Goal: Task Accomplishment & Management: Complete application form

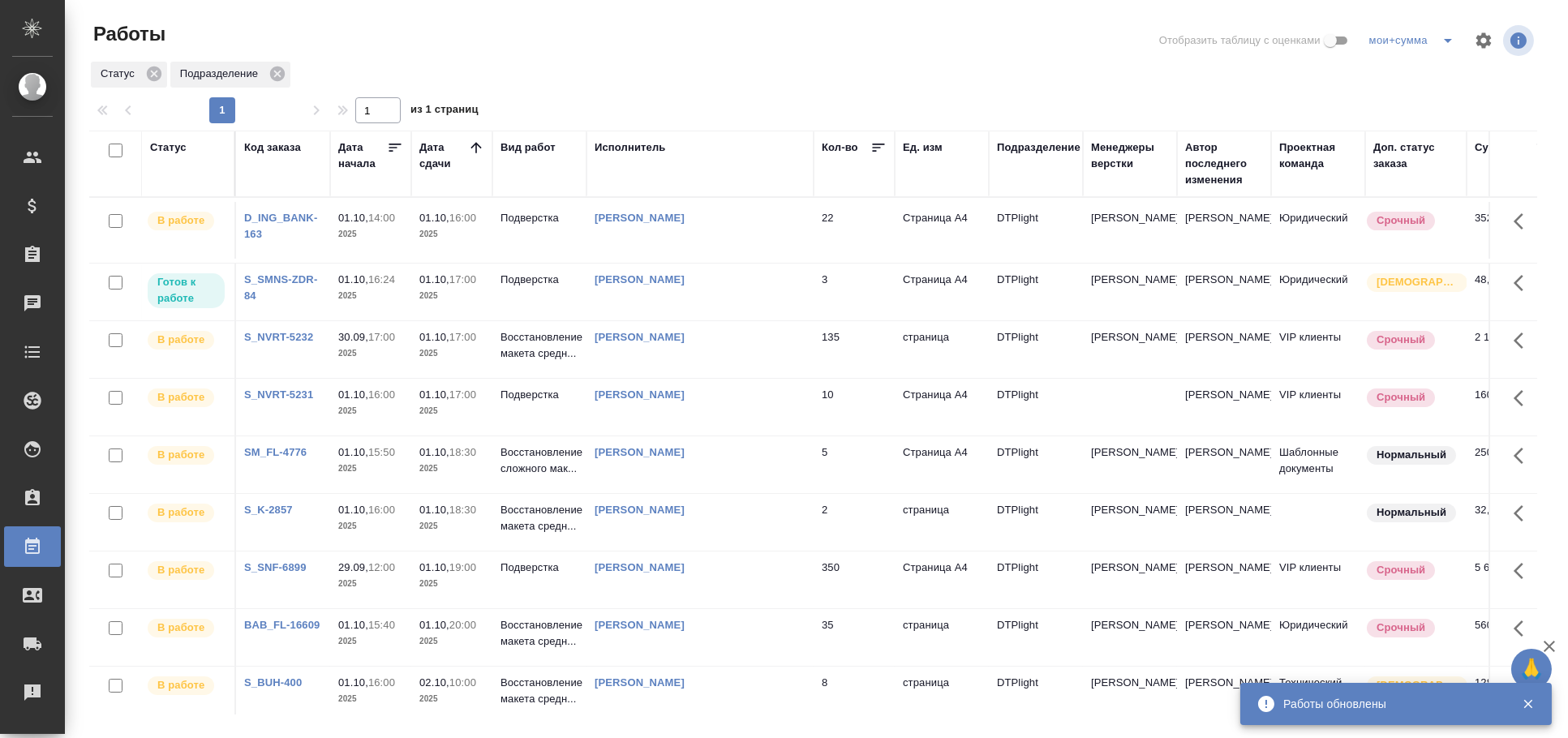
click at [626, 321] on td "[PERSON_NAME]" at bounding box center [700, 291] width 227 height 56
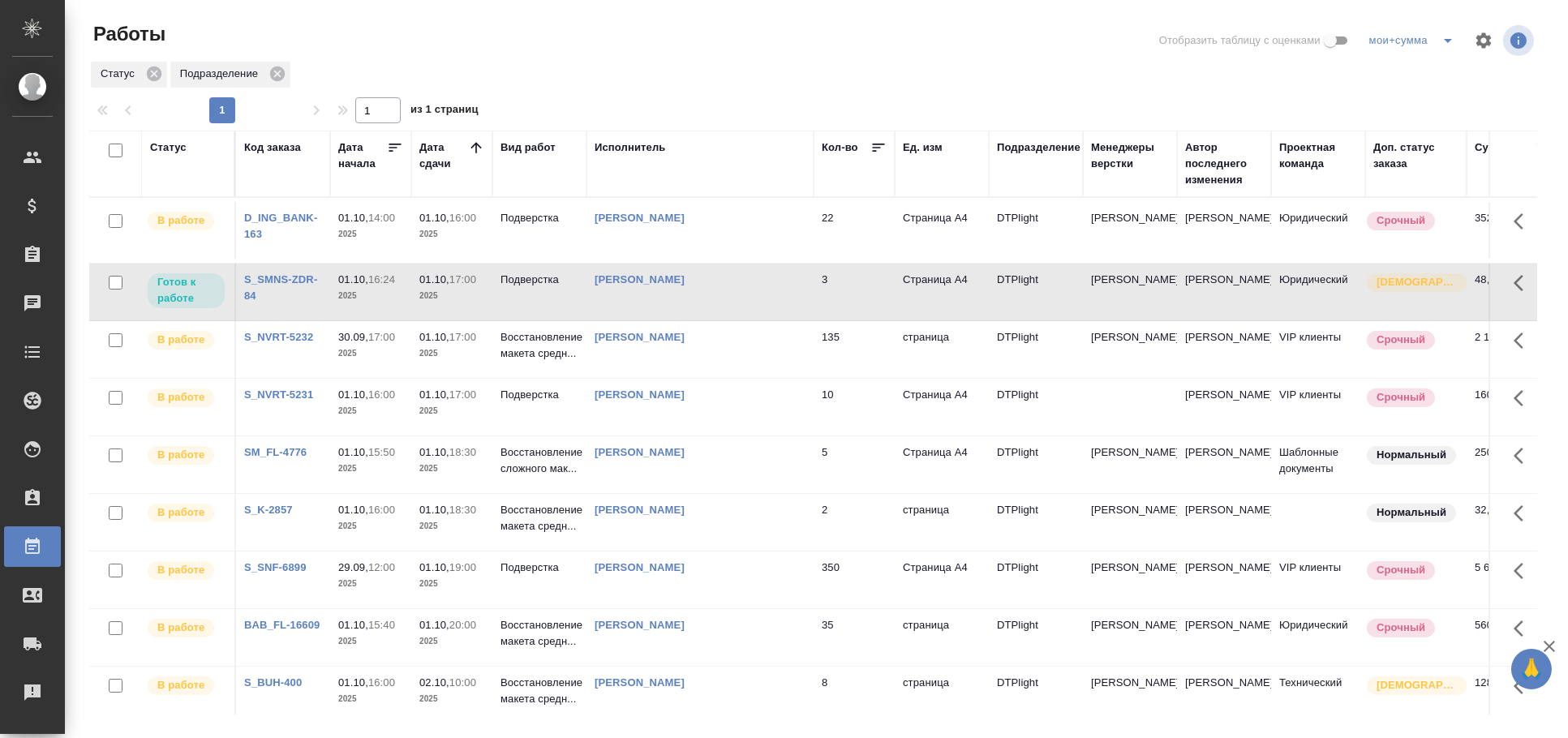
click at [626, 321] on td "[PERSON_NAME]" at bounding box center [700, 291] width 227 height 56
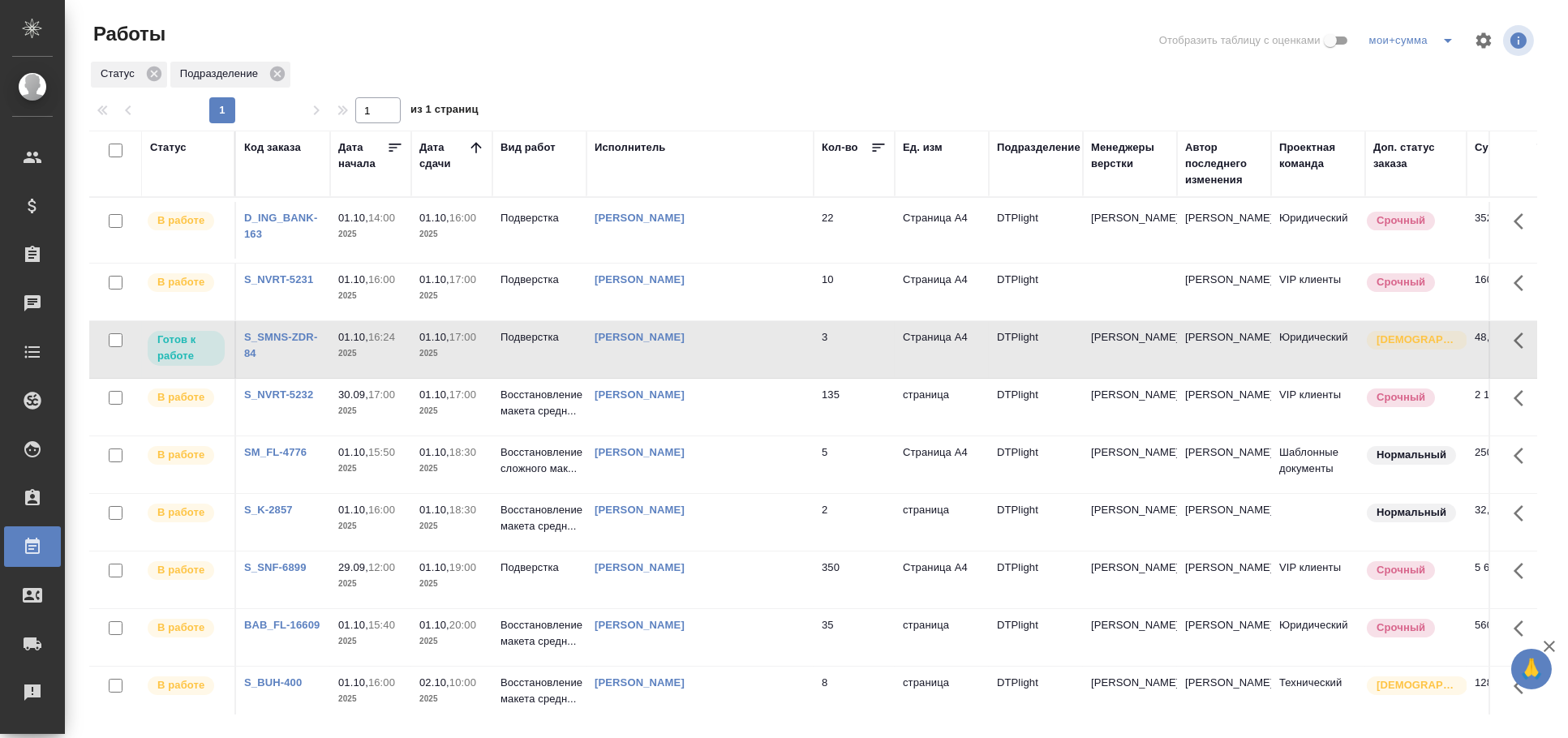
click at [791, 490] on td "Корзун Ольга Александровна" at bounding box center [700, 464] width 227 height 56
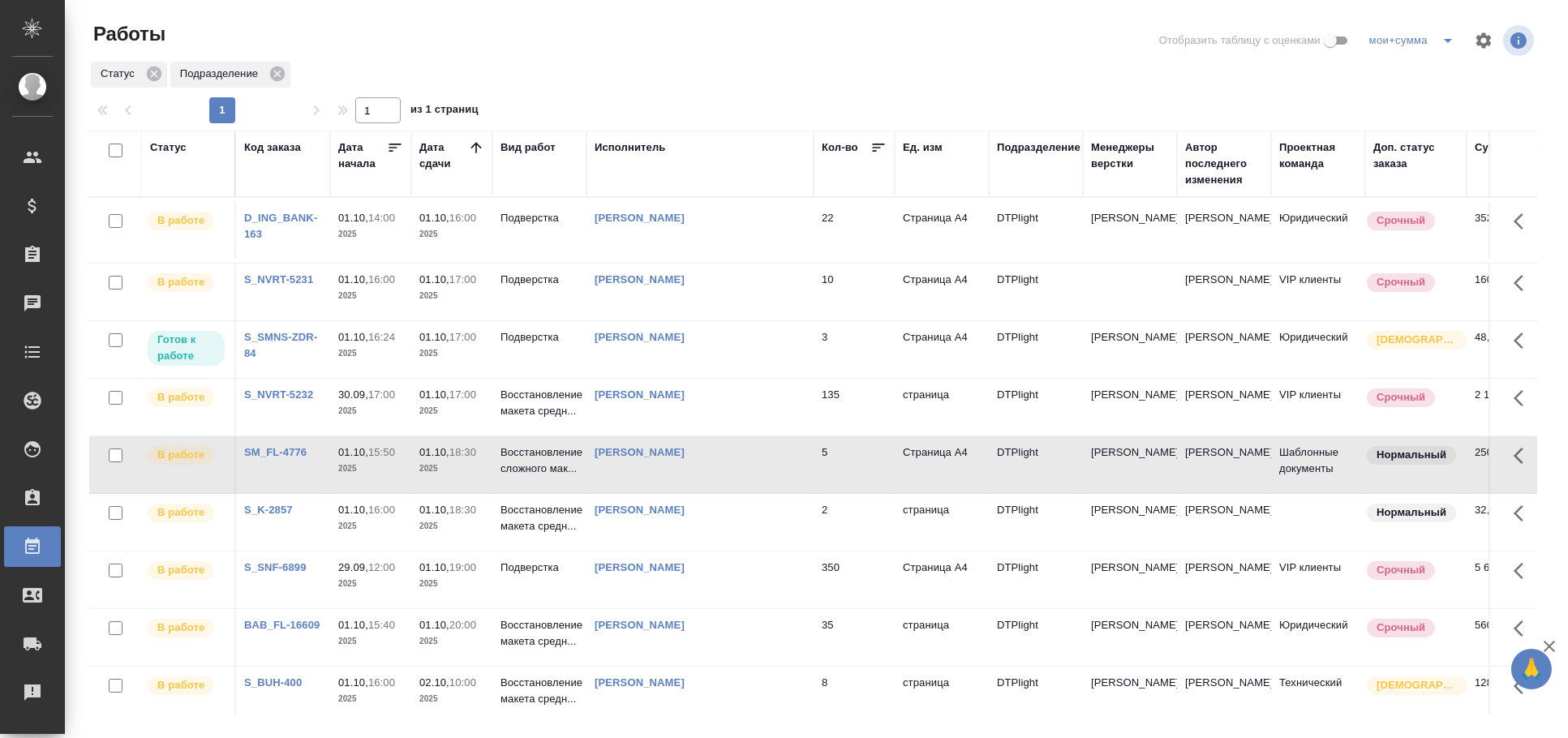
click at [791, 490] on td "Корзун Ольга Александровна" at bounding box center [700, 464] width 227 height 56
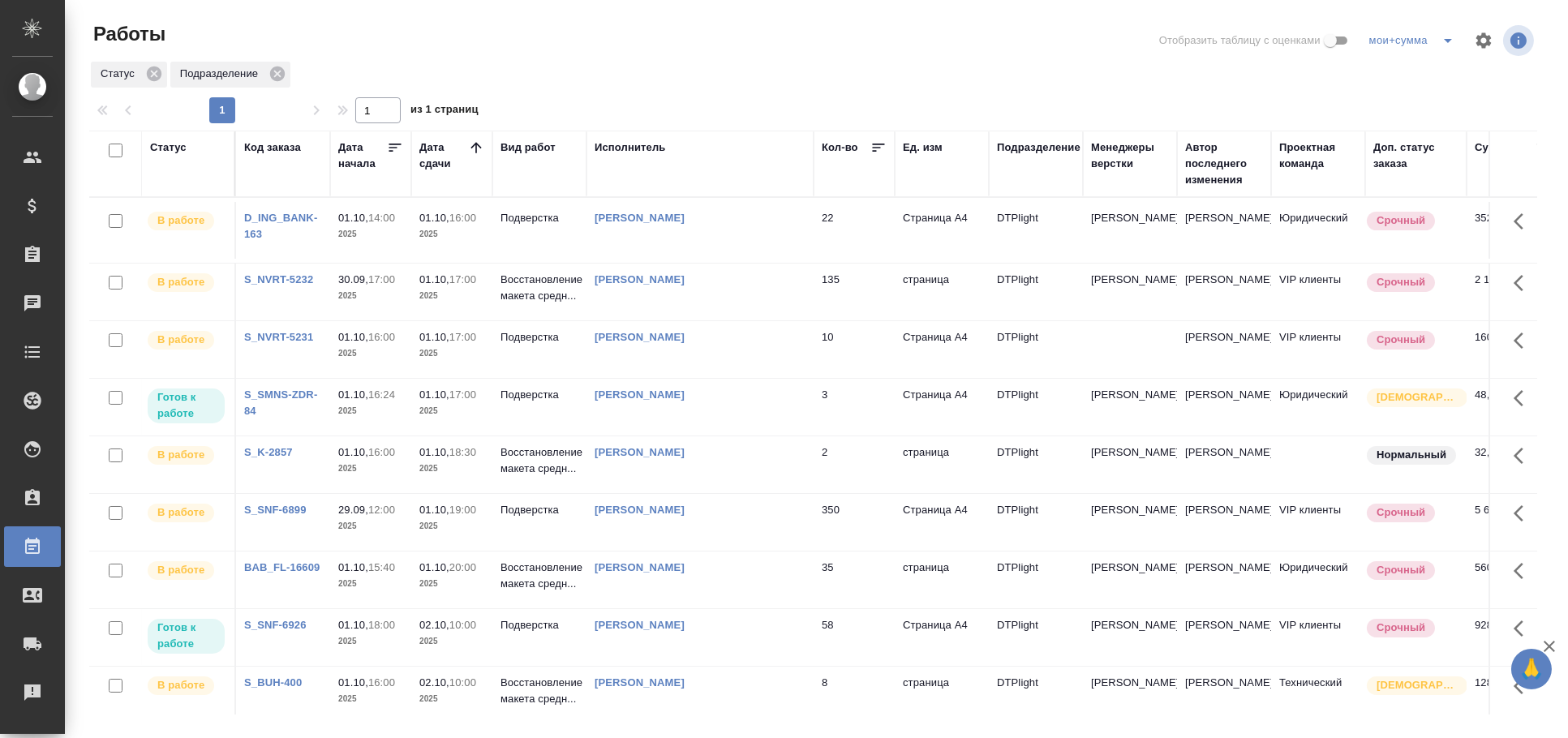
click at [821, 435] on td "3" at bounding box center [854, 407] width 81 height 56
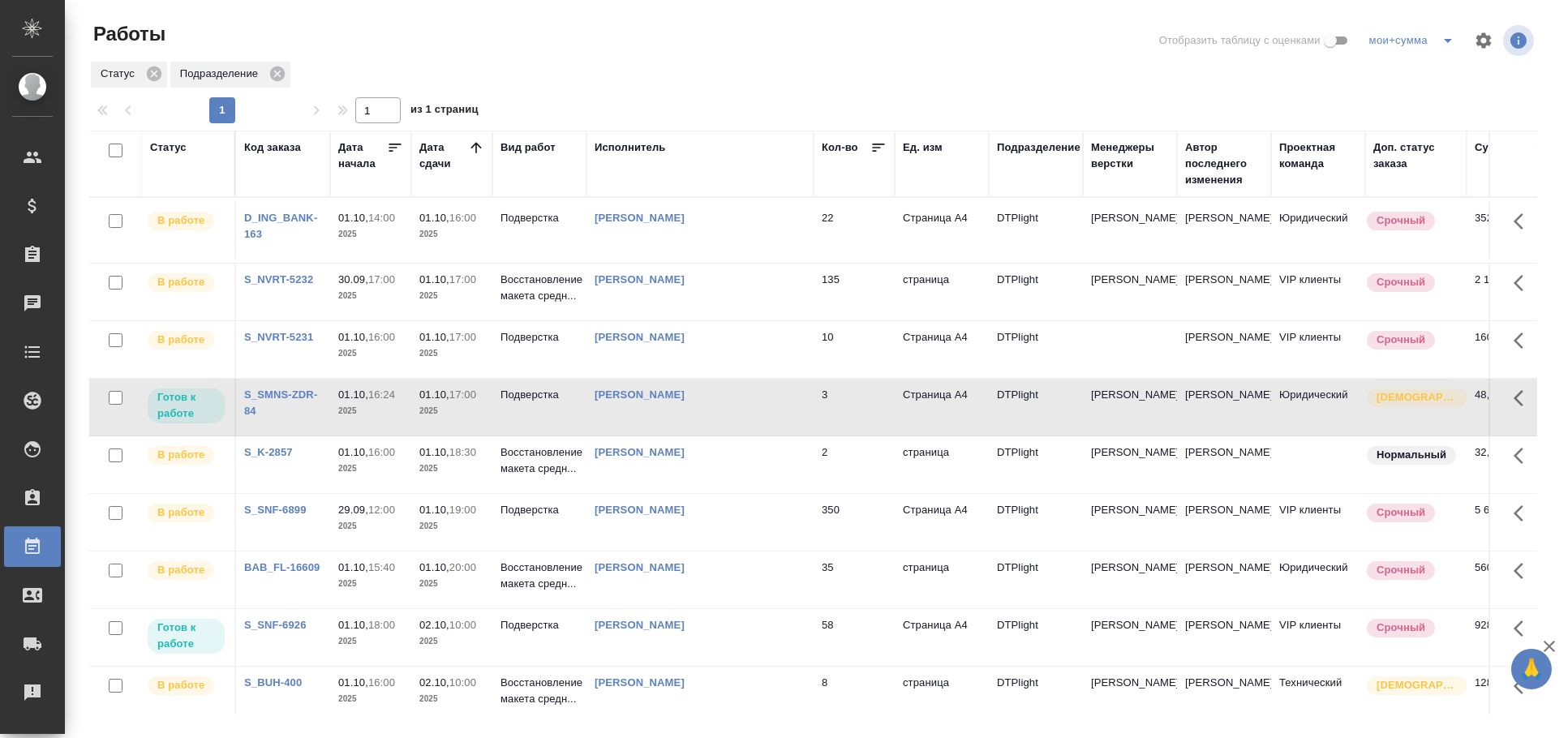
click at [821, 435] on td "3" at bounding box center [854, 407] width 81 height 56
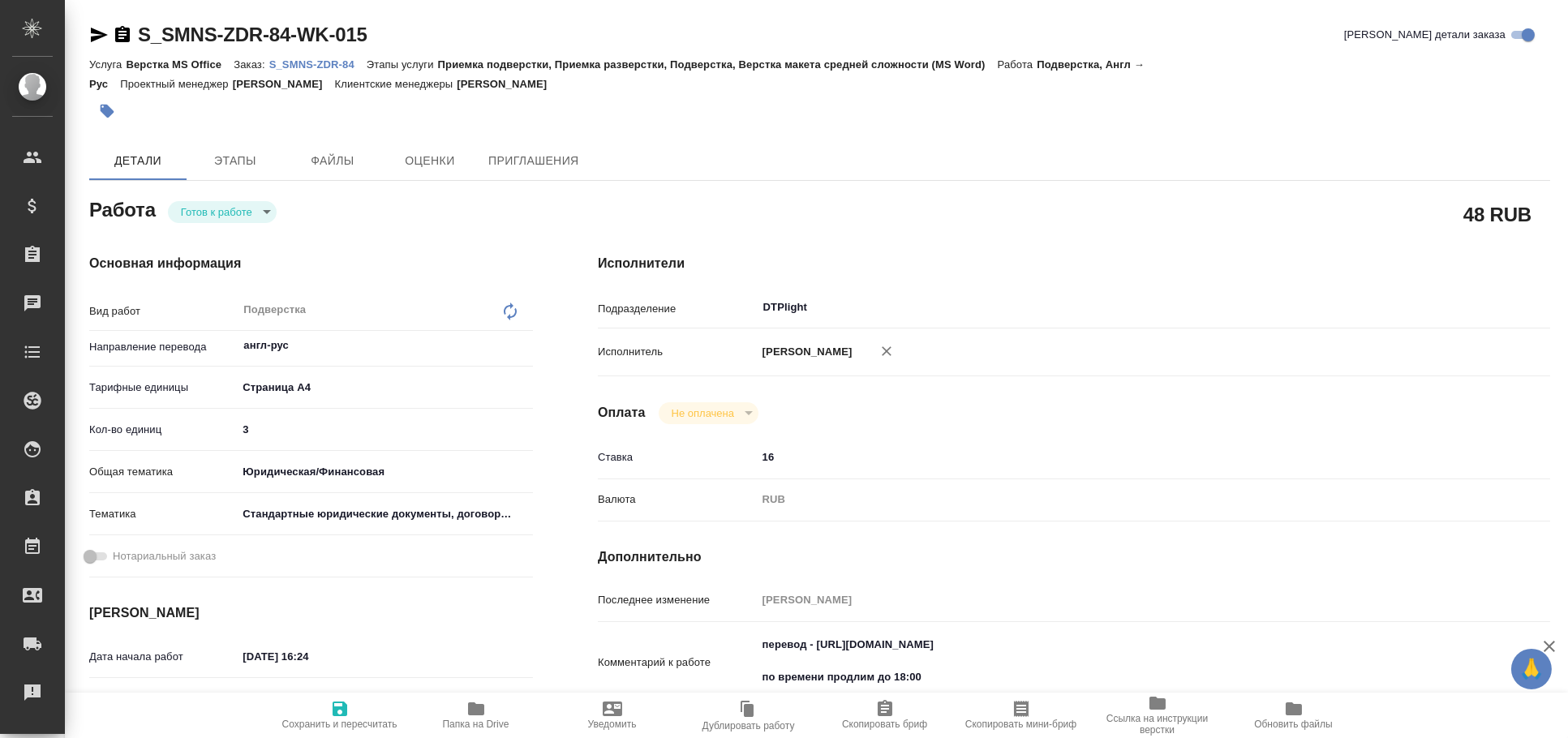
type textarea "x"
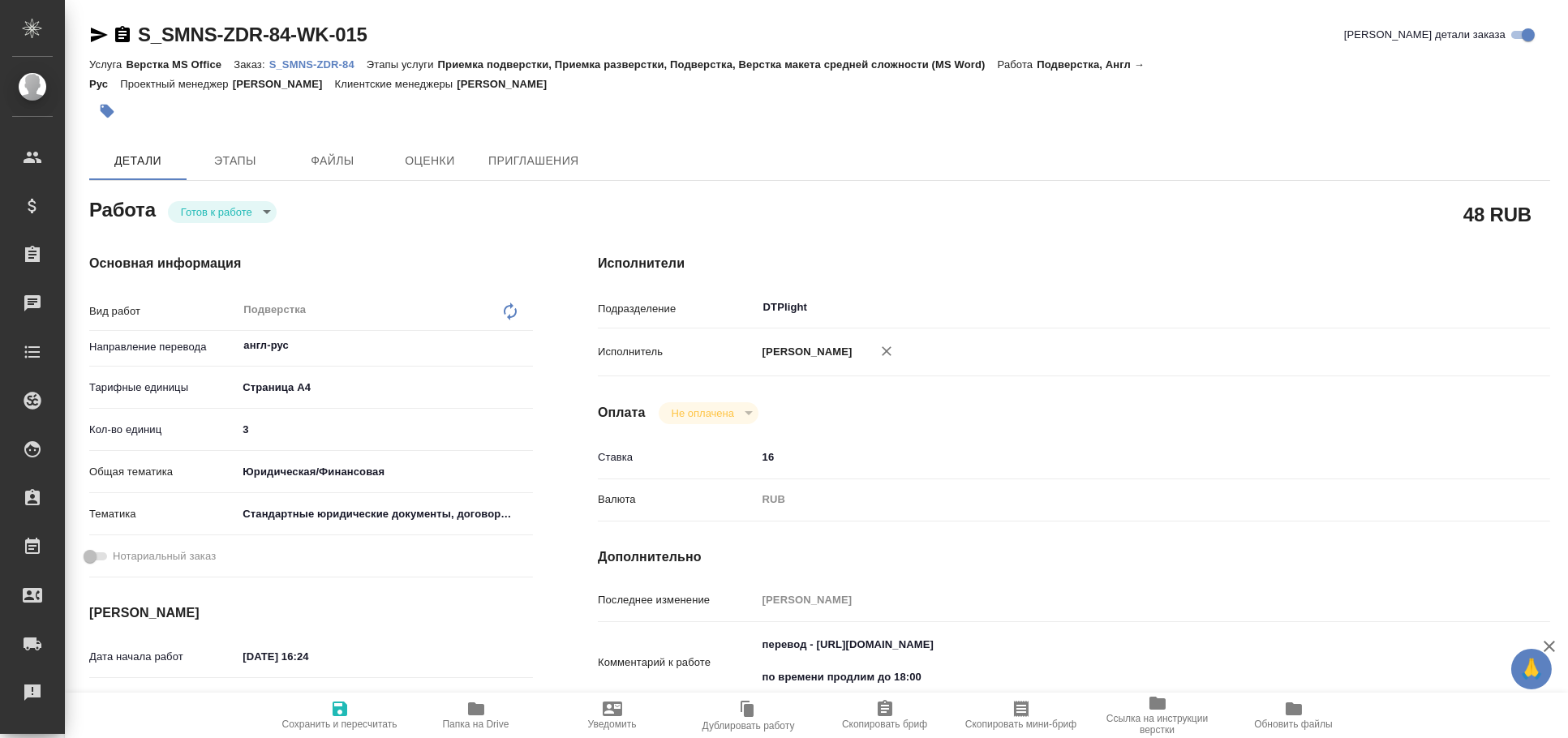
type textarea "x"
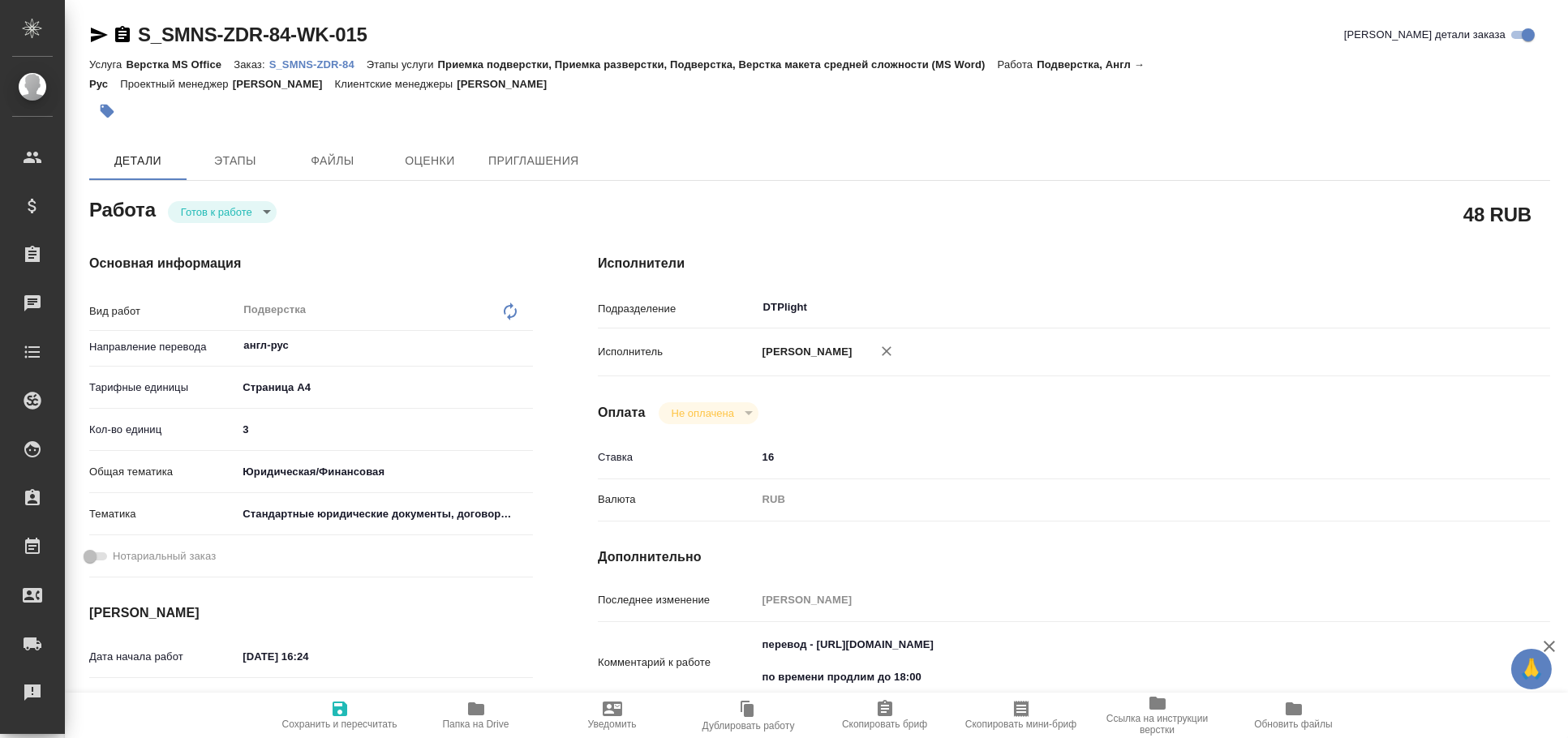
type textarea "x"
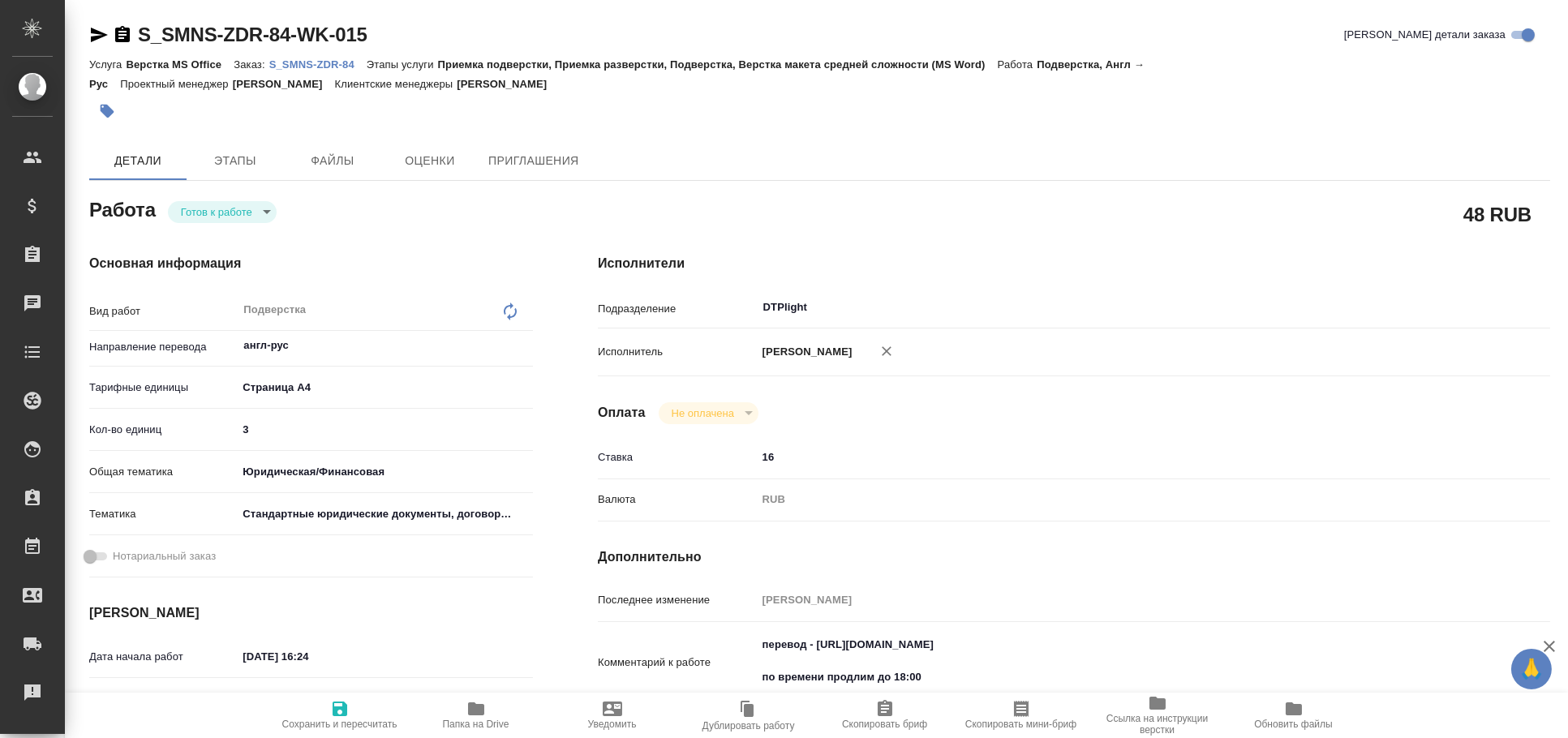
type textarea "x"
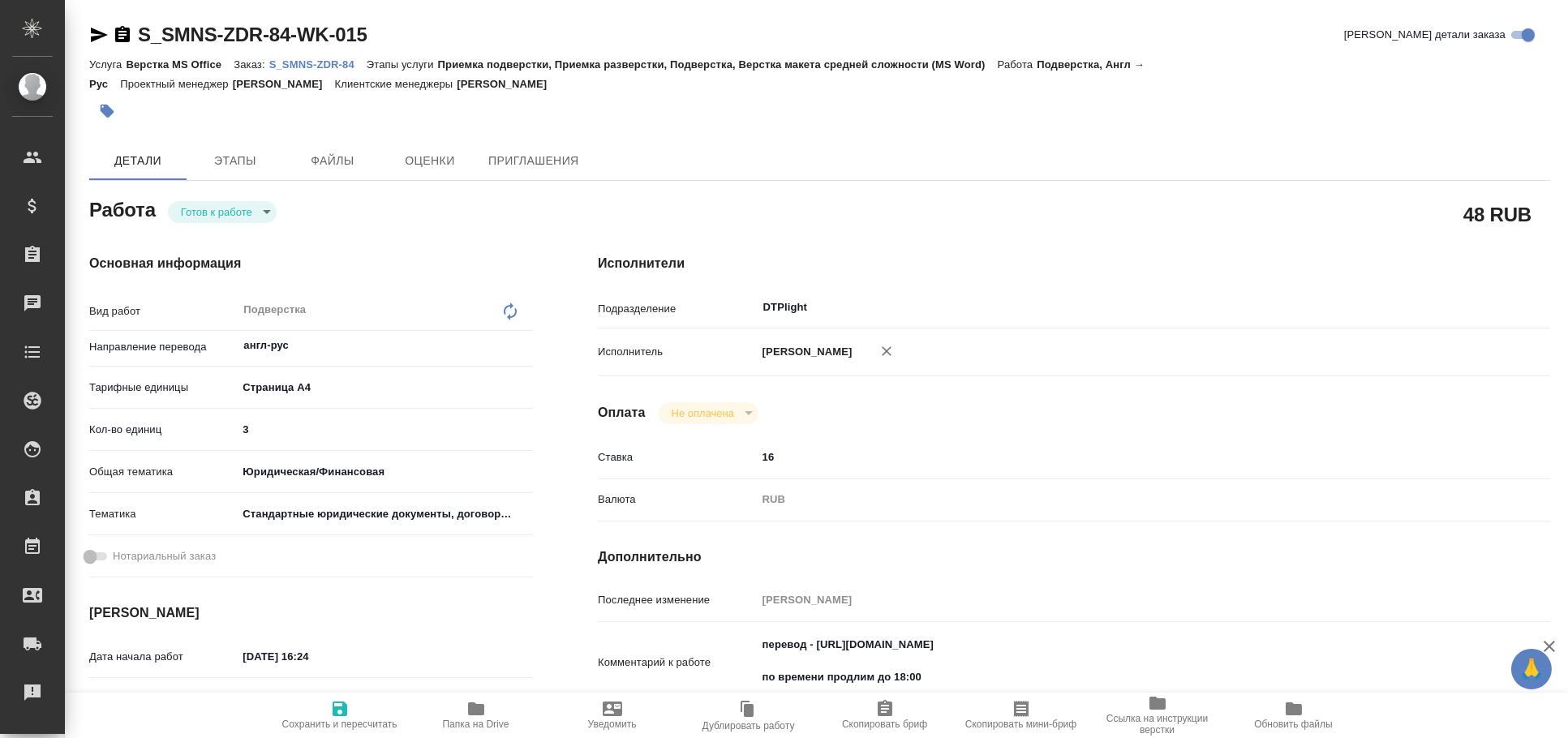
type textarea "x"
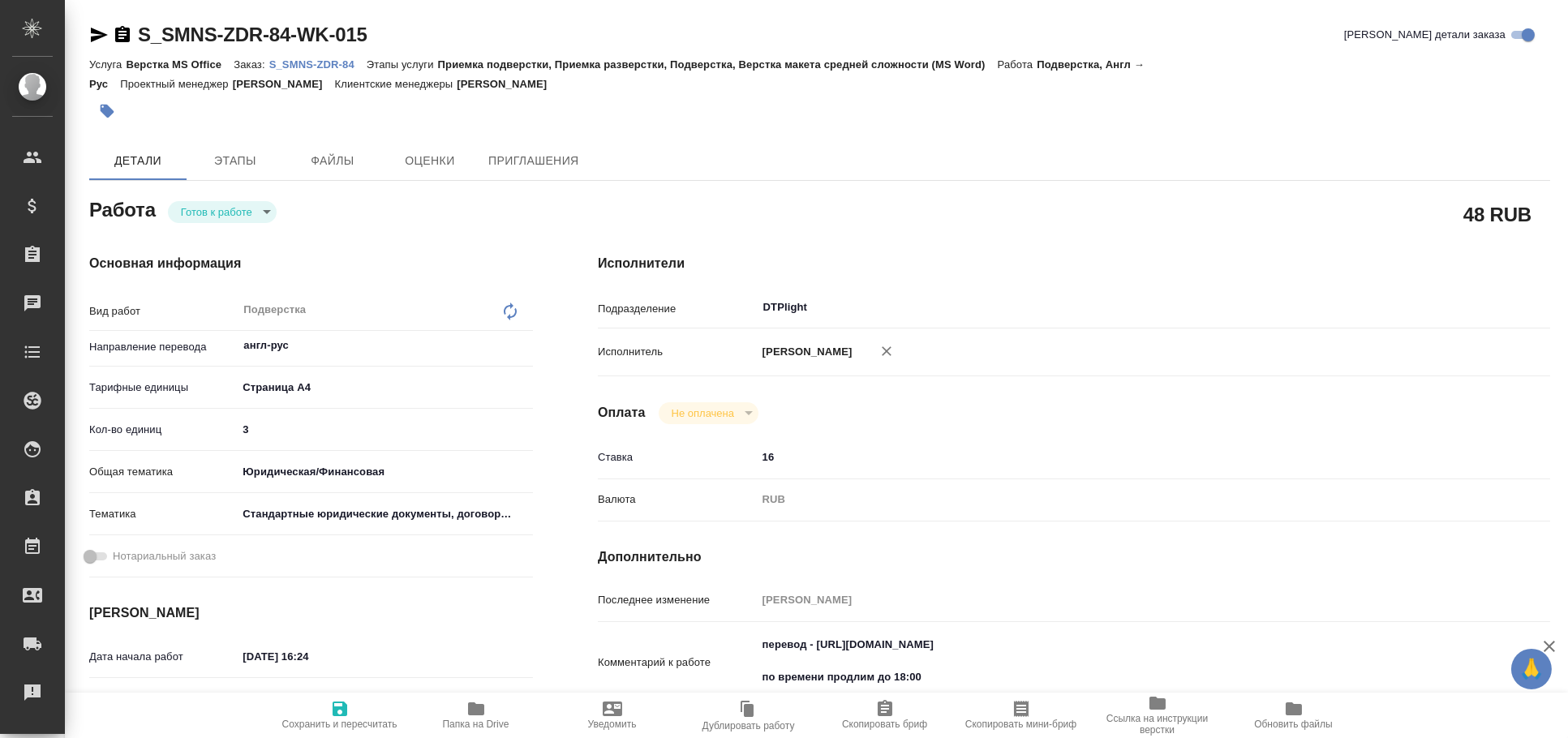
click at [94, 38] on icon "button" at bounding box center [99, 35] width 17 height 15
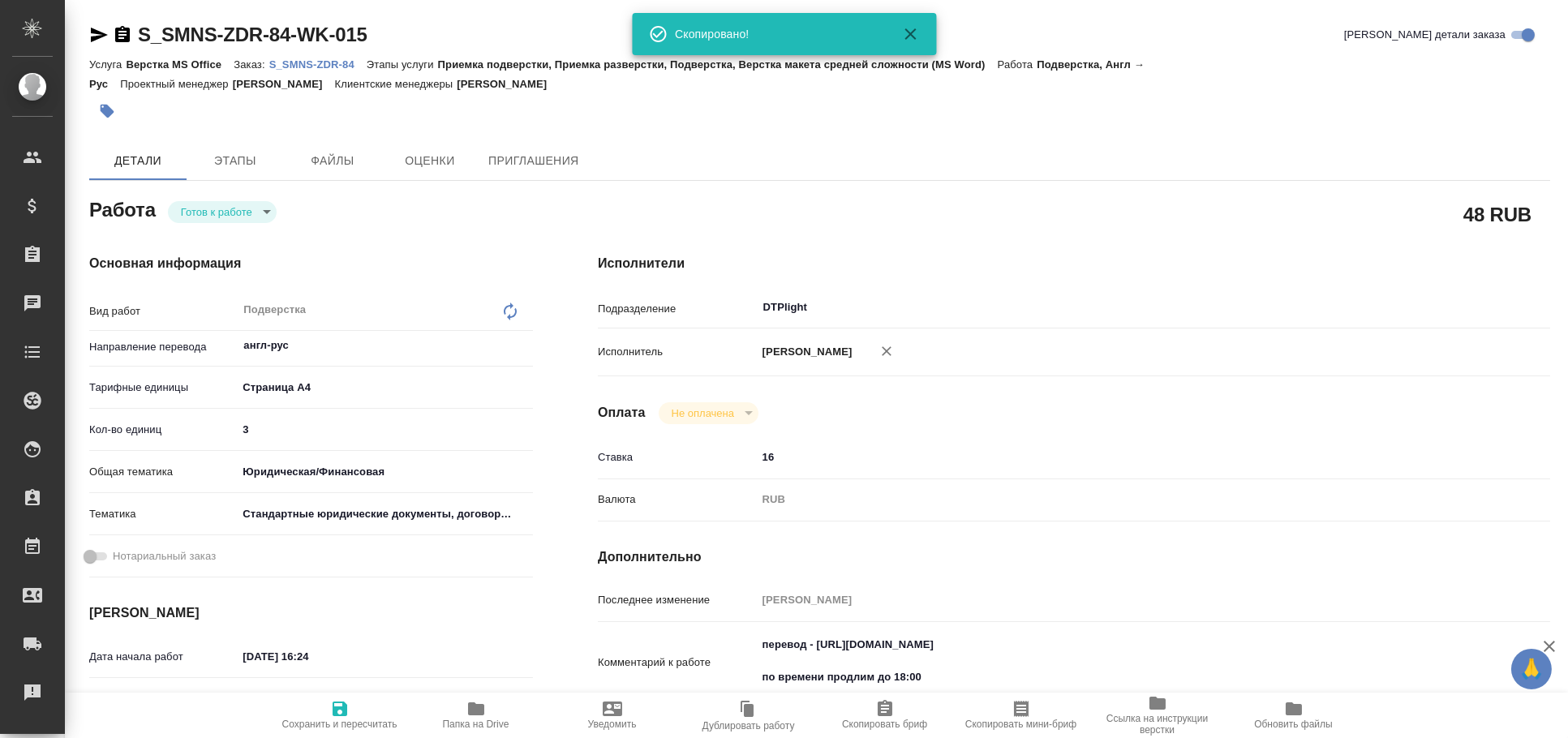
type textarea "x"
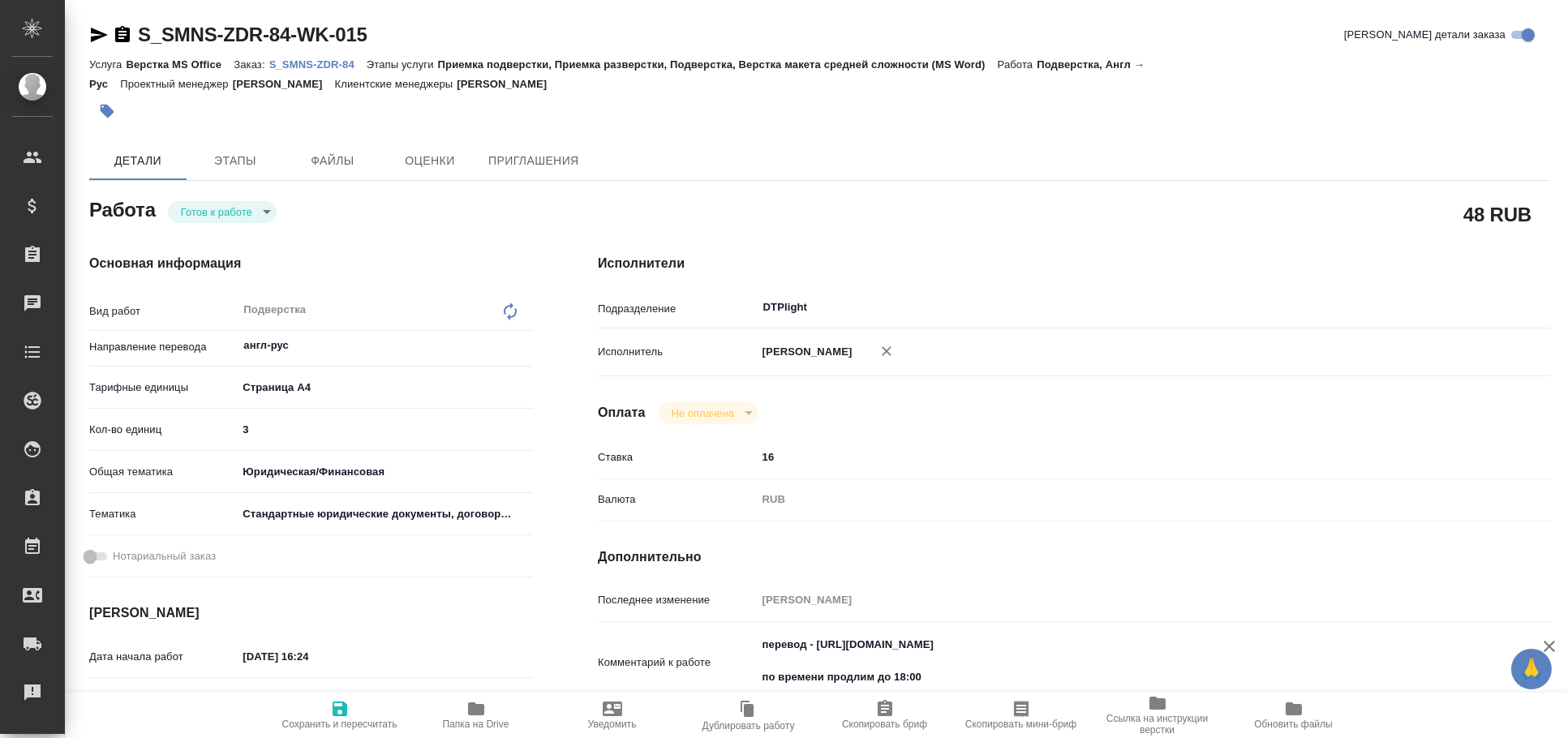
scroll to position [179, 0]
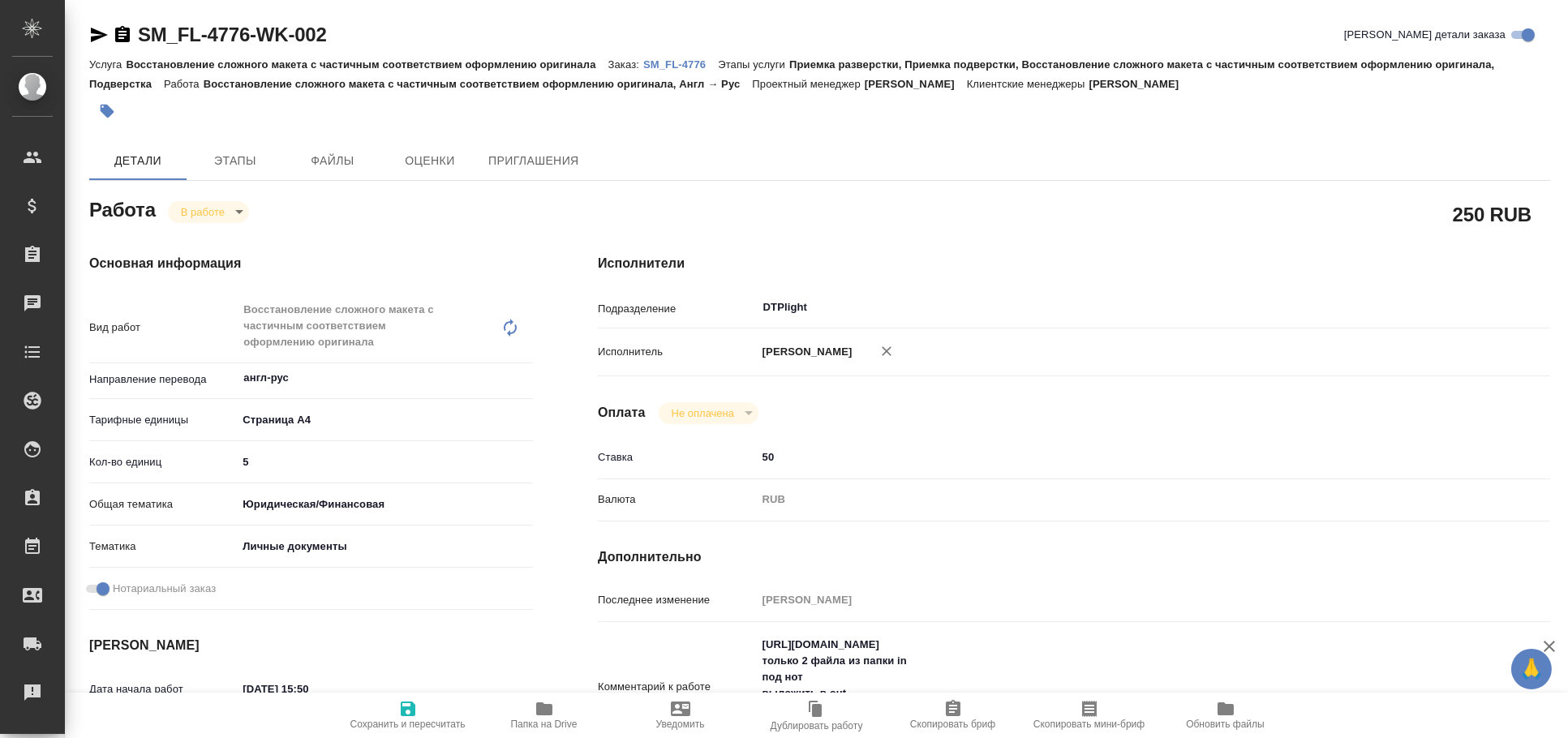
type textarea "x"
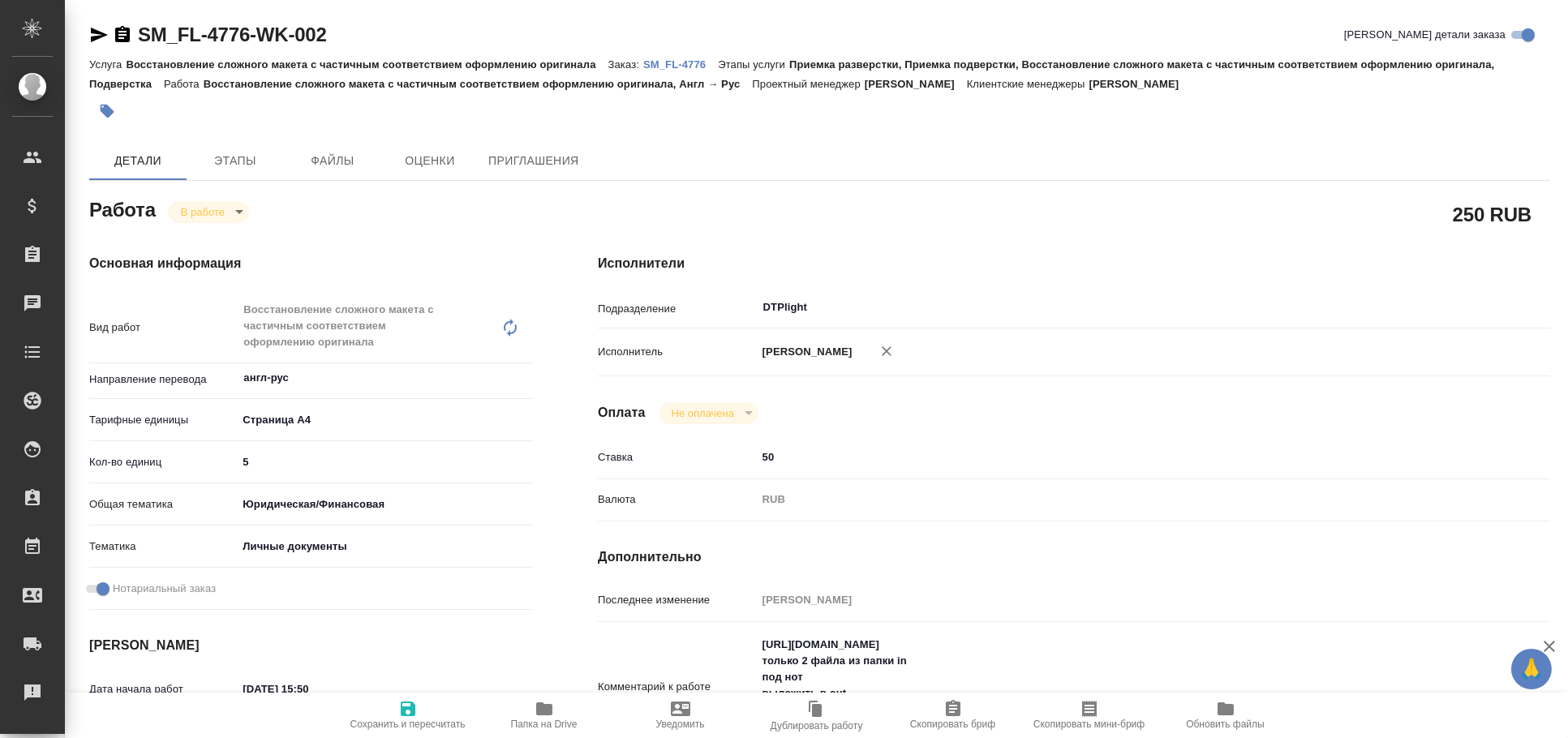
type textarea "x"
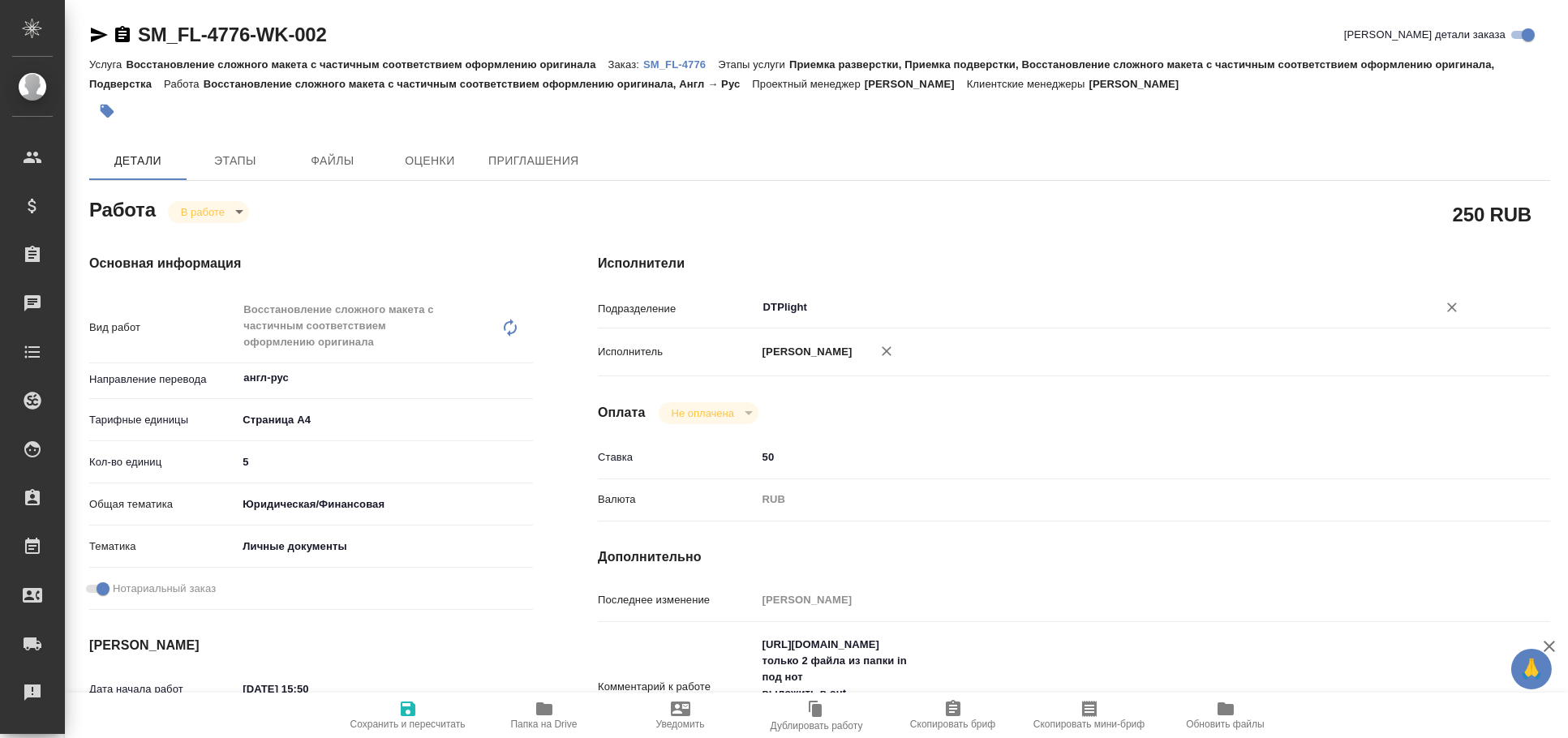
click at [810, 313] on input "DTPlight" at bounding box center [1087, 308] width 650 height 20
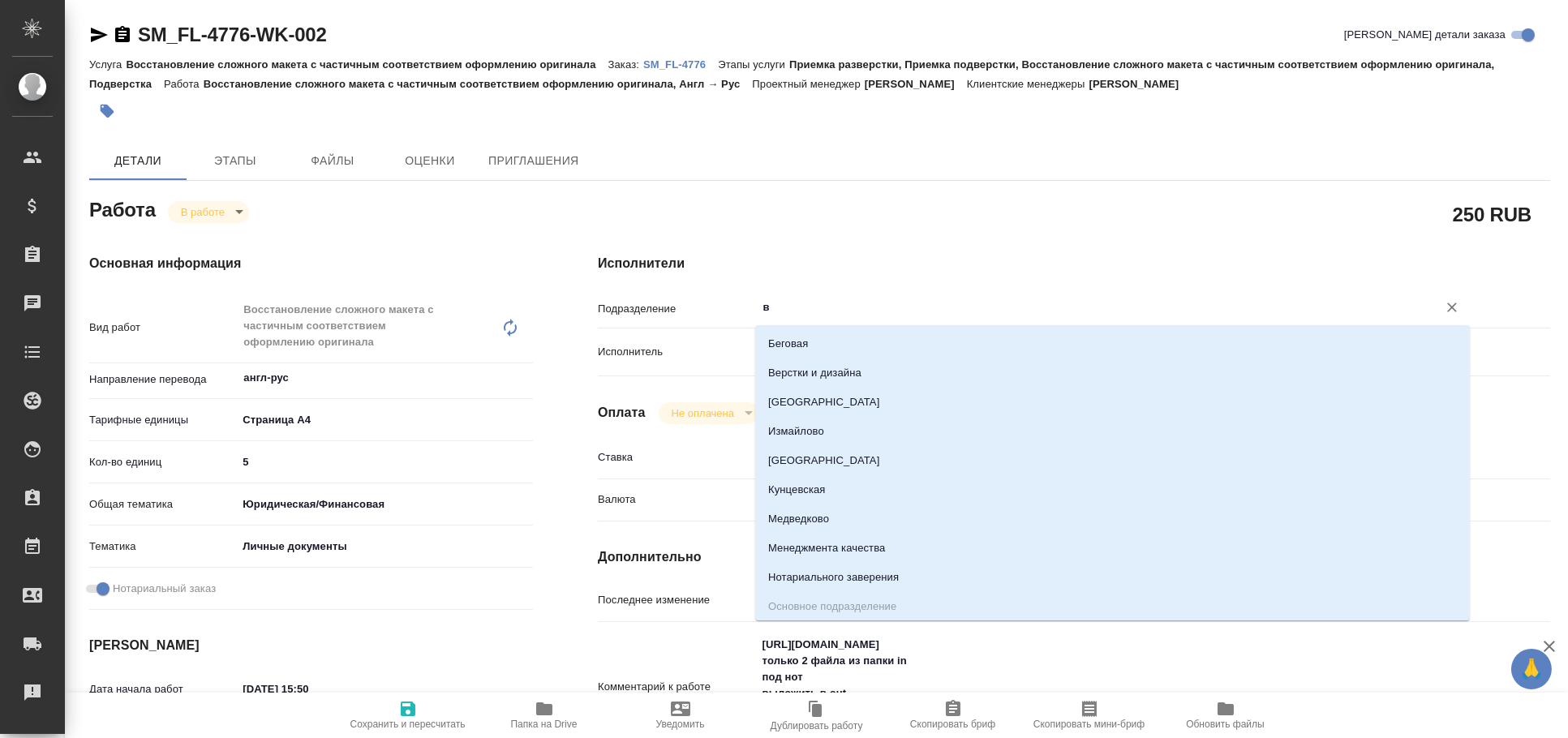
type input "ве"
type textarea "x"
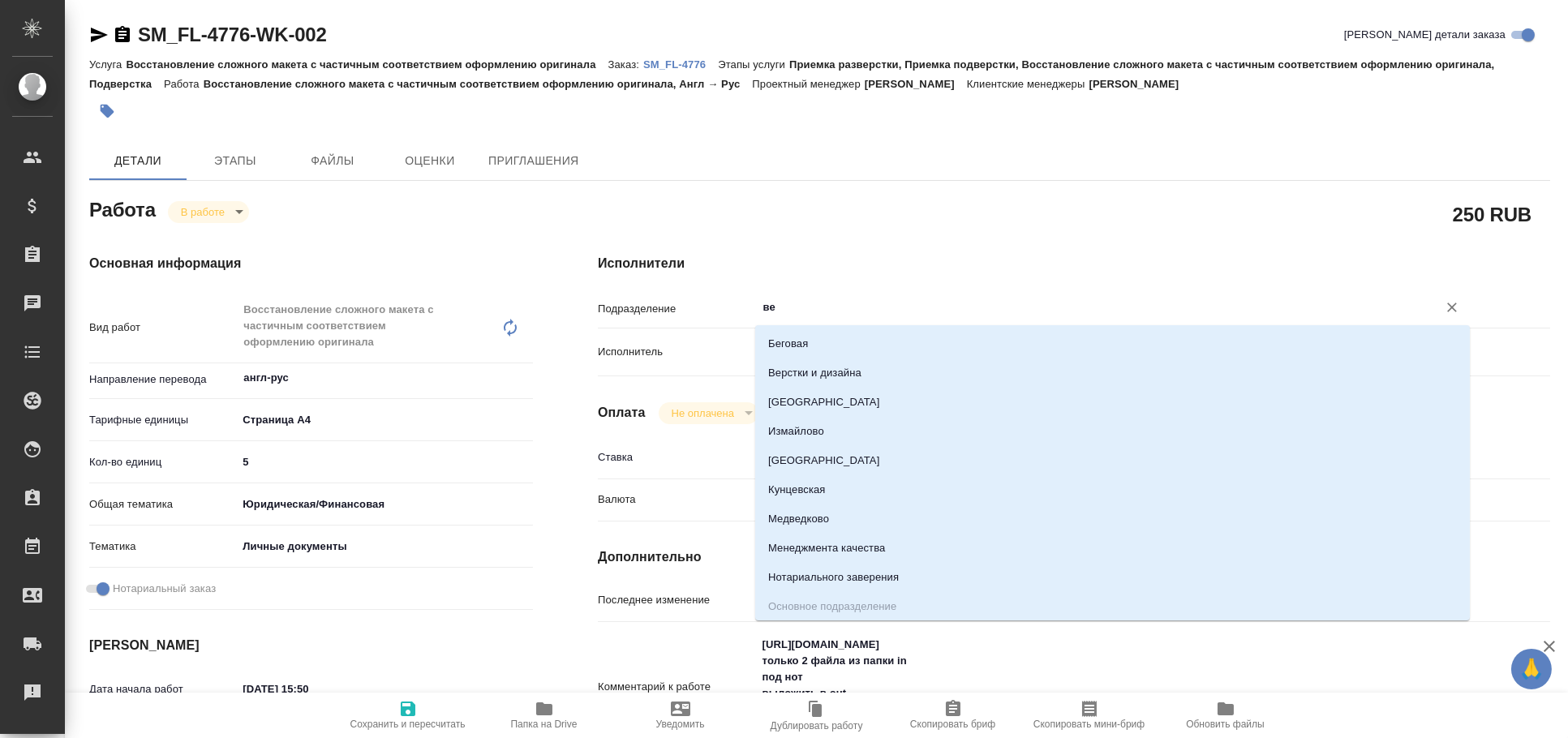
type textarea "x"
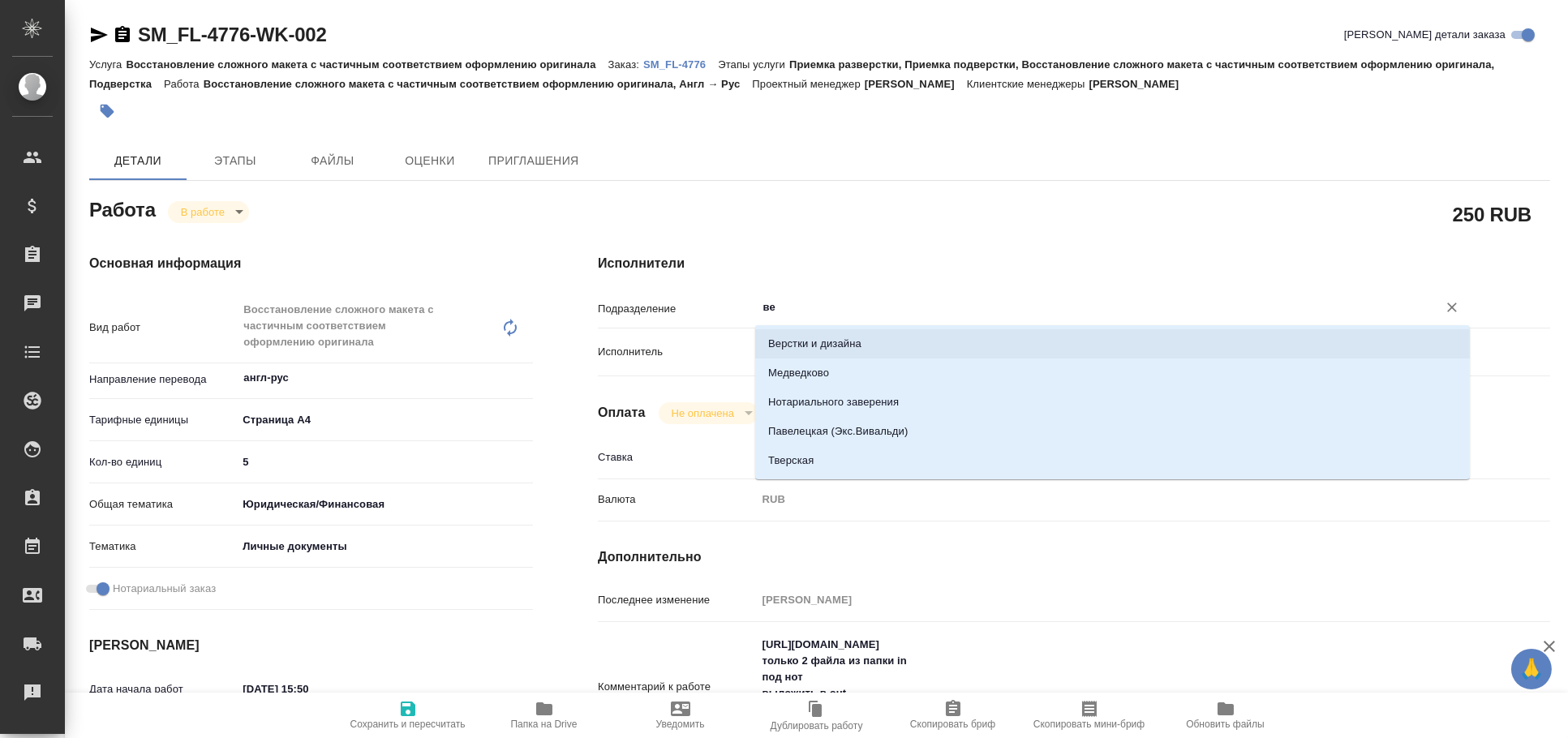
click at [820, 334] on li "Верстки и дизайна" at bounding box center [1113, 344] width 715 height 30
type textarea "x"
type input "Верстки и дизайна"
type textarea "x"
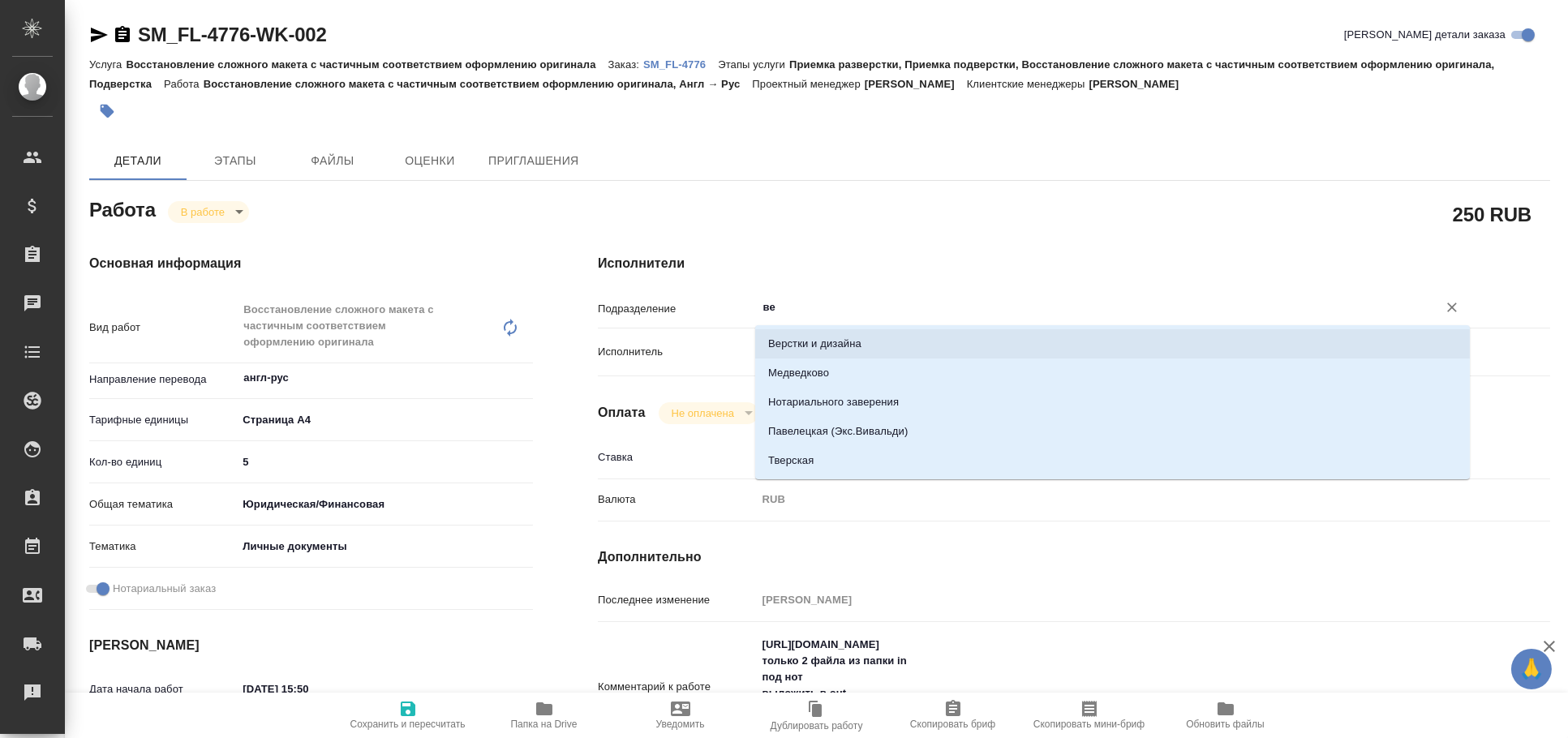
type textarea "x"
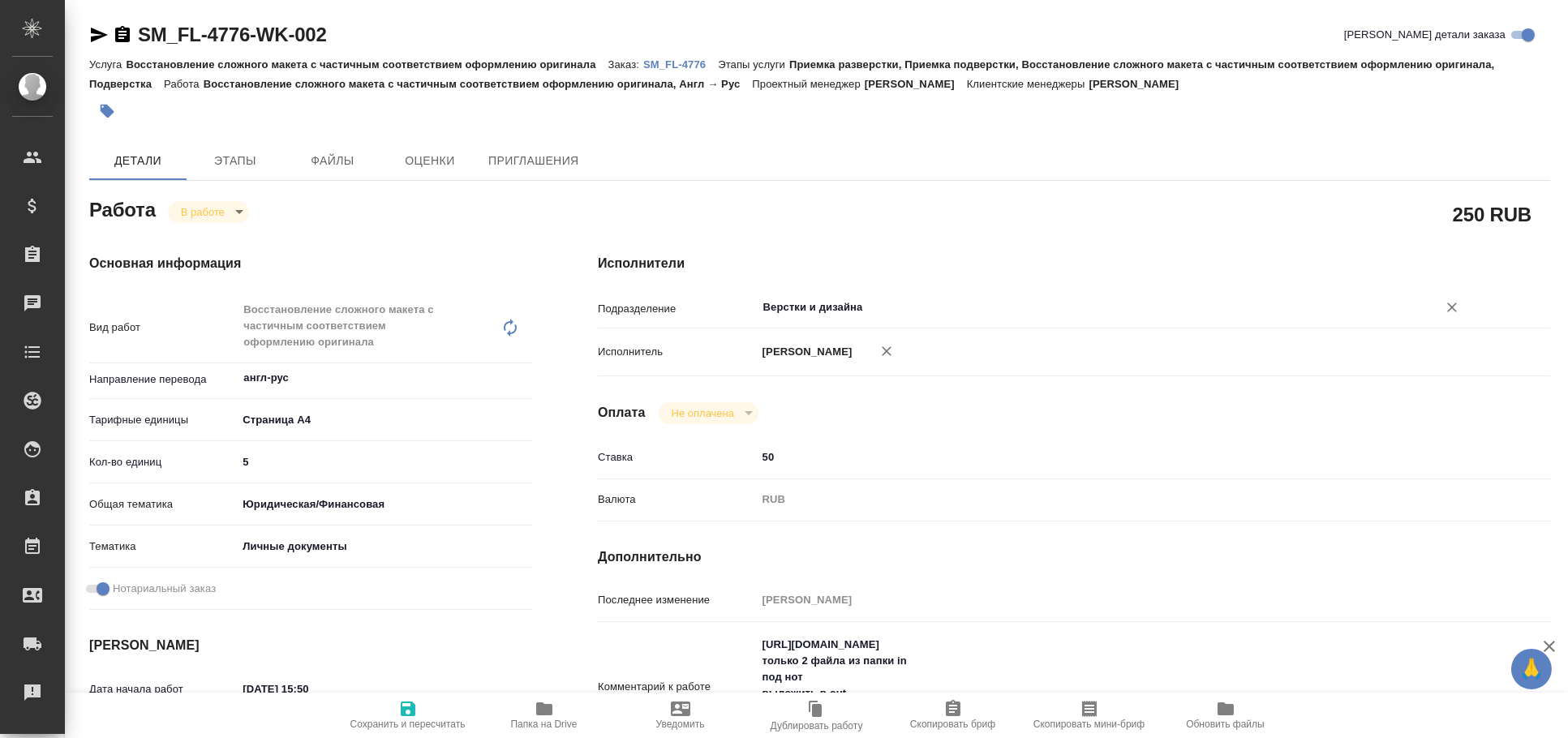
type input "Верстки и дизайна"
click at [418, 699] on span "Сохранить и пересчитать" at bounding box center [408, 714] width 117 height 31
type textarea "x"
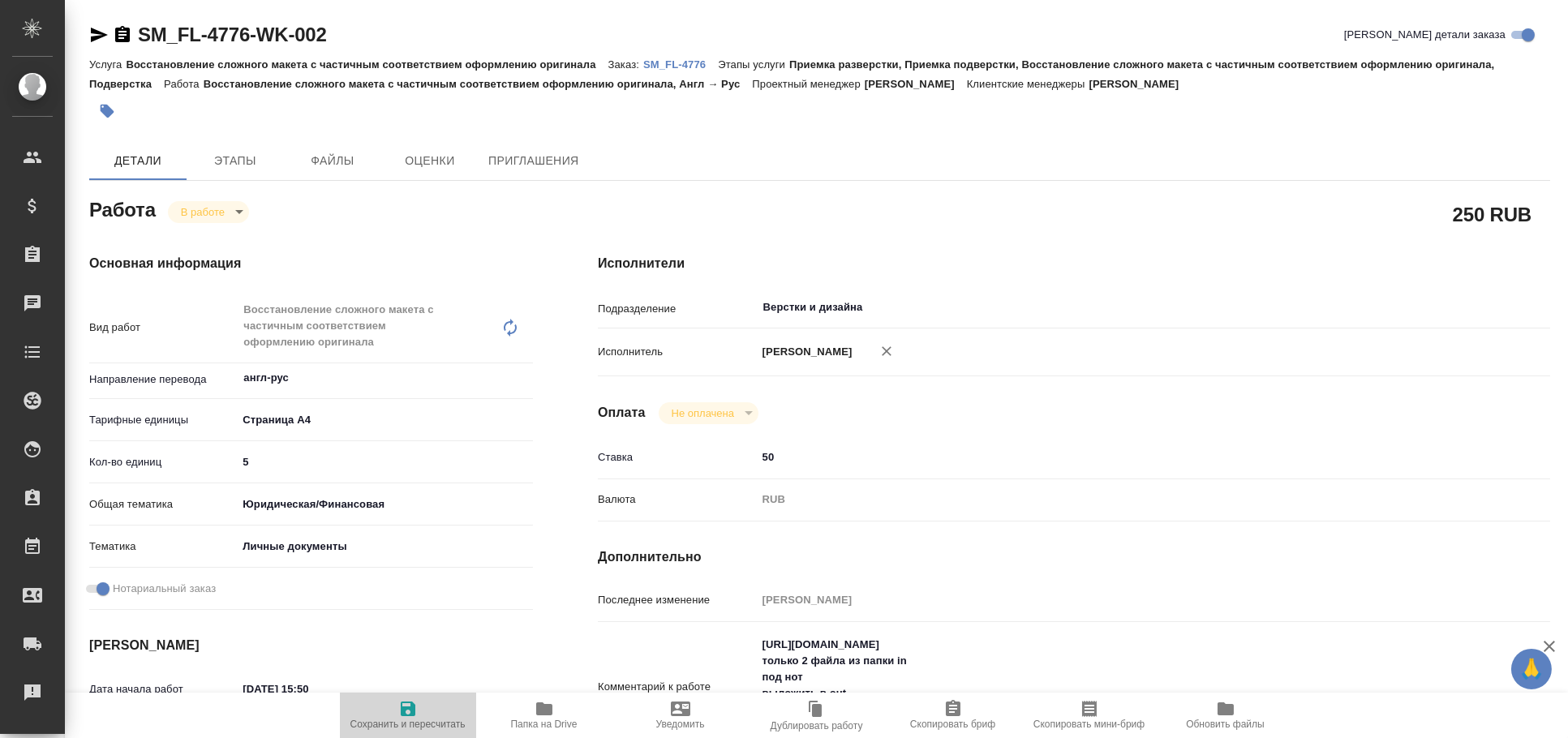
type textarea "x"
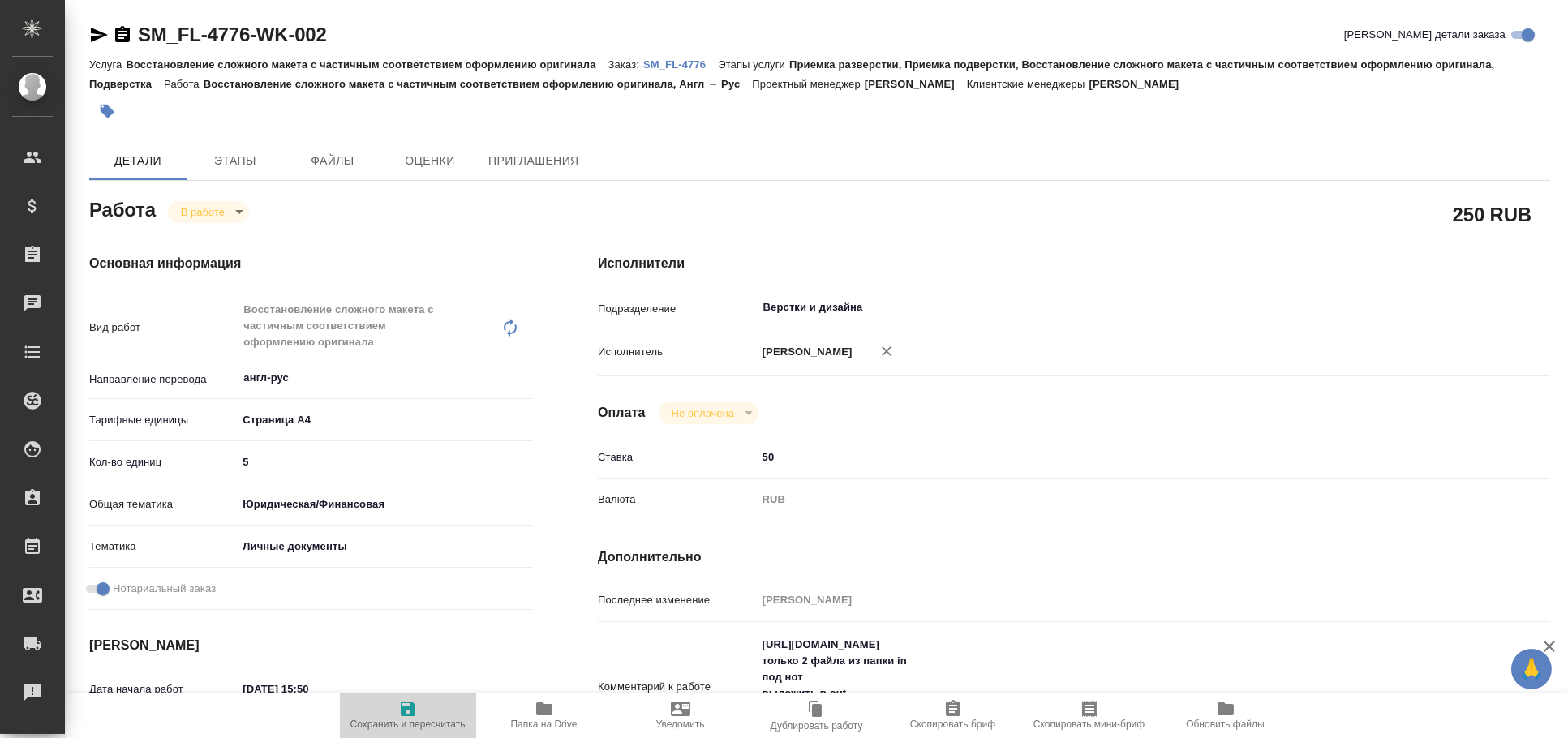
type textarea "x"
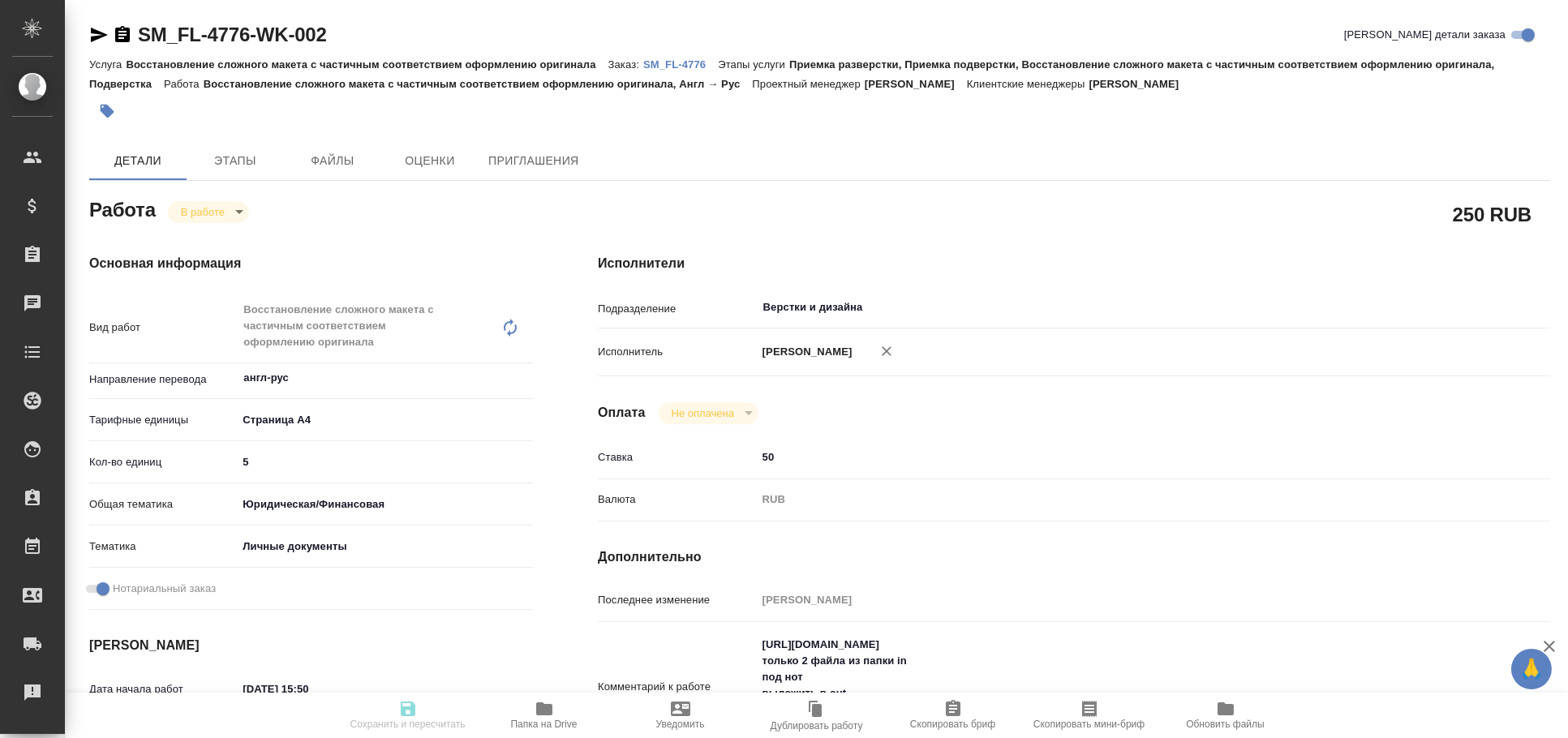
type textarea "x"
type input "inProgress"
type textarea "Восстановление сложного макета с частичным соответствием оформлению оригинала"
type textarea "x"
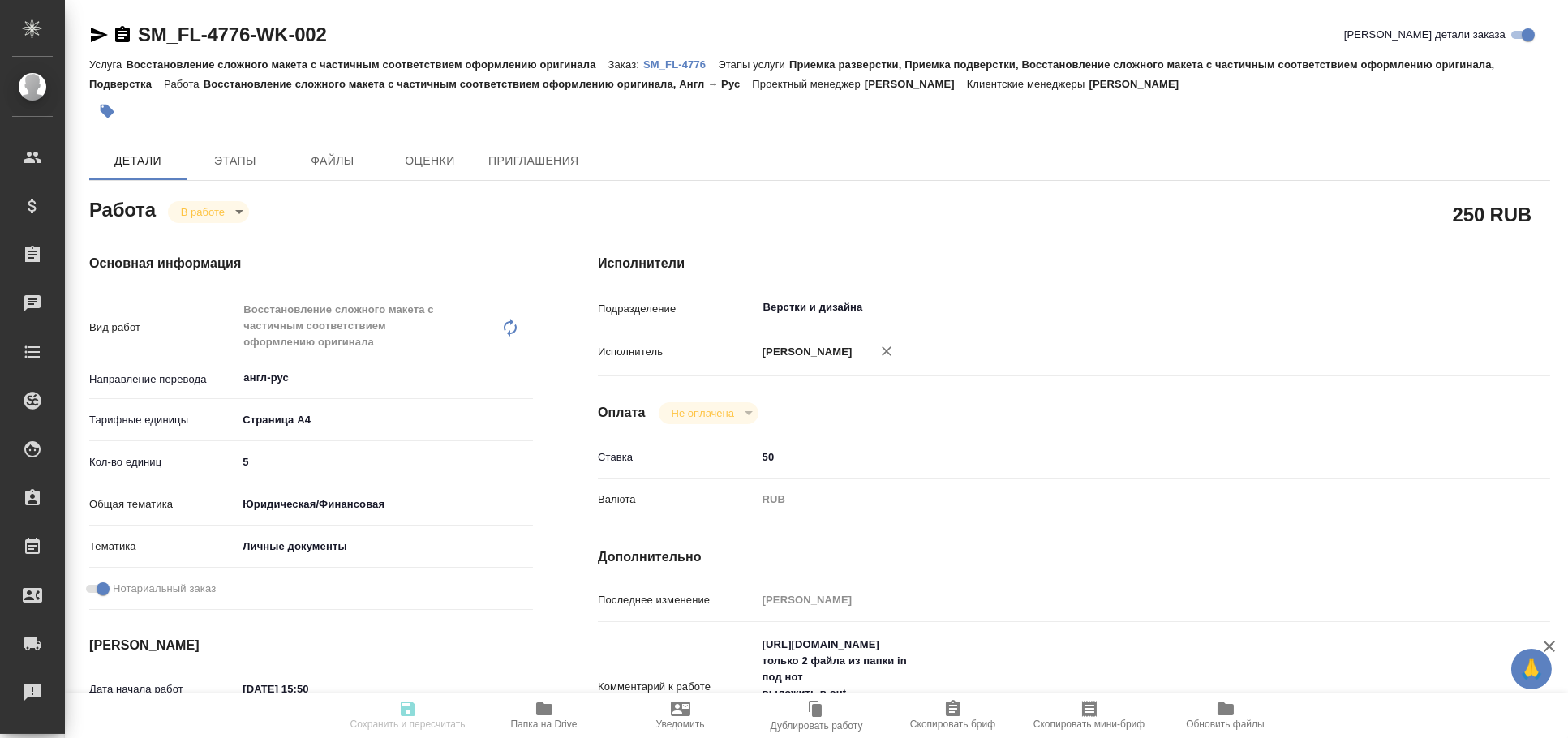
type input "англ-рус"
type input "5f036ec4e16dec2d6b59c8ff"
type input "5"
type input "yr-fn"
type input "5a8b8b956a9677013d343cfe"
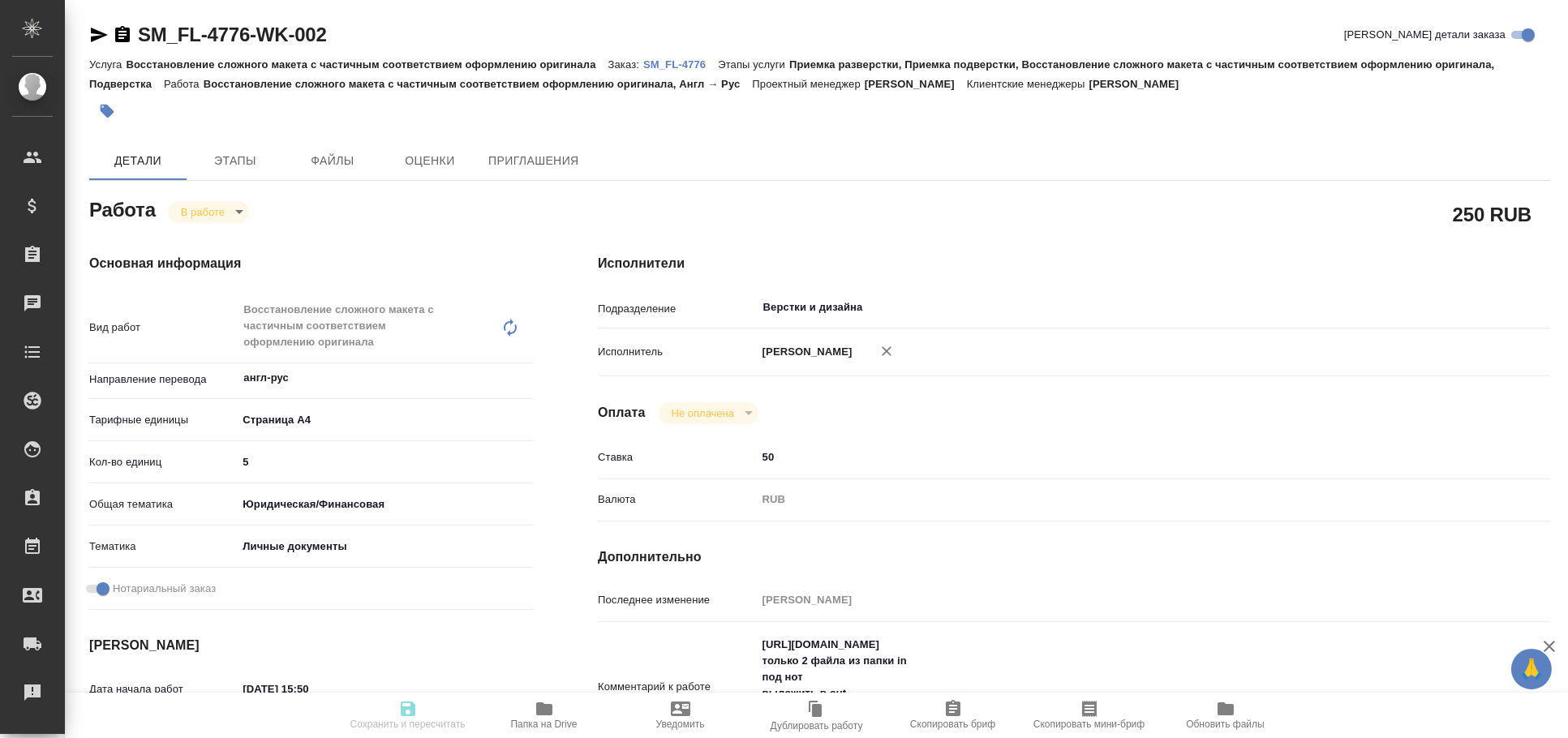
checkbox input "true"
type input "01.10.2025 15:50"
type input "01.10.2025 16:20"
type input "01.10.2025 18:30"
type input "02.10.2025 15:00"
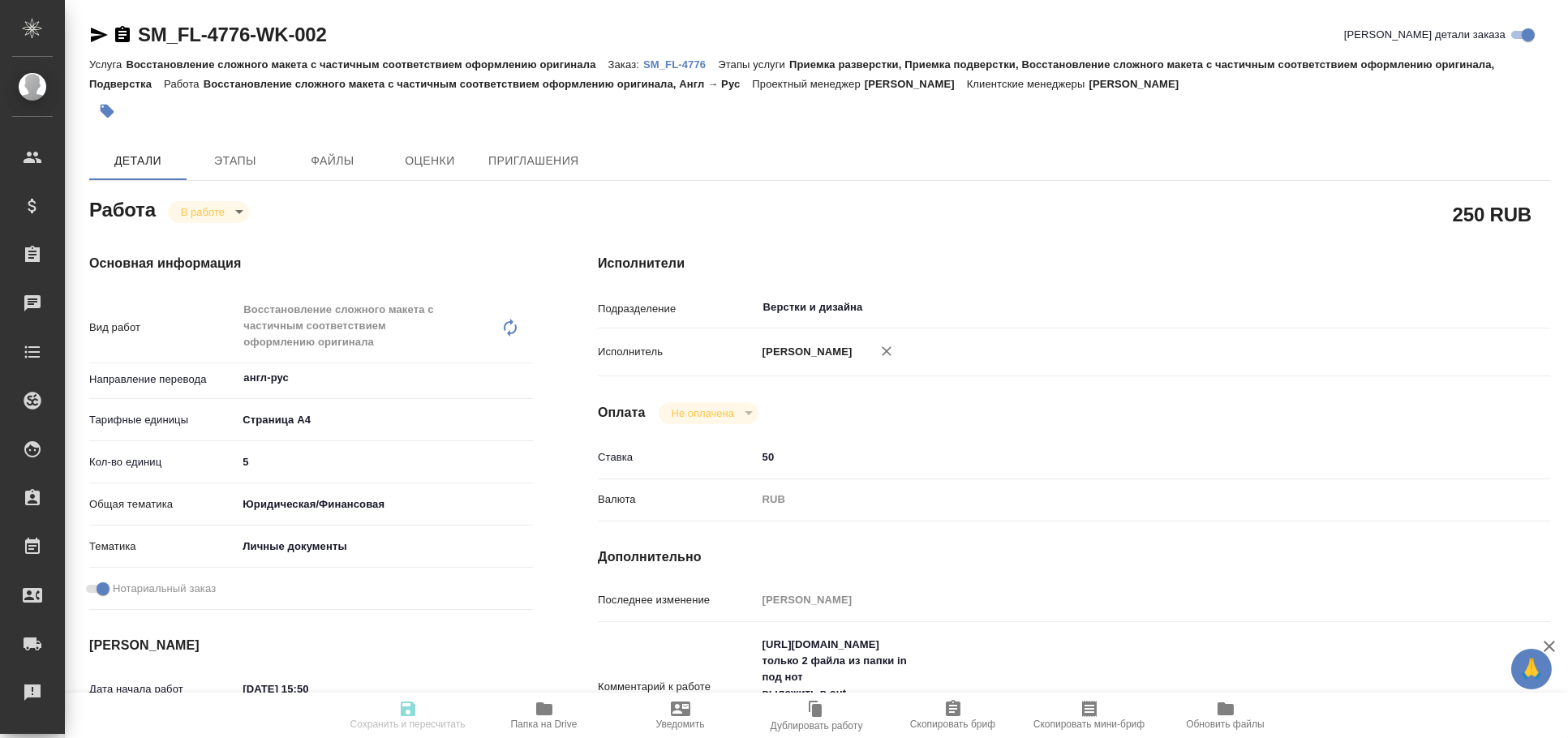
type input "Верстки и дизайна"
type input "notPayed"
type input "50"
type input "RUB"
type input "[PERSON_NAME]"
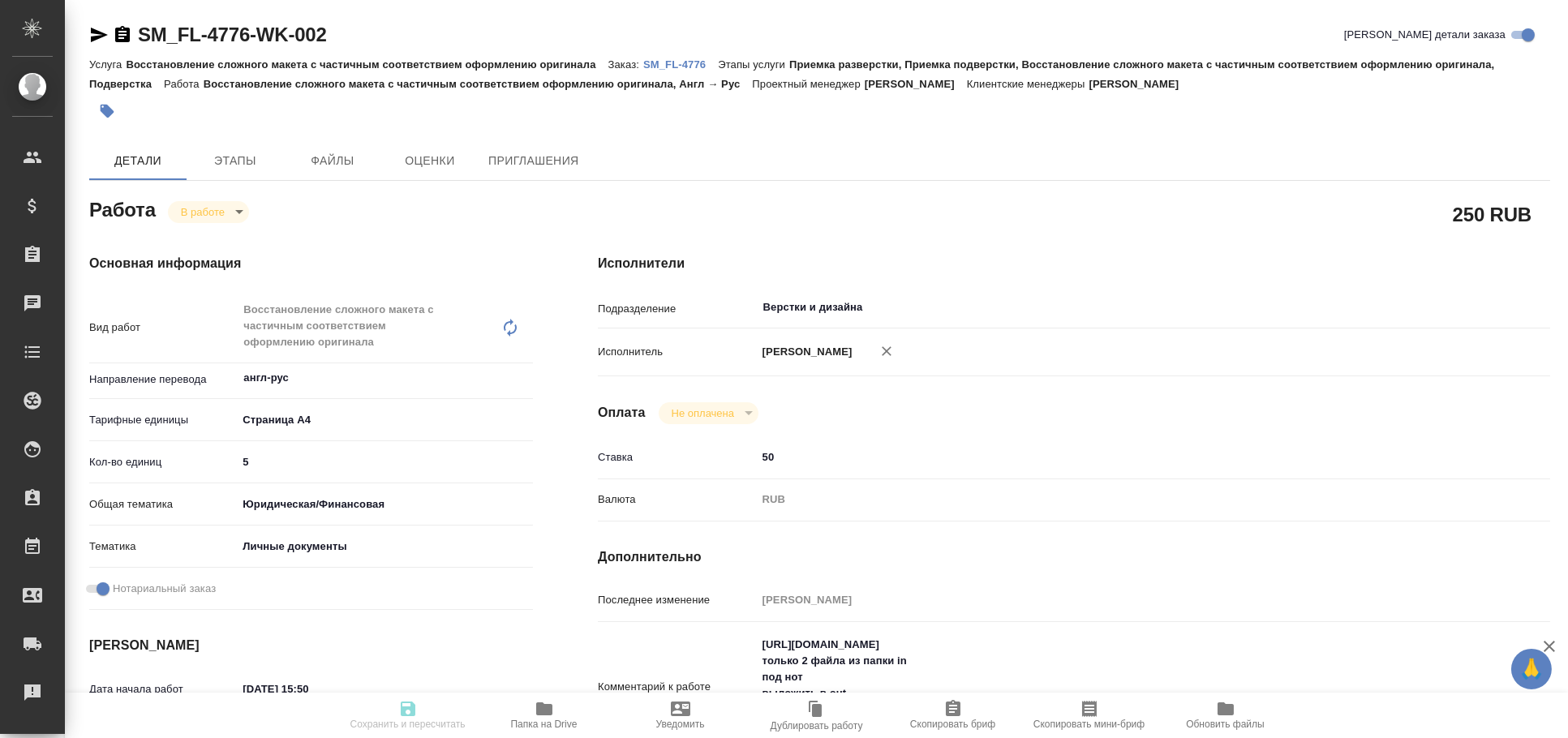
type textarea "https://drive.awatera.com/s/DePBGZgyaMFdQW6 только 2 файла из папки in под нот …"
type textarea "x"
type textarea "/Clients/FL_SM/Orders/SM_FL-4776/DTP/SM_FL-4776-WK-002"
type textarea "x"
type input "SM_FL-4776"
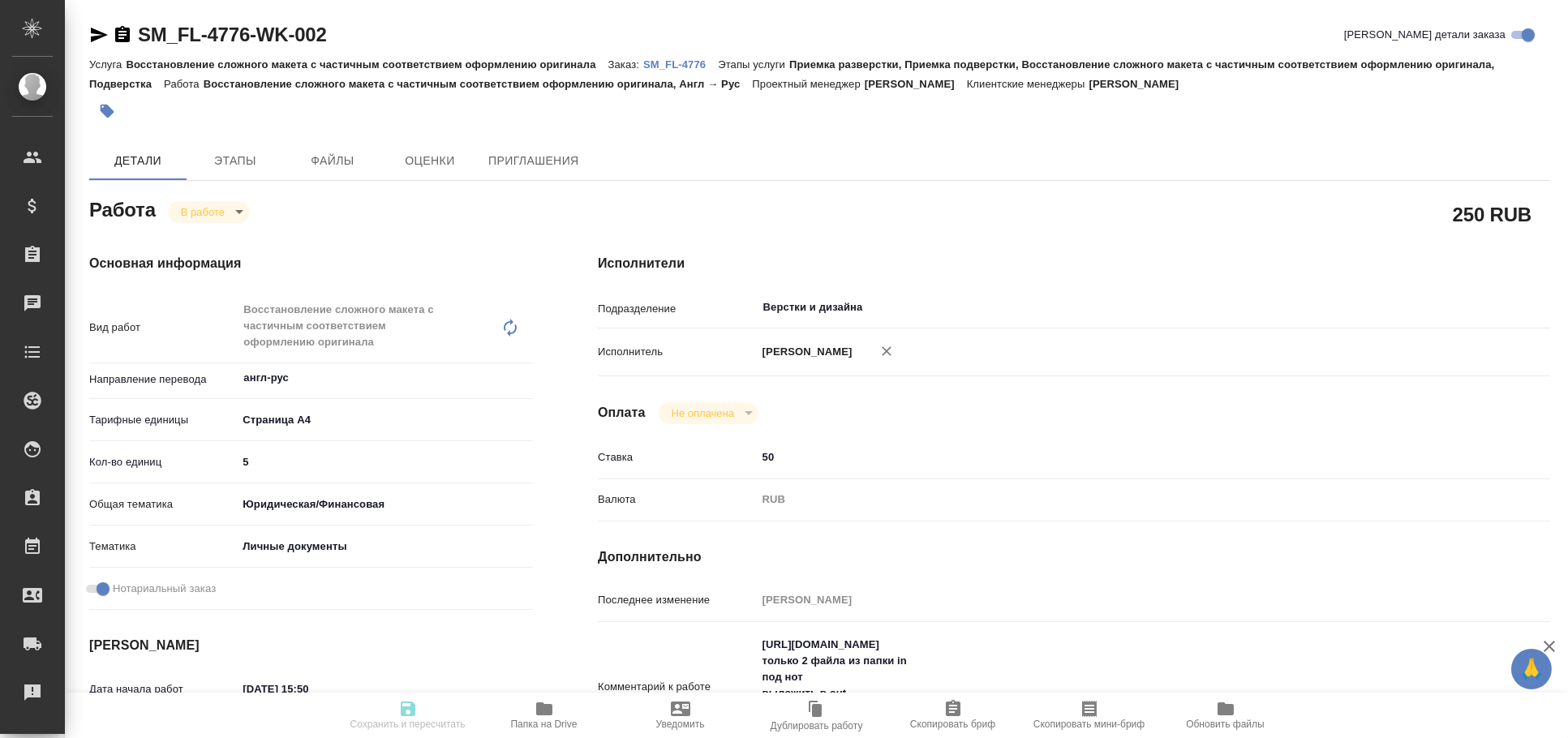
type input "Восстановление сложного макета с частичным соответствием оформлению оригинала"
type input "Приемка разверстки, Приемка подверстки, Восстановление сложного макета с частич…"
type input "Козлова Мария"
type input "[PERSON_NAME]"
type input "/Clients/FL_SM/Orders/SM_FL-4776"
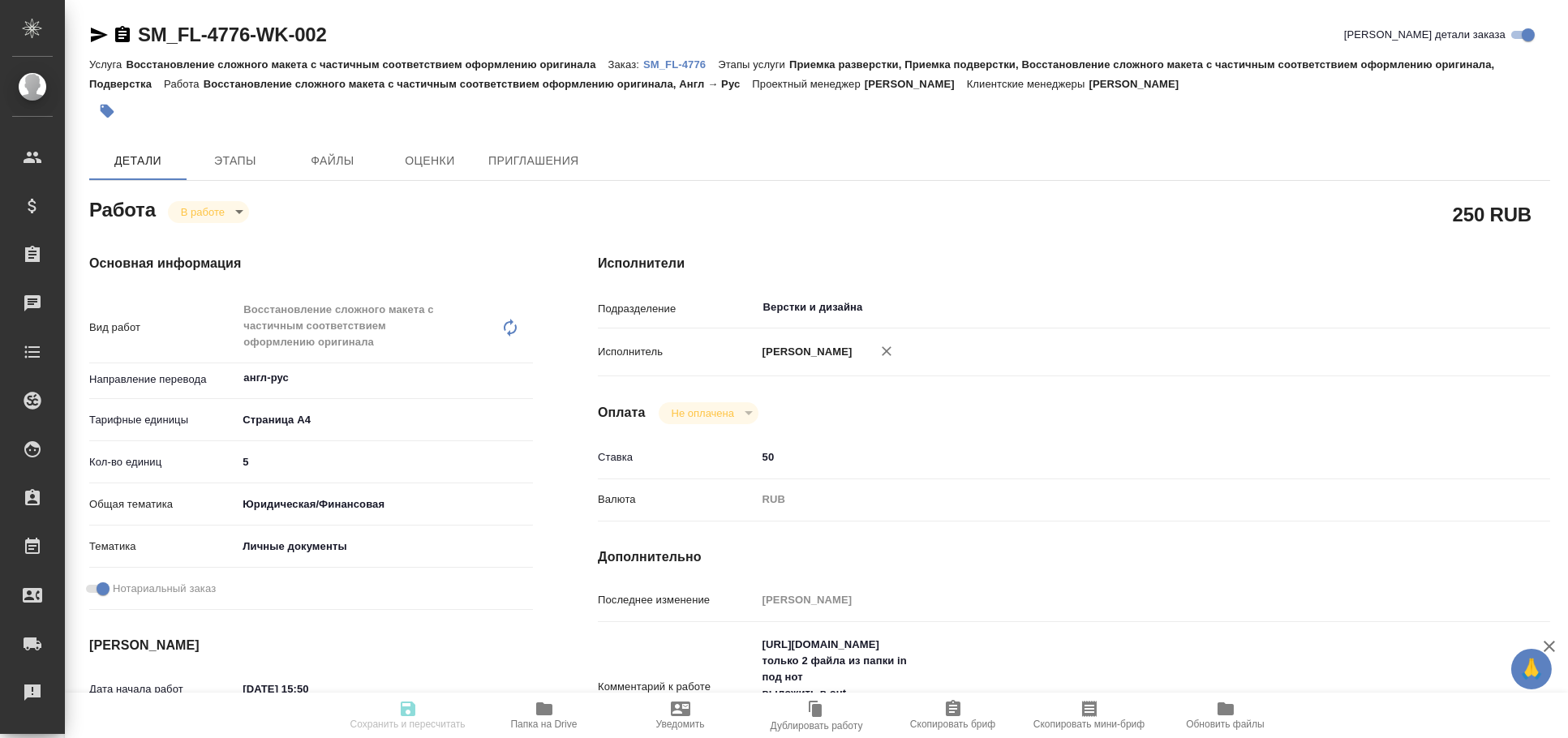
type textarea "x"
type textarea "англ-ру паспорт и выписка с оценками из университета под нот"
type textarea "x"
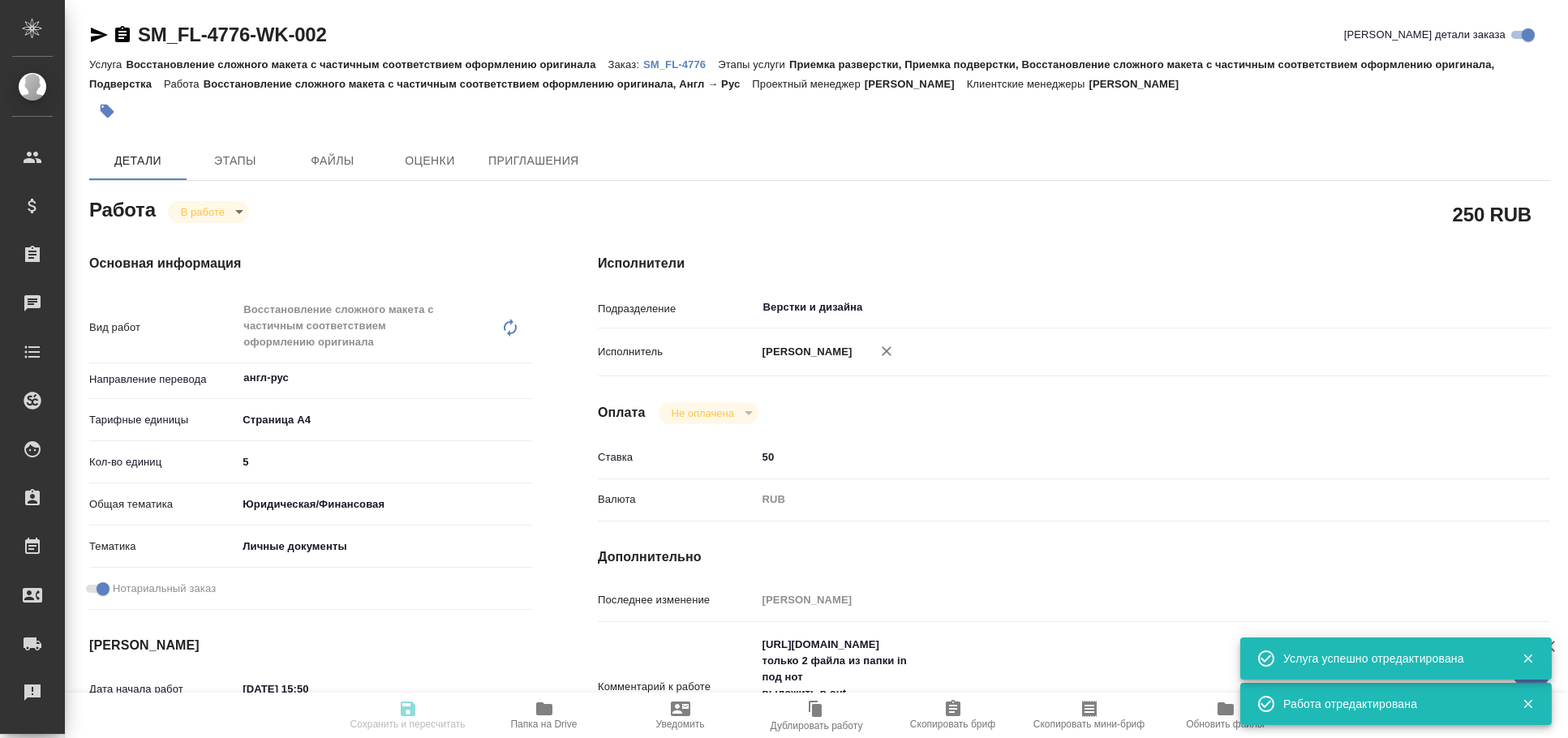
type textarea "x"
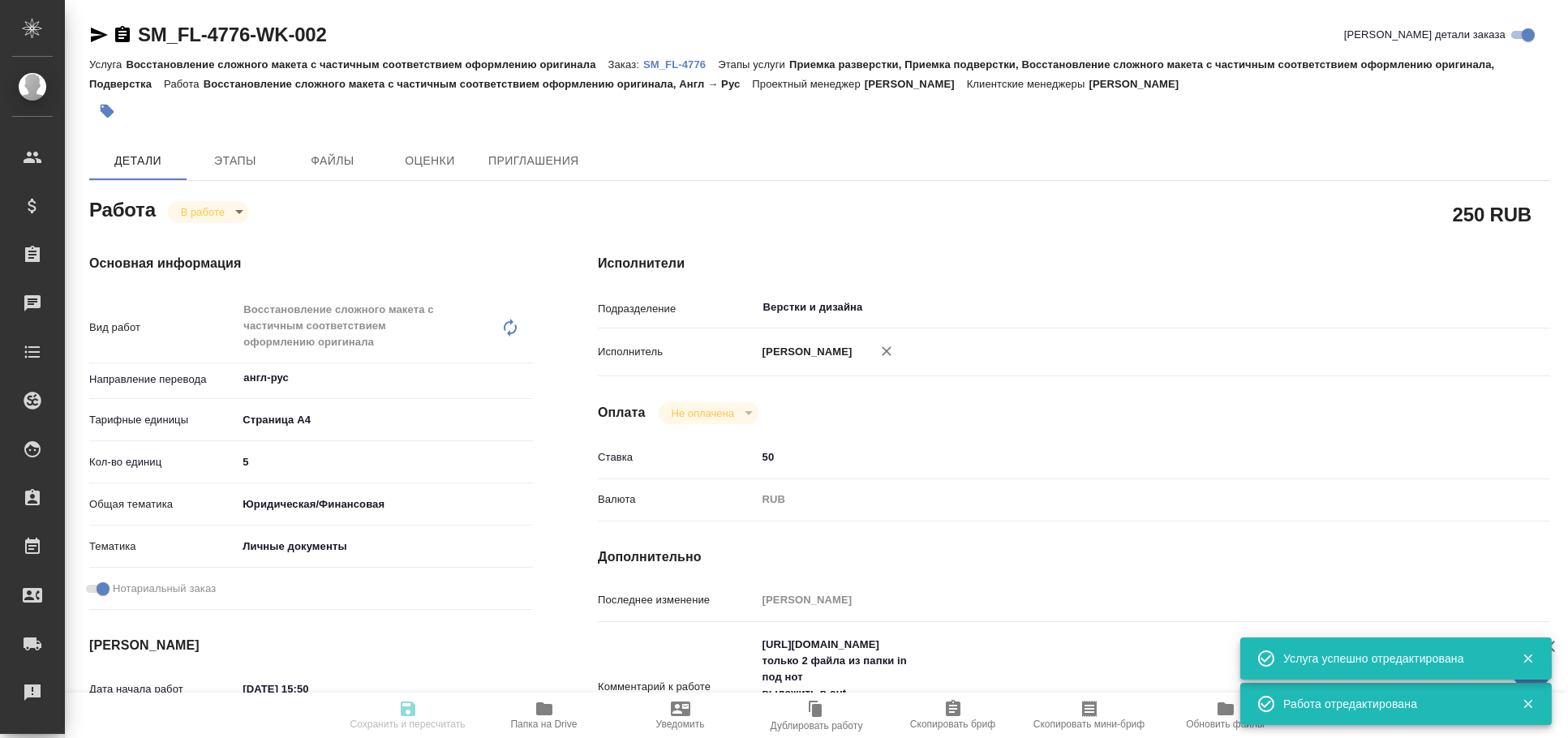
type textarea "x"
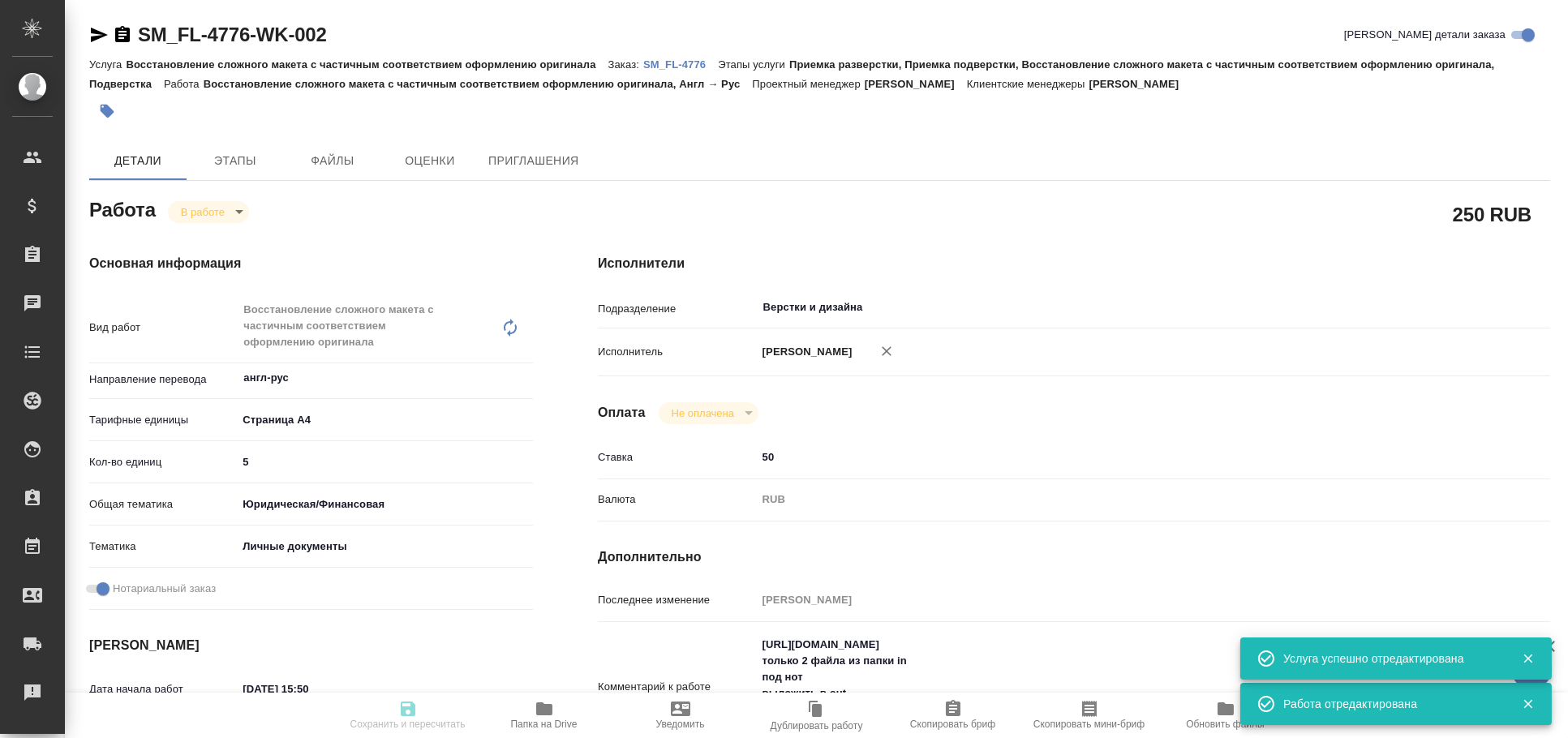
type input "inProgress"
type textarea "Восстановление сложного макета с частичным соответствием оформлению оригинала"
type textarea "x"
type input "англ-рус"
type input "5f036ec4e16dec2d6b59c8ff"
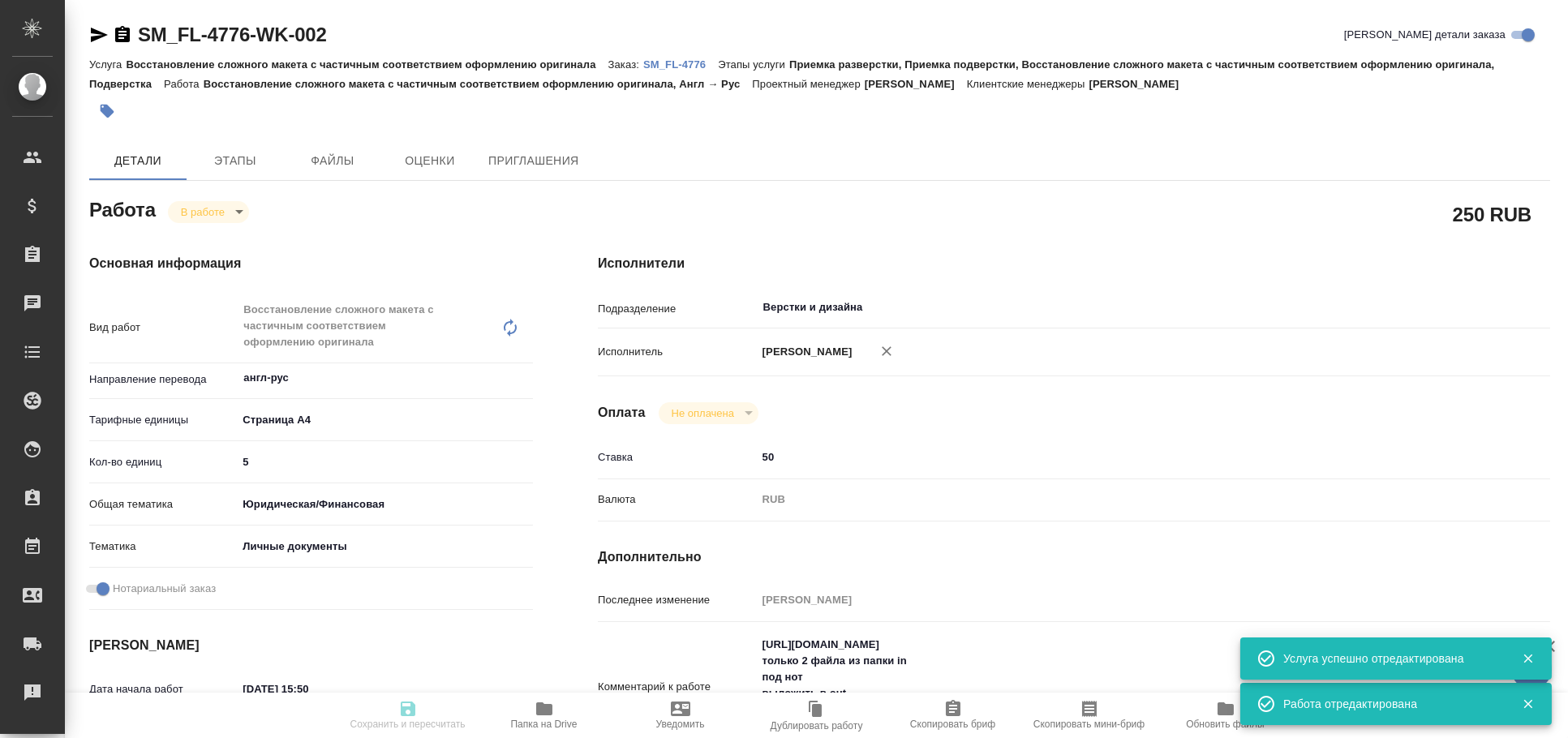
type input "5"
type input "yr-fn"
type input "5a8b8b956a9677013d343cfe"
checkbox input "true"
type input "01.10.2025 15:50"
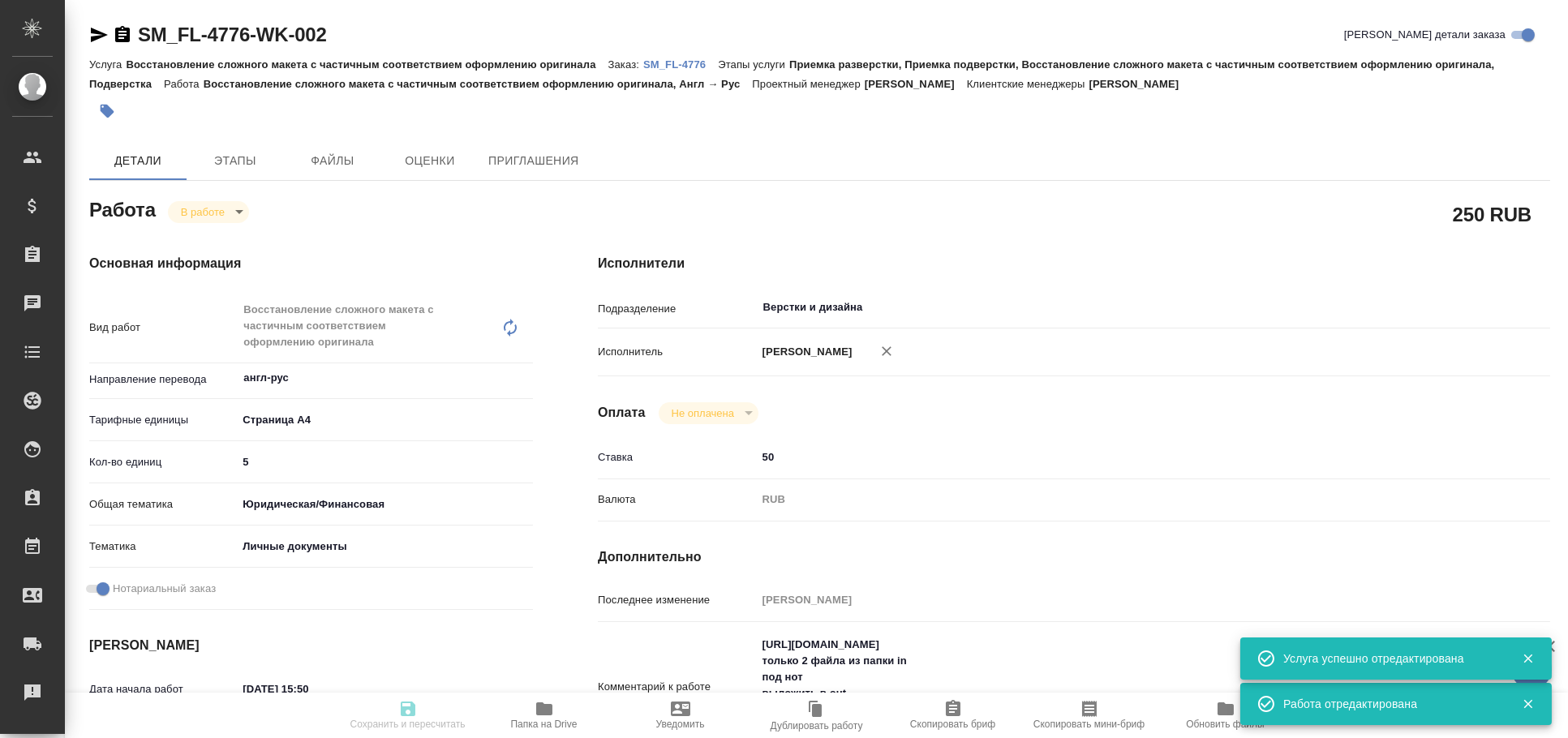
type input "01.10.2025 16:20"
type input "01.10.2025 18:30"
type input "02.10.2025 15:00"
type input "Верстки и дизайна"
type input "notPayed"
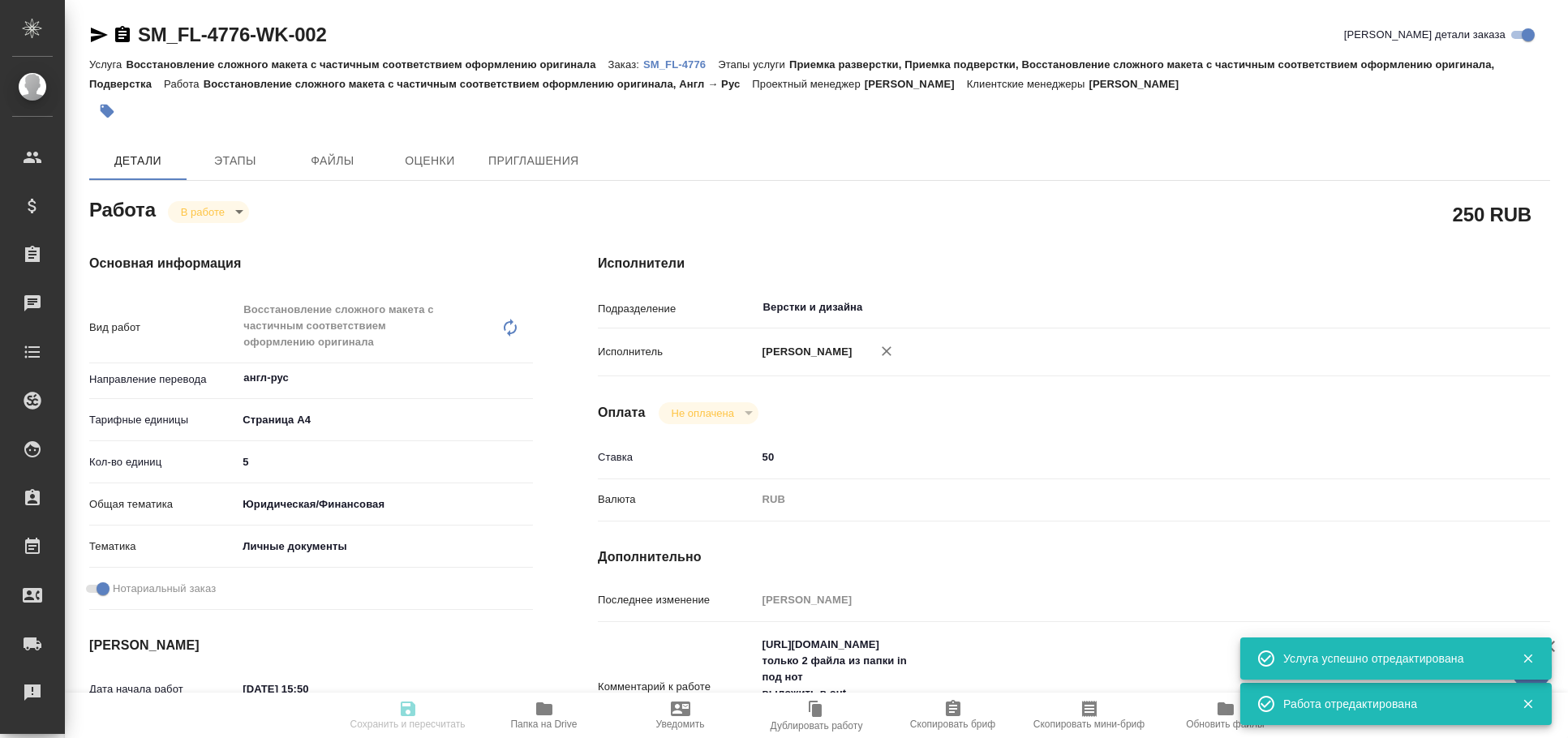
type input "50"
type input "RUB"
type input "[PERSON_NAME]"
type textarea "https://drive.awatera.com/s/DePBGZgyaMFdQW6 только 2 файла из папки in под нот …"
type textarea "x"
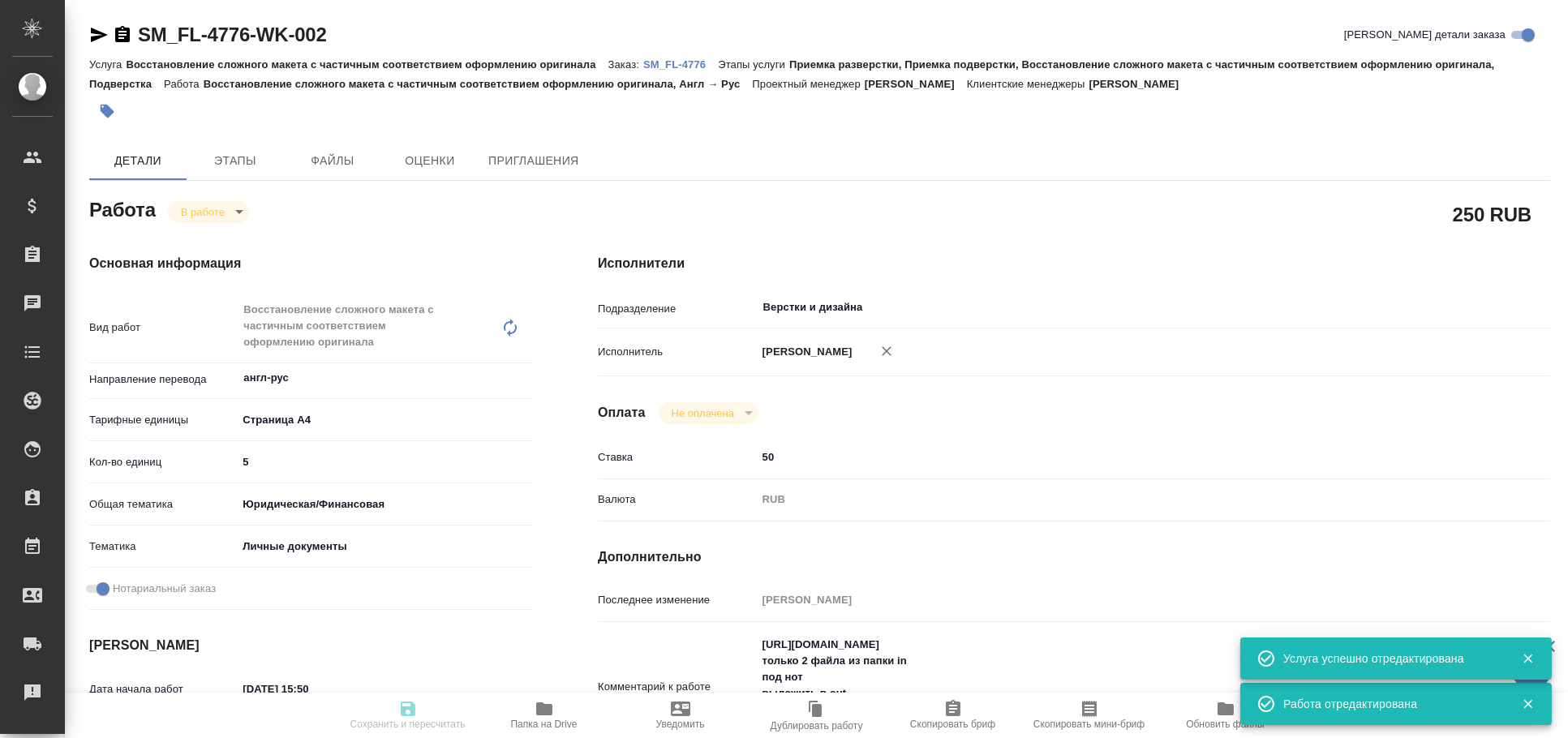
type textarea "/Clients/FL_SM/Orders/SM_FL-4776/DTP/SM_FL-4776-WK-002"
type textarea "x"
type input "SM_FL-4776"
type input "Восстановление сложного макета с частичным соответствием оформлению оригинала"
type input "Приемка разверстки, Приемка подверстки, Восстановление сложного макета с частич…"
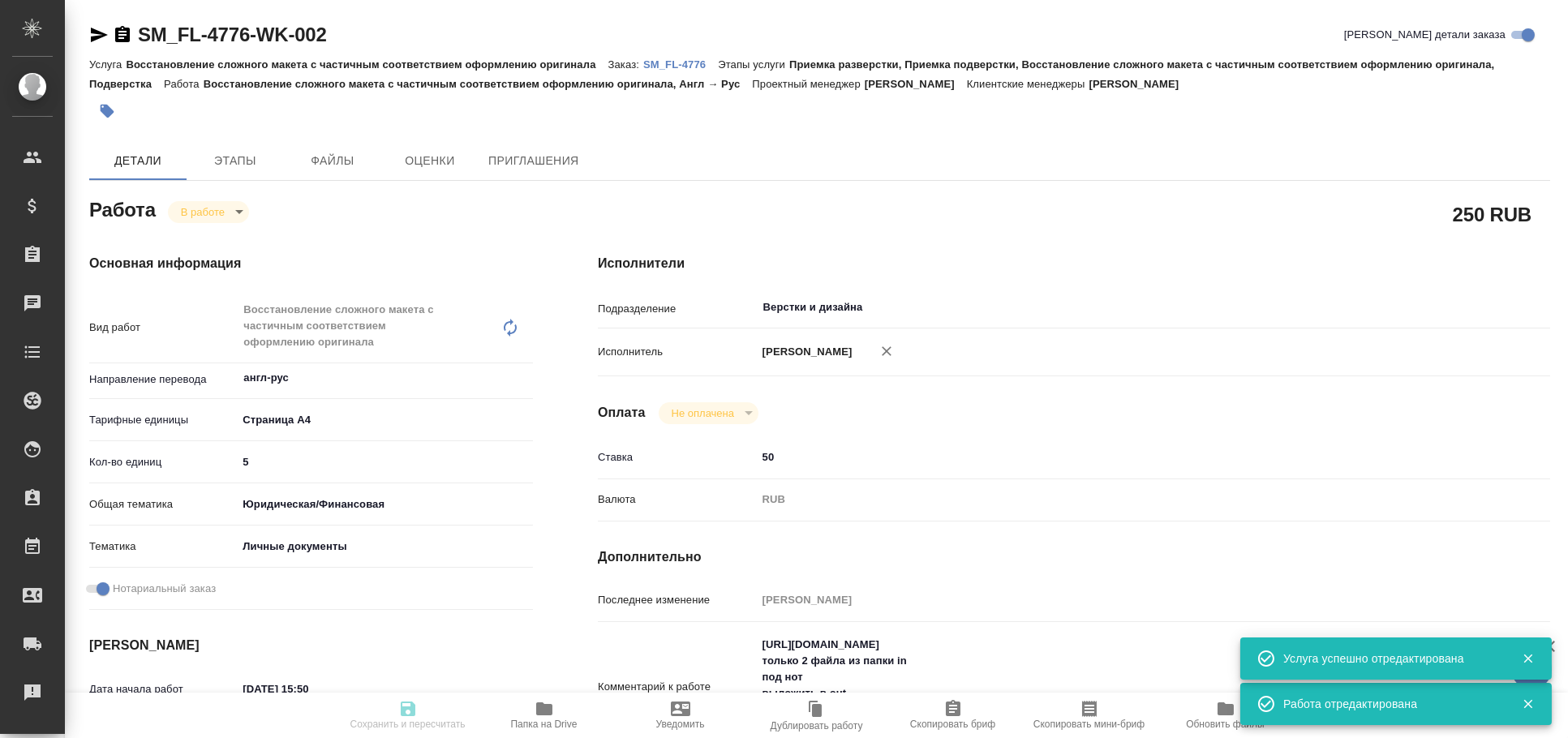
type input "Козлова Мария"
type input "[PERSON_NAME]"
type input "/Clients/FL_SM/Orders/SM_FL-4776"
type textarea "x"
type textarea "англ-ру паспорт и выписка с оценками из университета под нот"
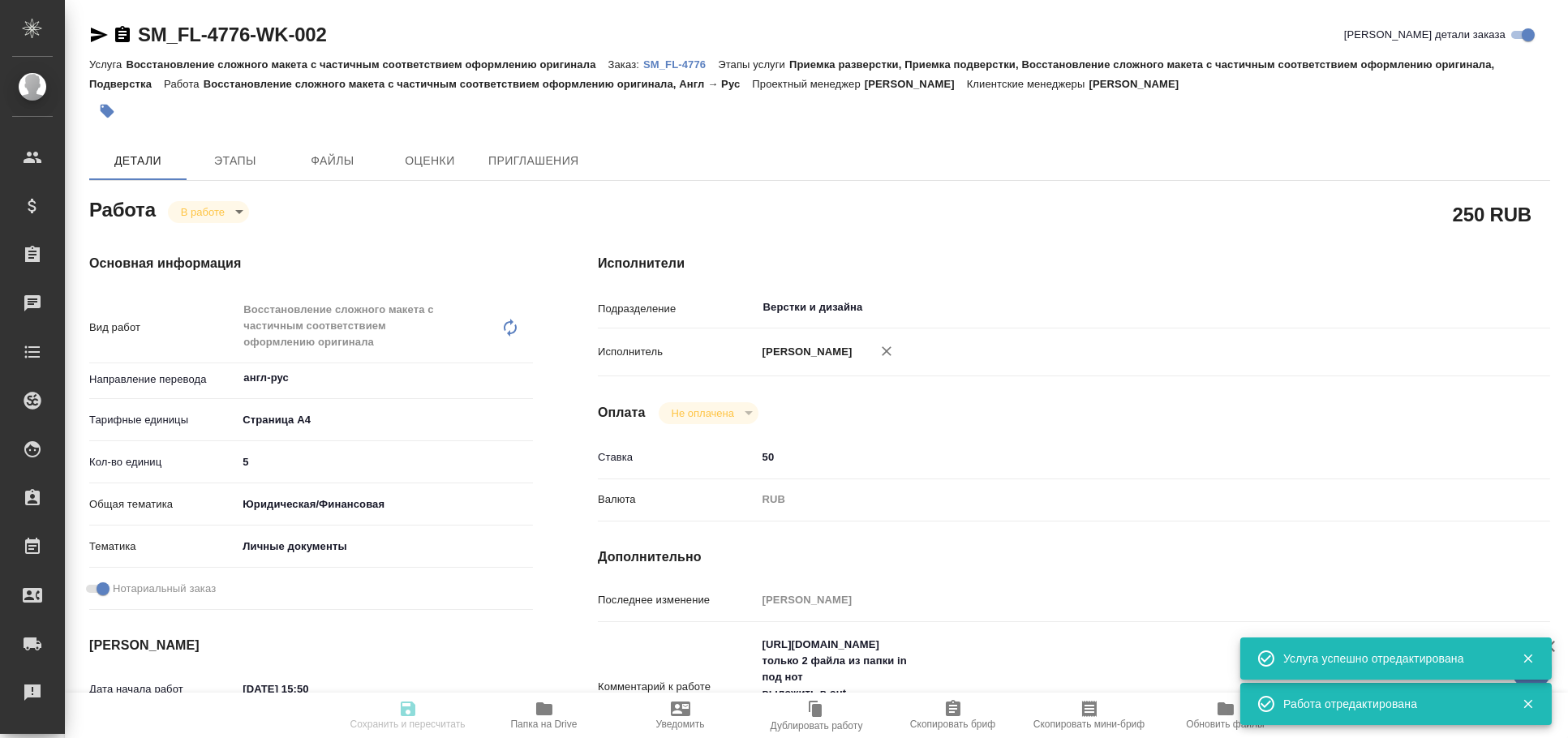
type textarea "x"
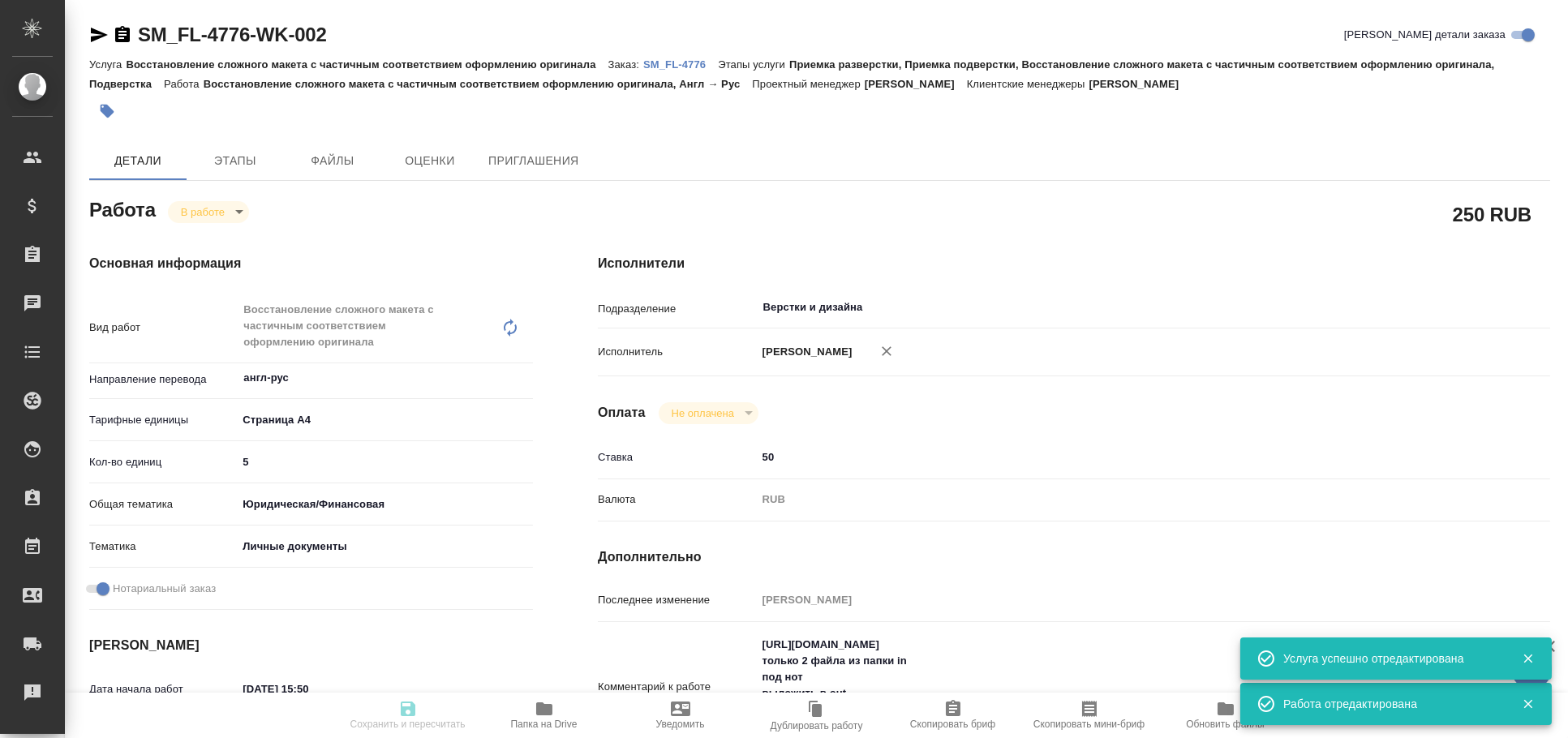
type textarea "x"
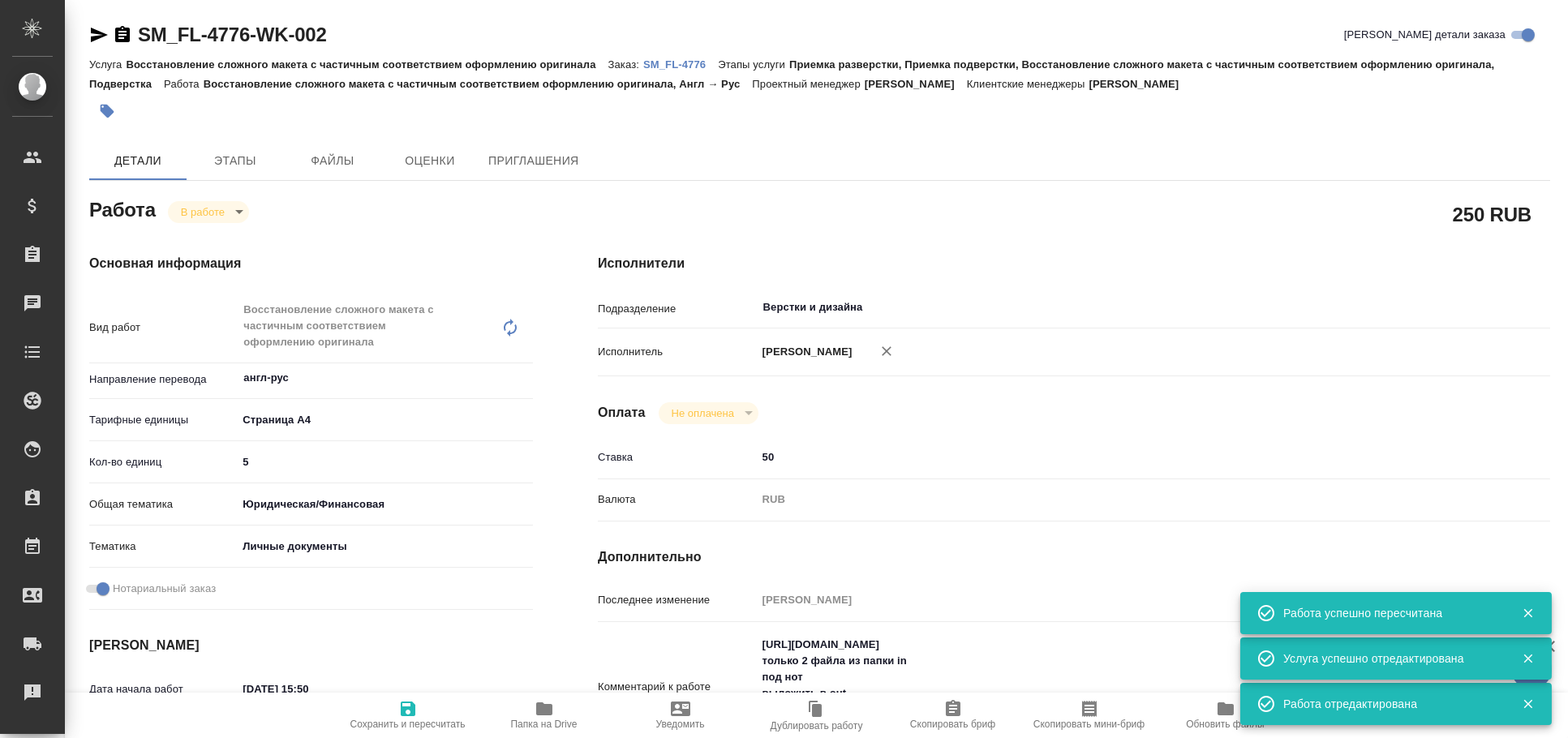
type textarea "x"
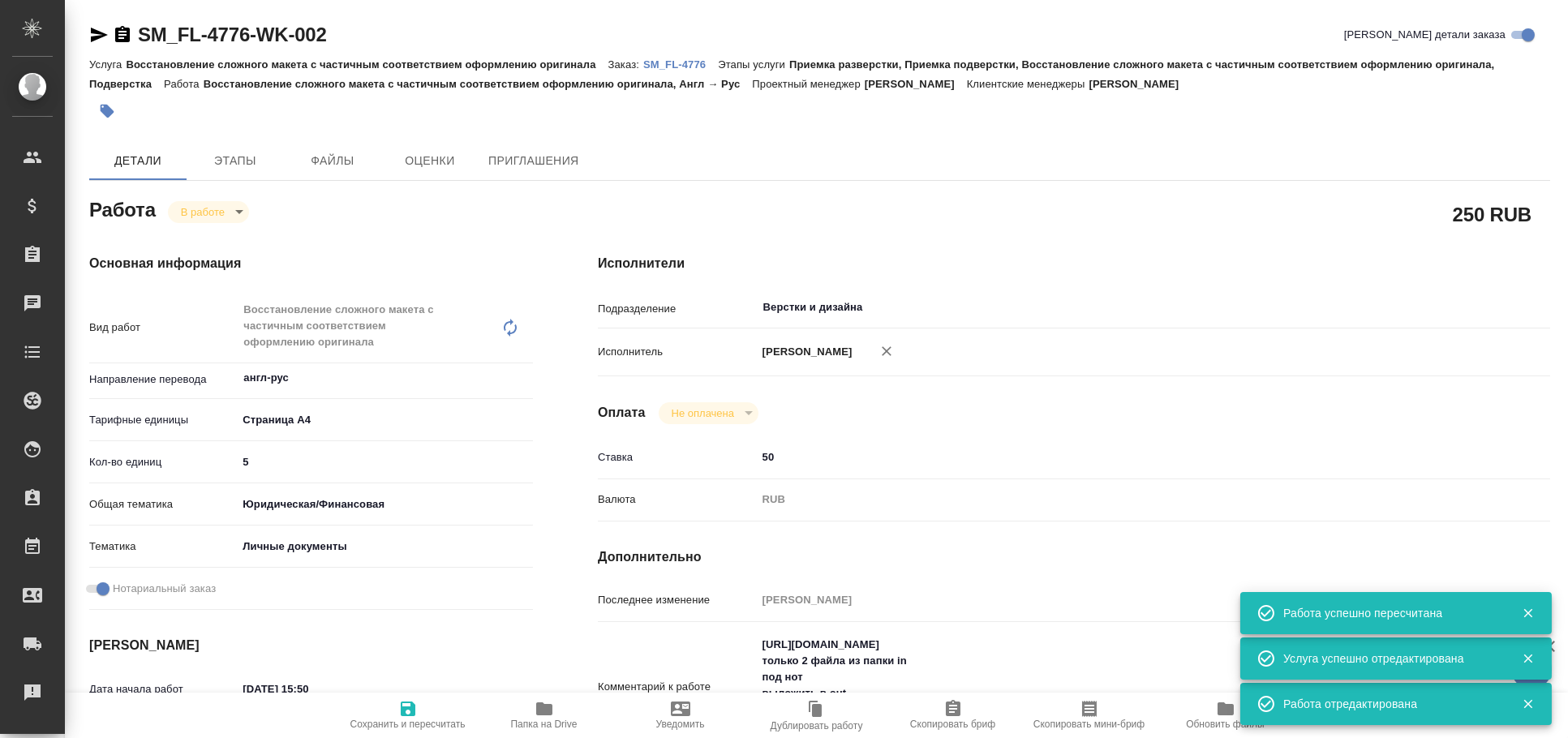
type textarea "x"
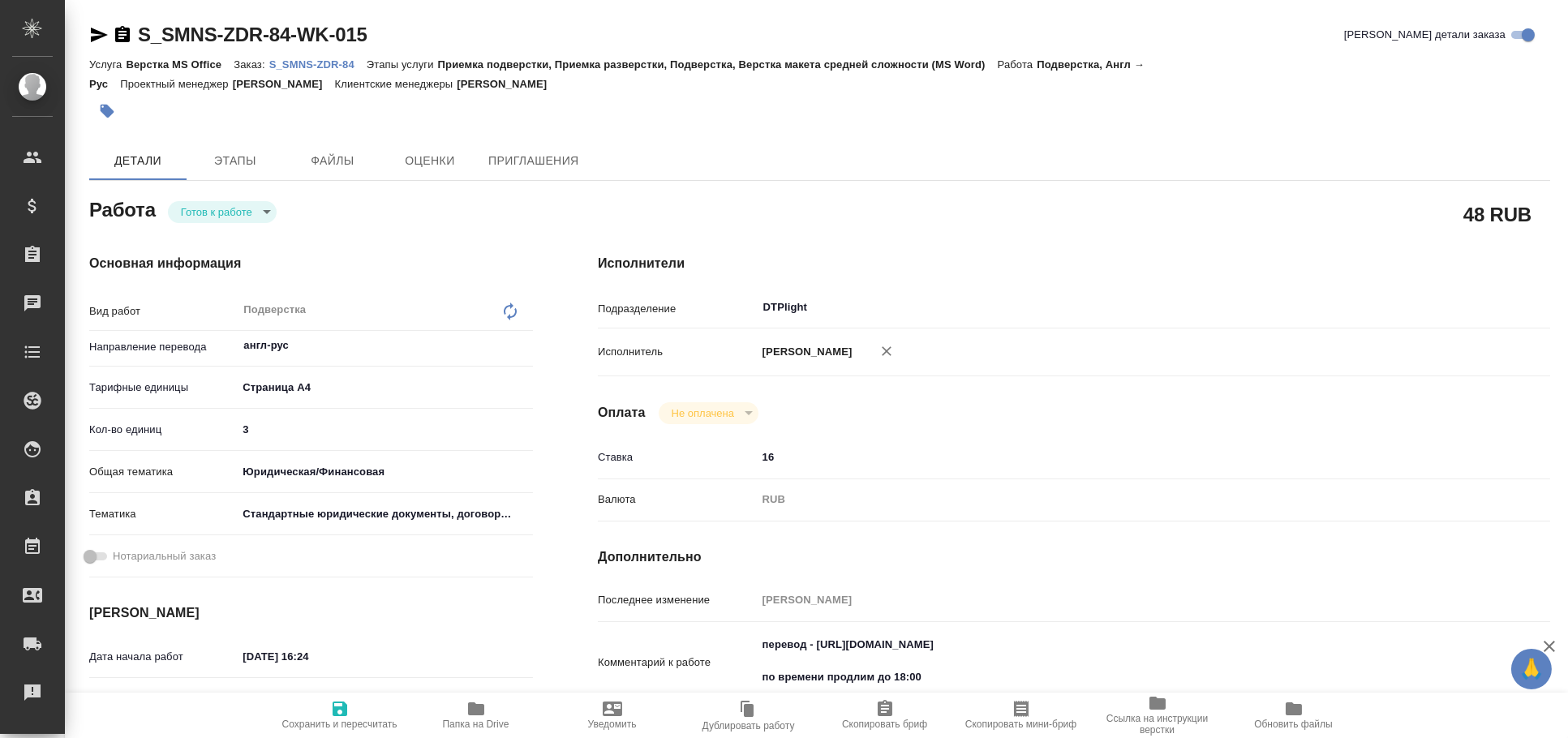
type textarea "x"
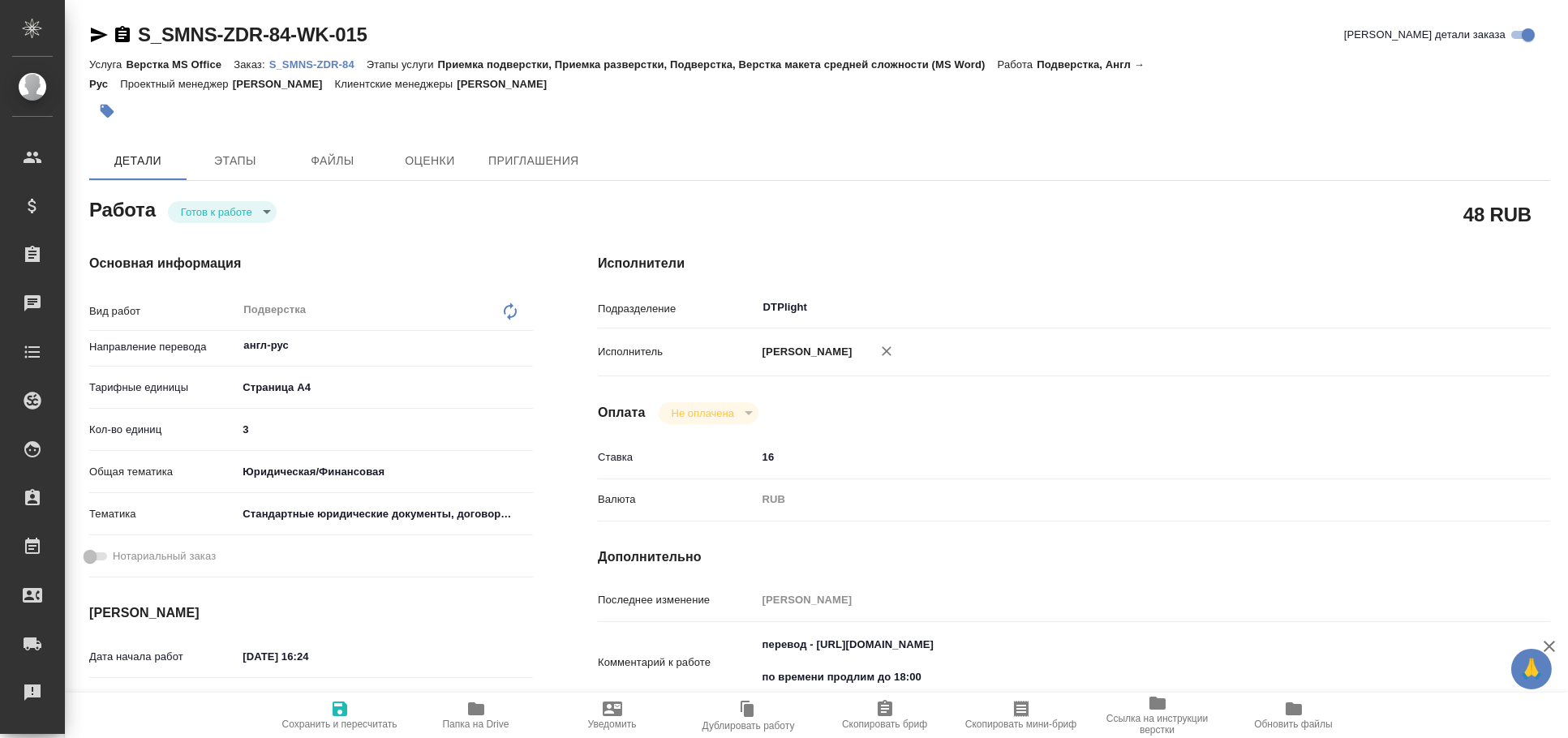
type textarea "x"
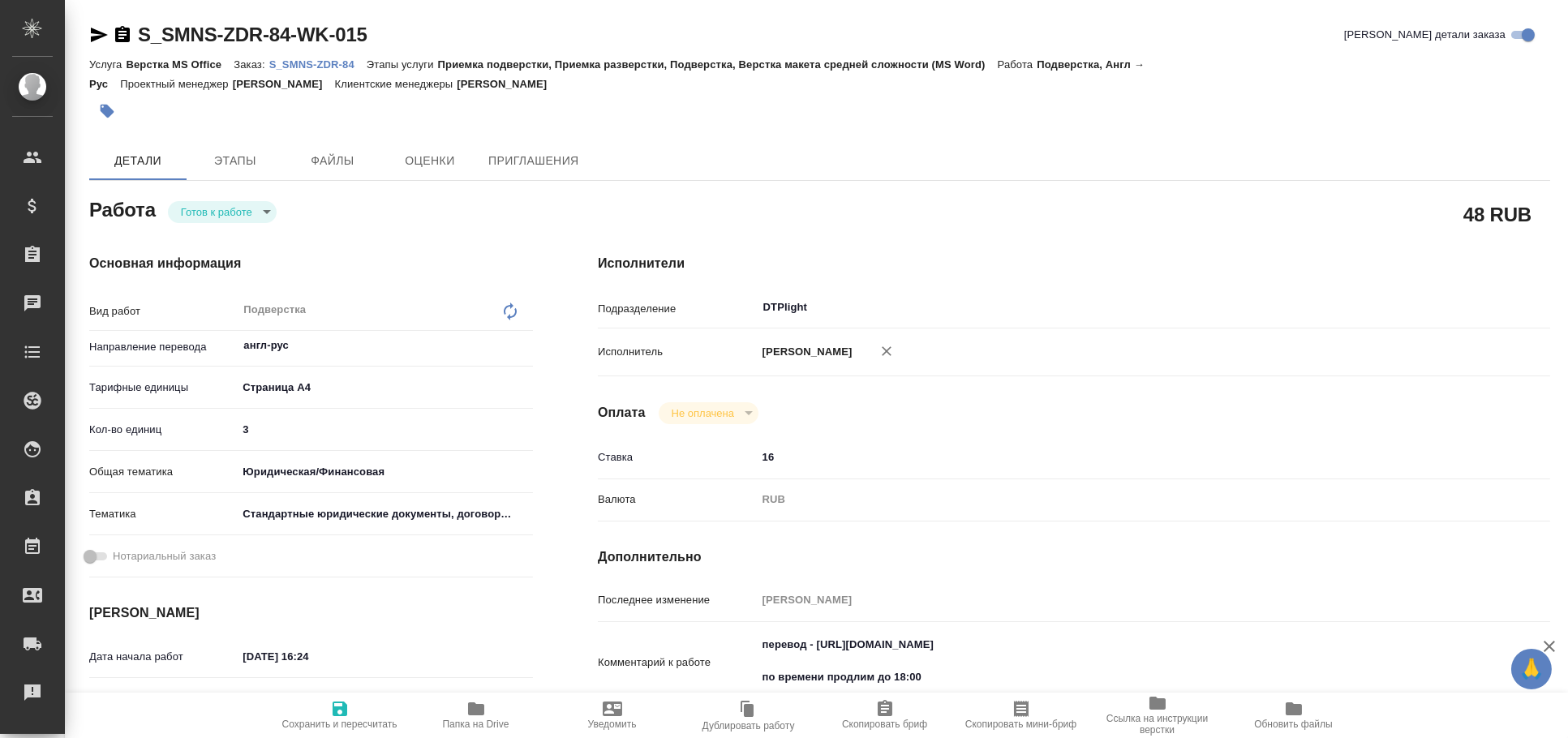
type textarea "x"
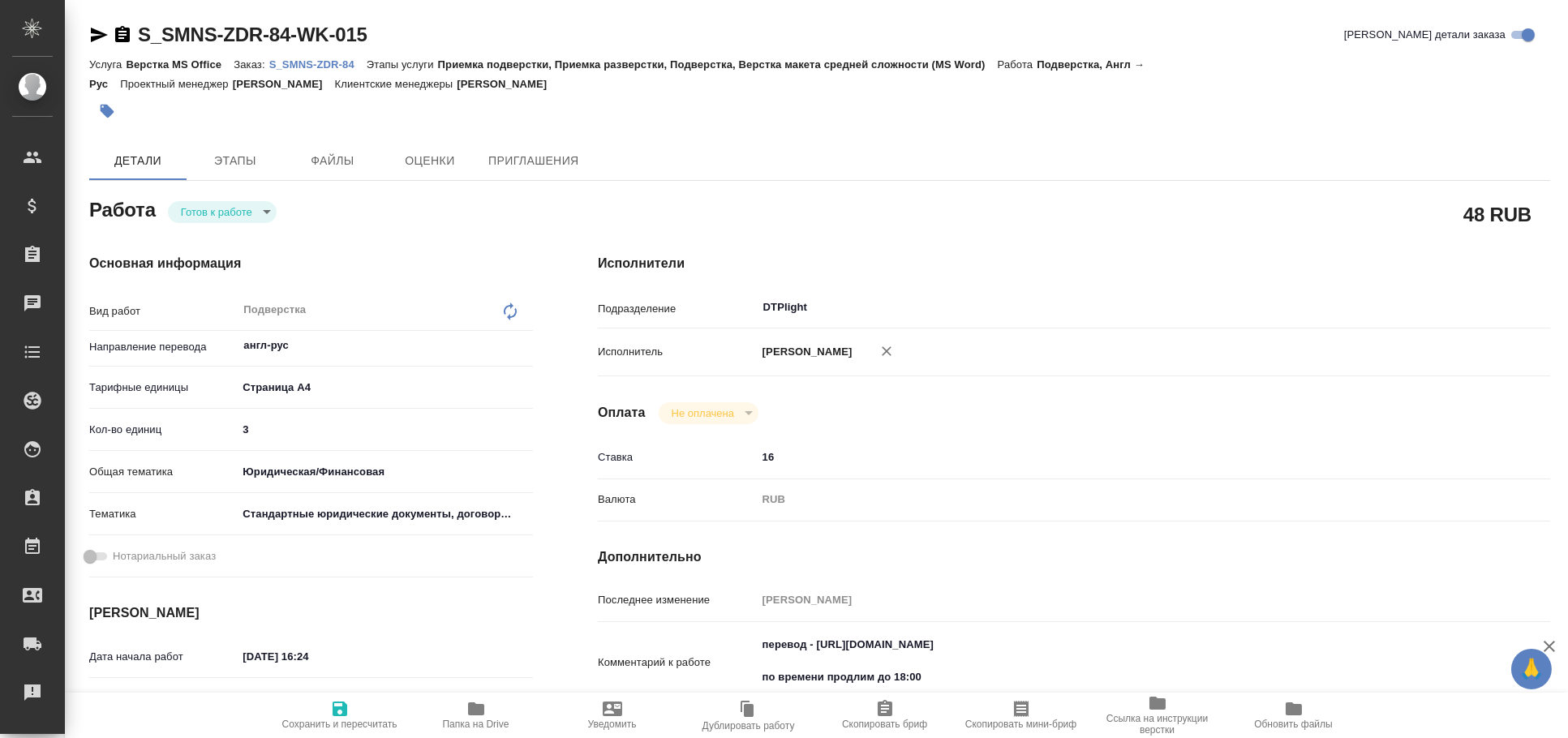
type textarea "x"
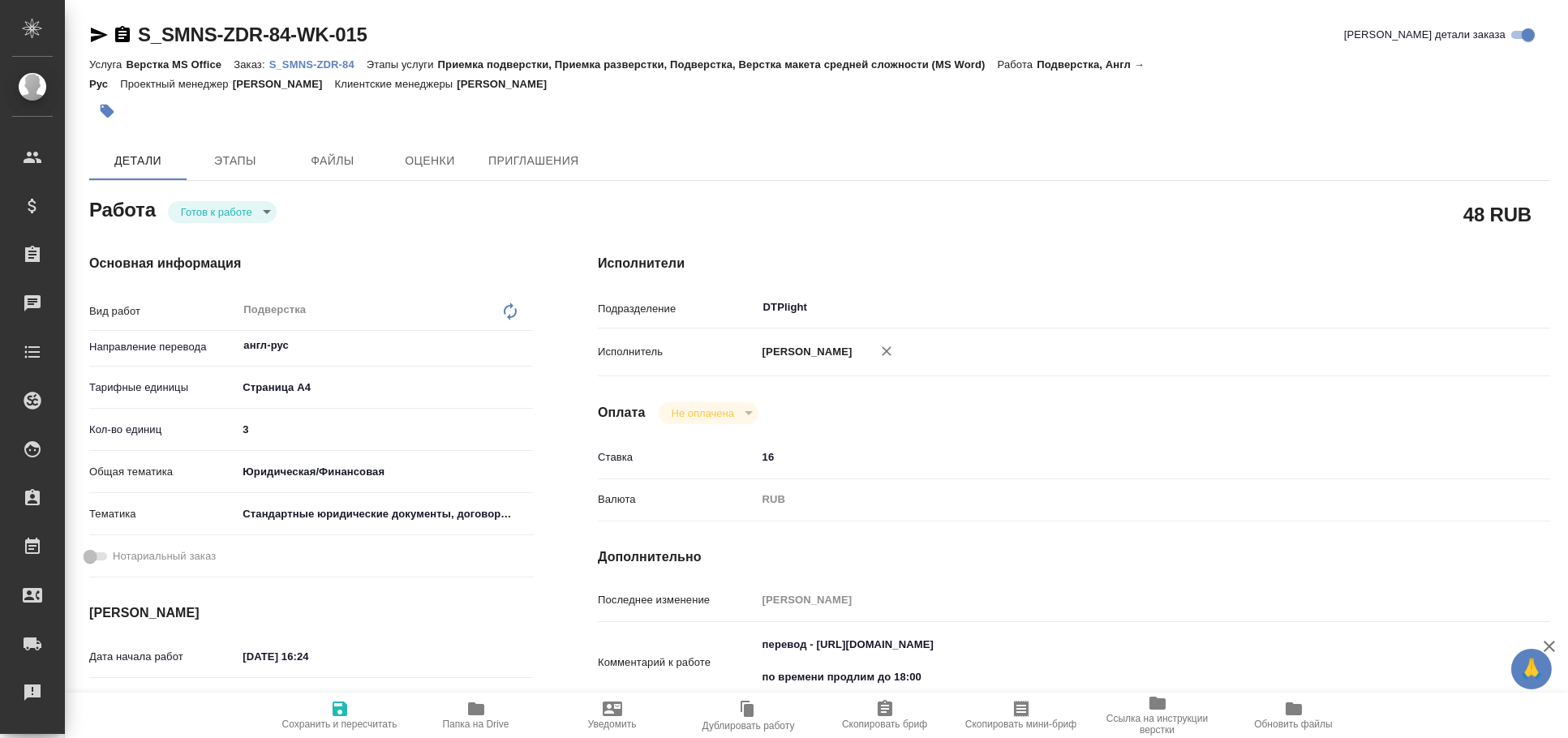
type textarea "x"
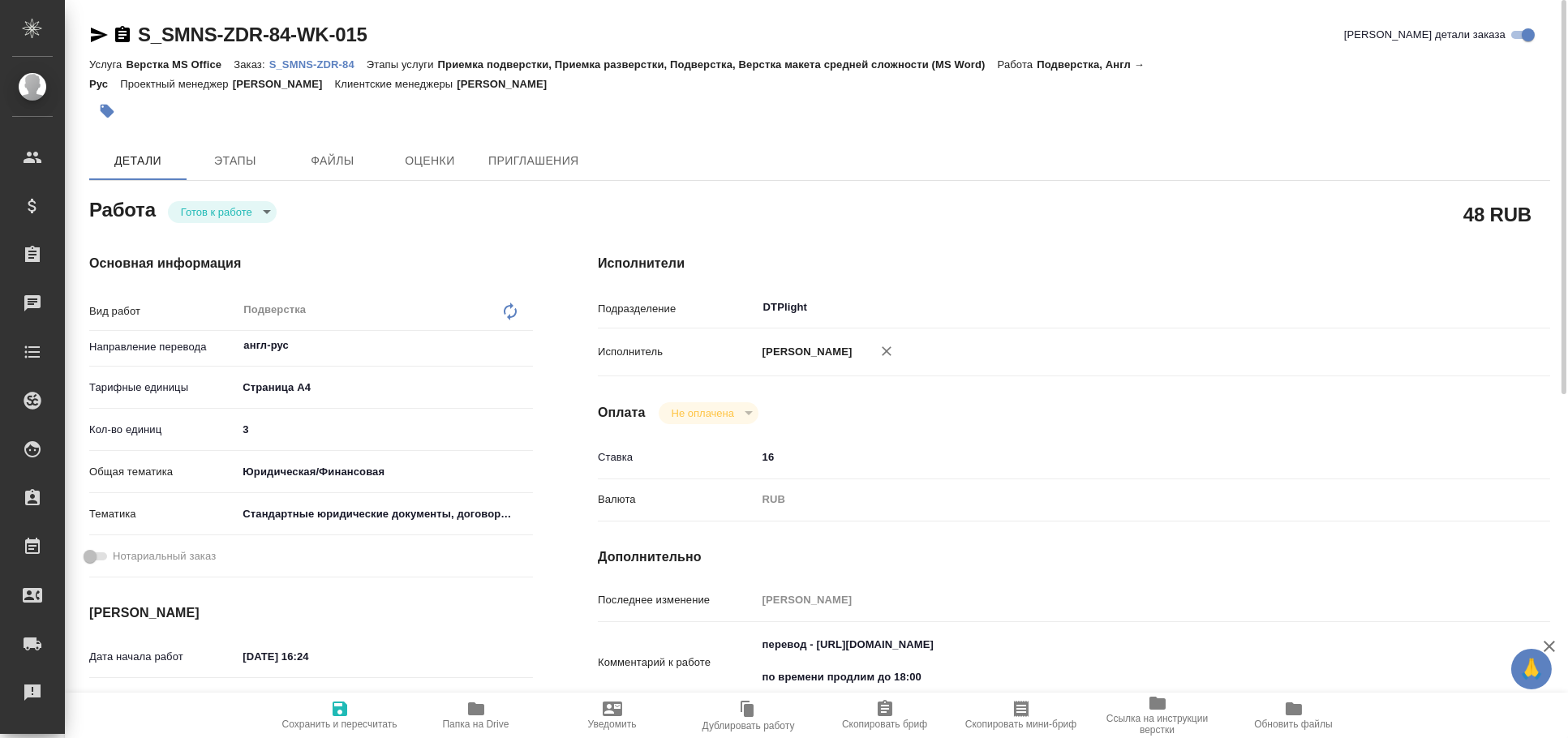
click at [76, 31] on div "S_SMNS-ZDR-84-WK-015 Кратко детали заказа Услуга Верстка MS Office Заказ: S_SMN…" at bounding box center [817, 699] width 1504 height 1400
click at [89, 38] on icon "button" at bounding box center [99, 35] width 20 height 20
click at [86, 33] on div "S_SMNS-ZDR-84-WK-015 Кратко детали заказа Услуга Верстка MS Office Заказ: S_SMN…" at bounding box center [820, 699] width 1479 height 1400
click at [97, 30] on icon "button" at bounding box center [99, 35] width 20 height 20
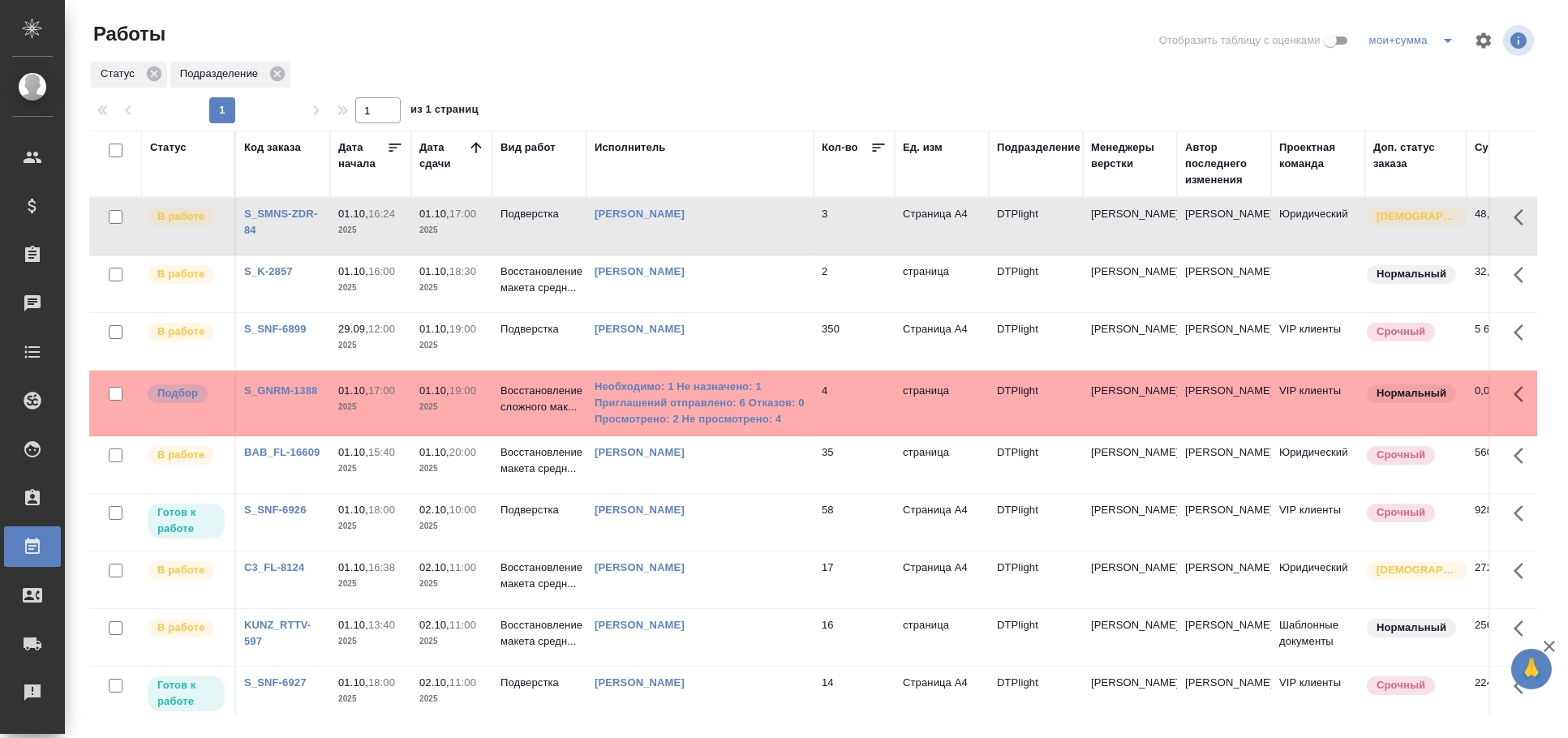
click at [780, 517] on div "[PERSON_NAME]" at bounding box center [700, 509] width 211 height 16
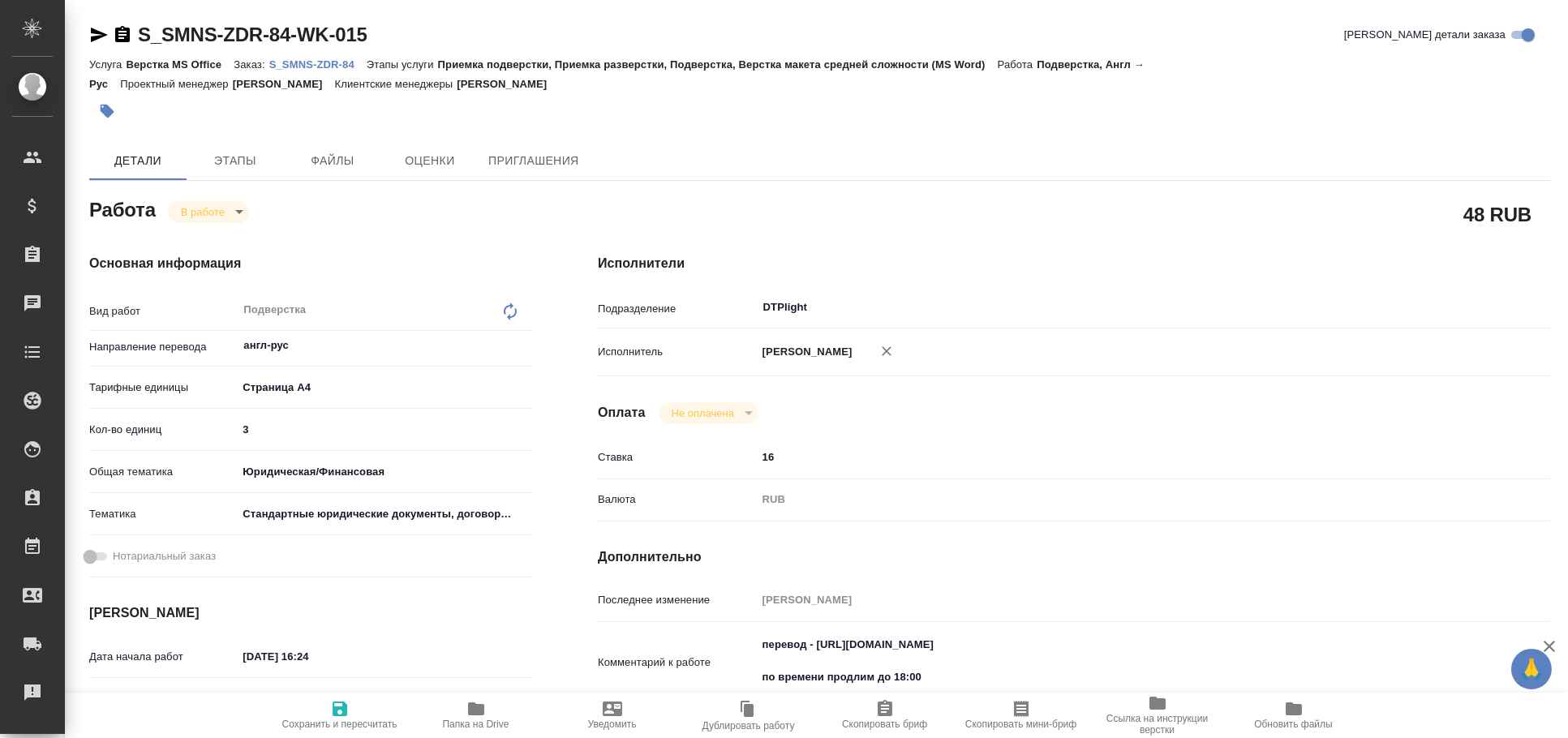
type textarea "x"
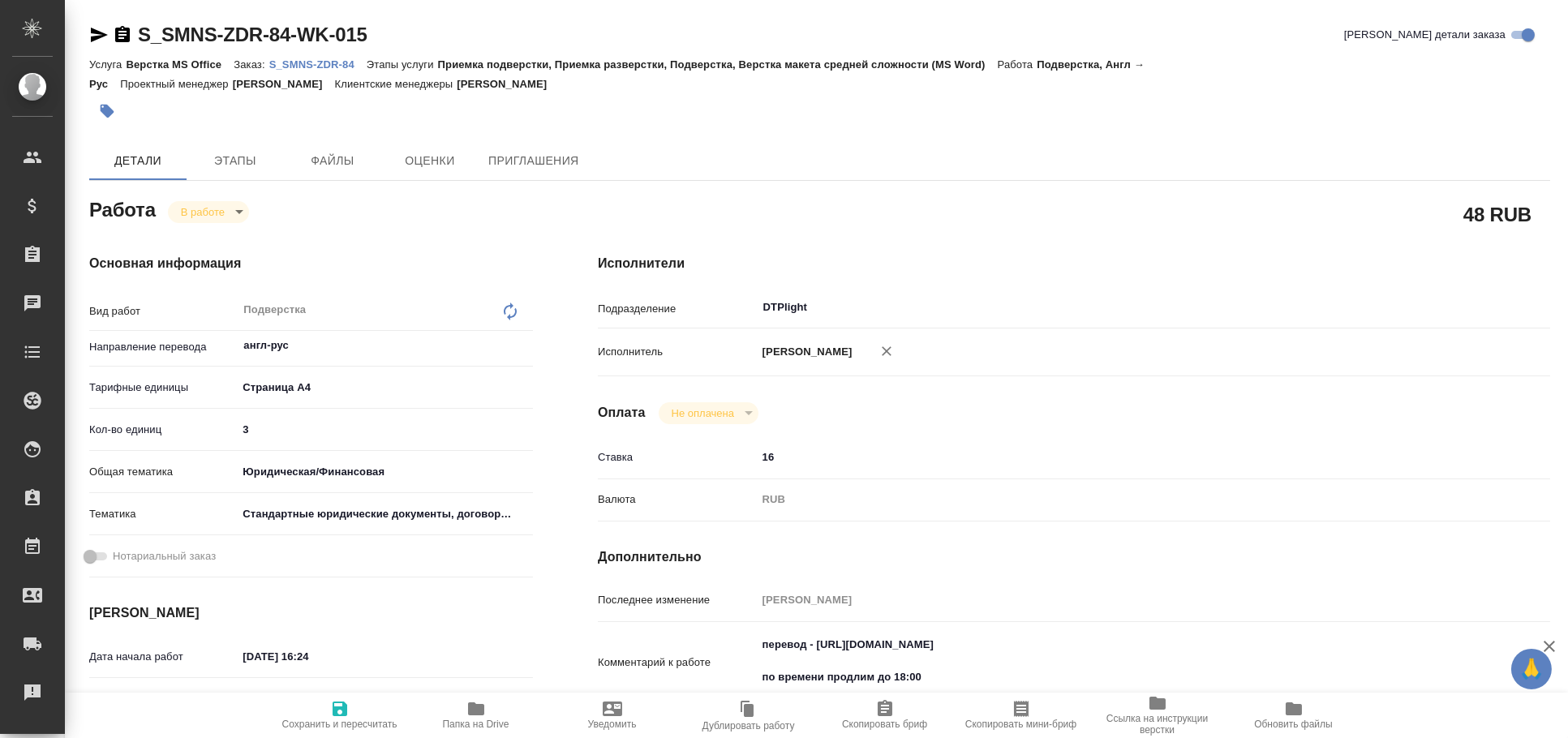
type textarea "x"
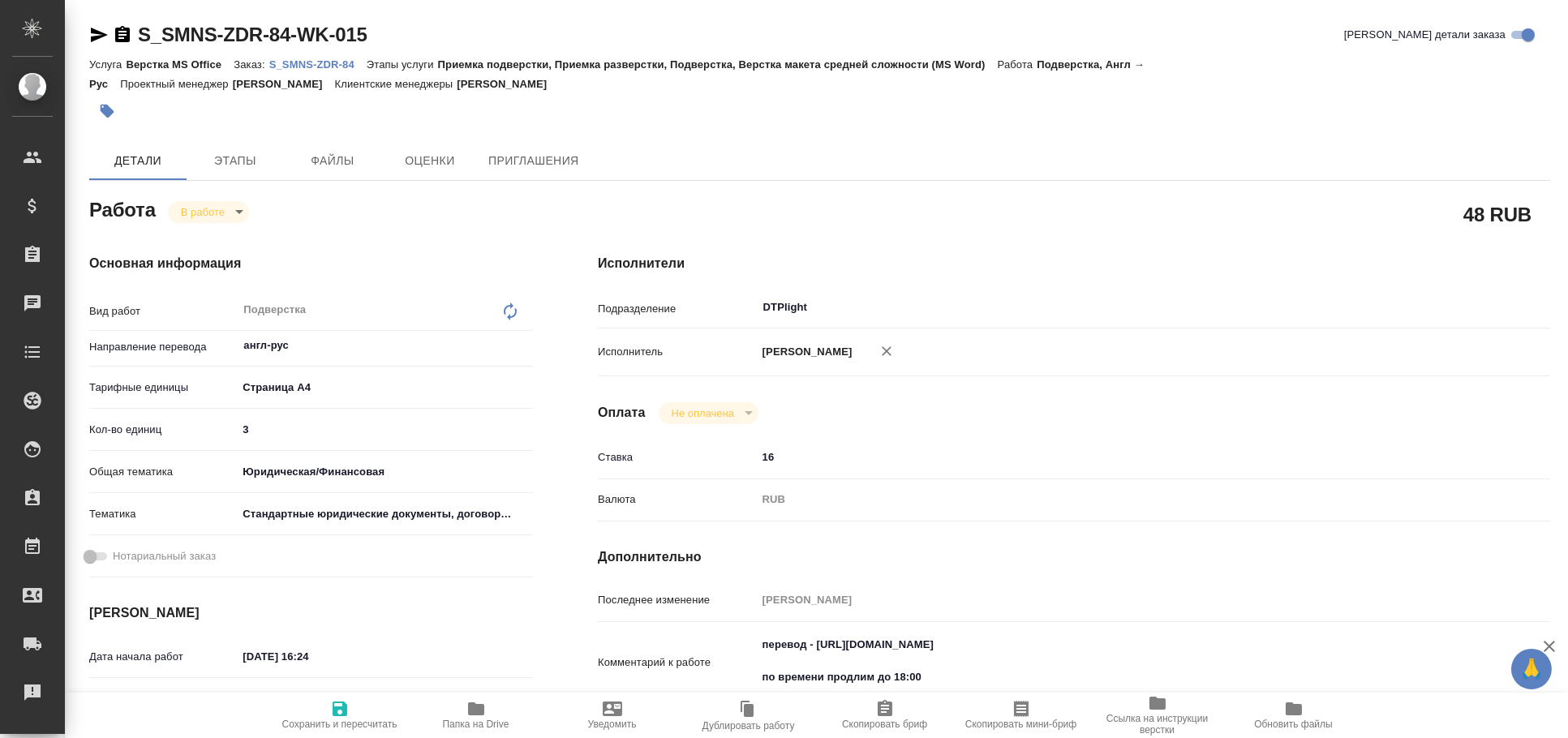
type textarea "x"
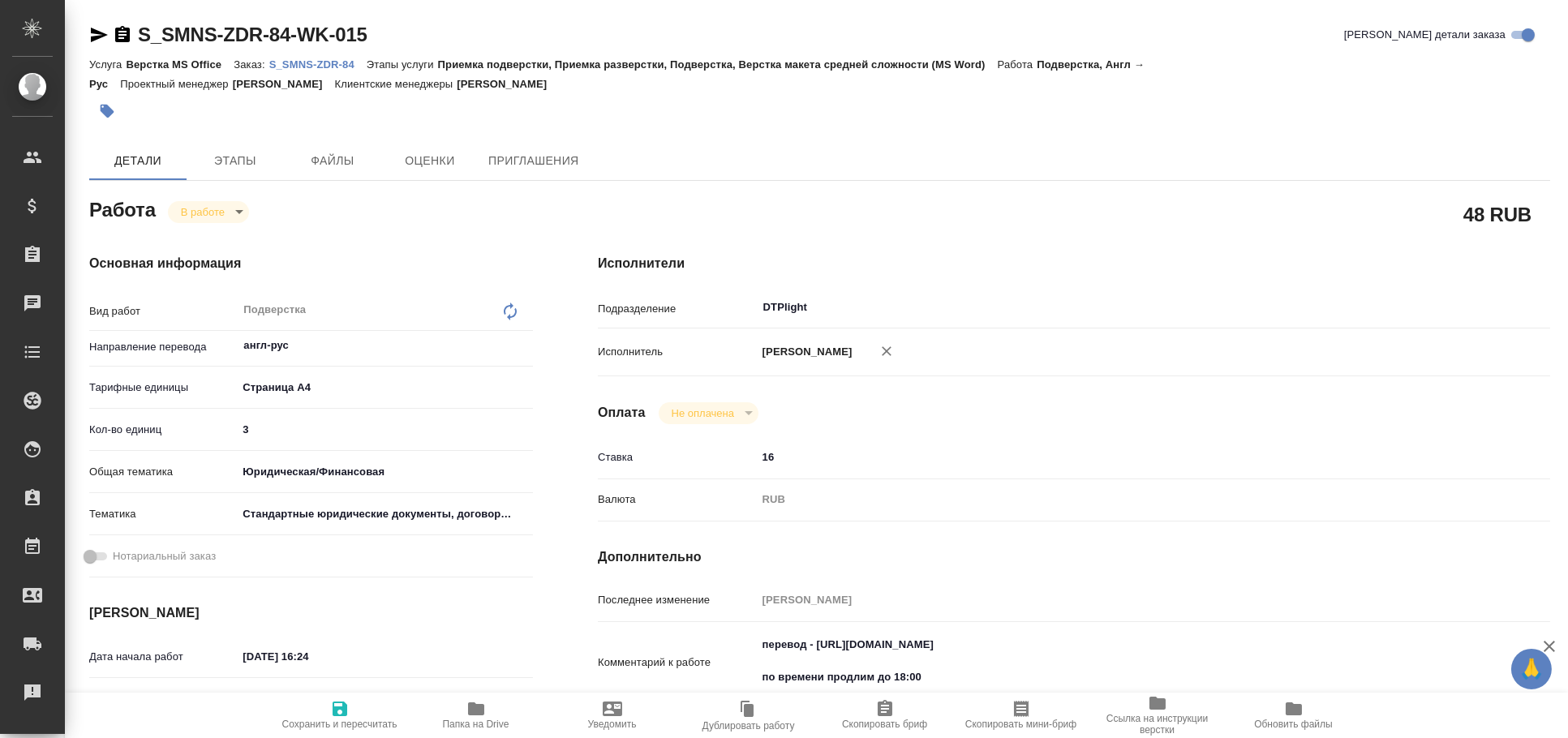
type textarea "x"
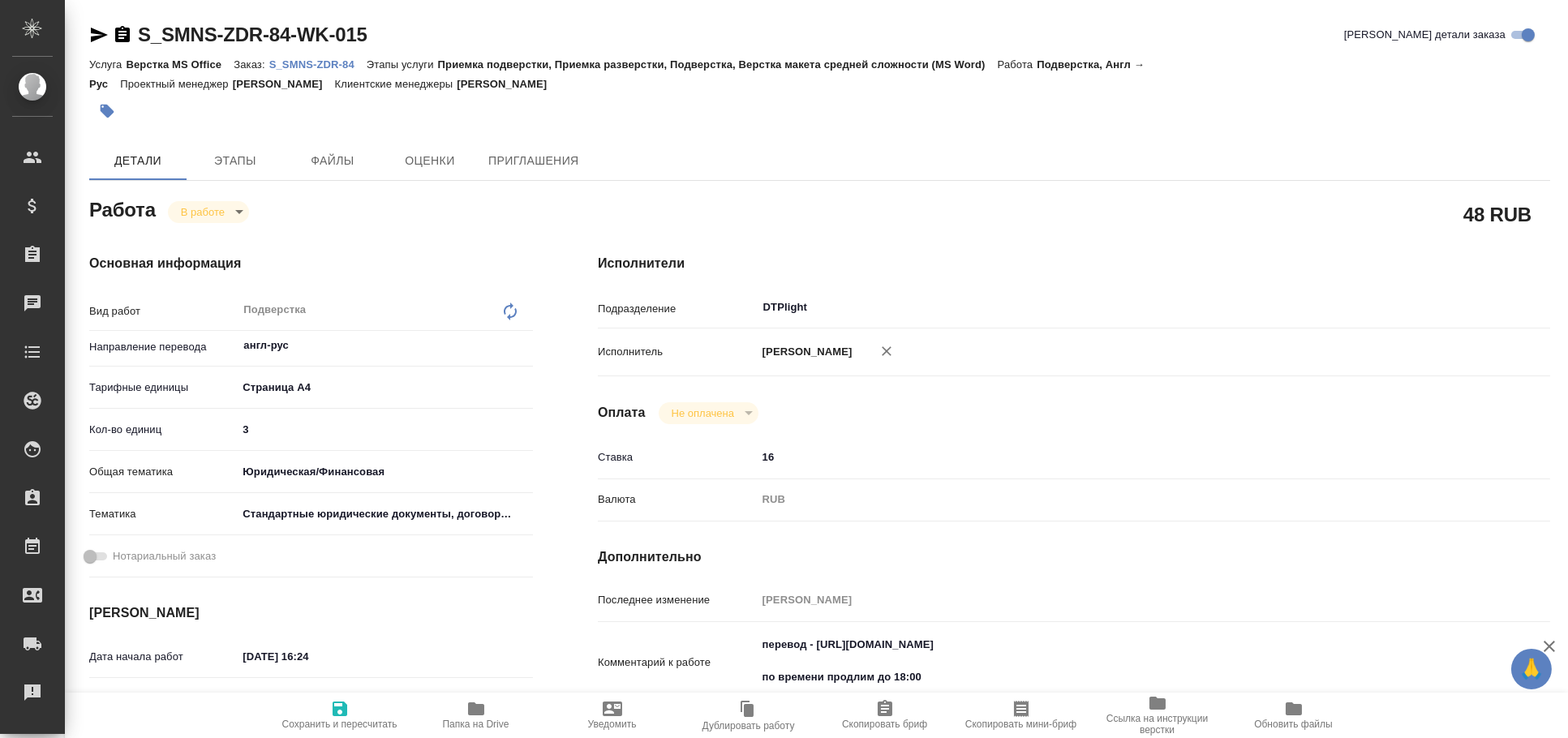
type textarea "x"
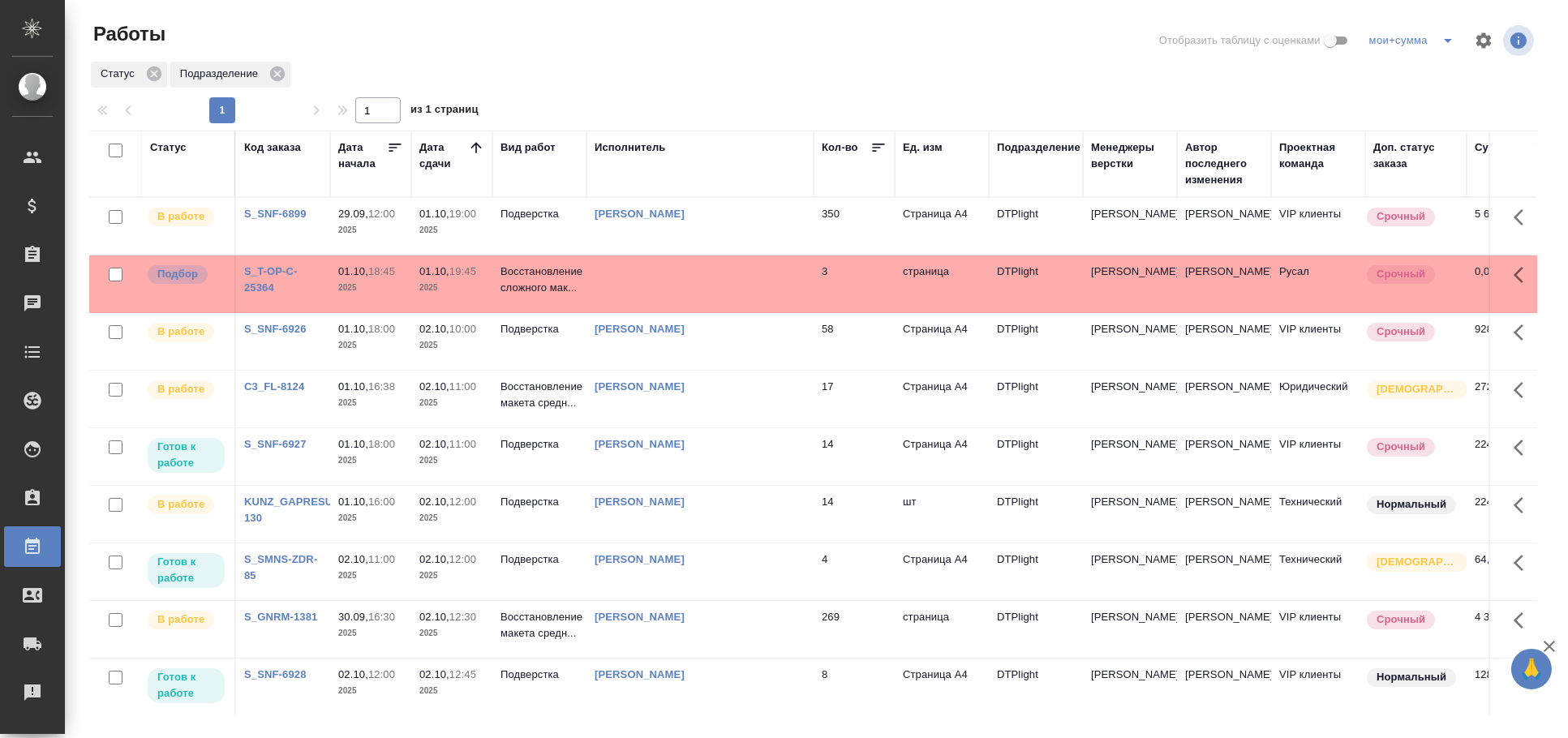
click at [697, 281] on td at bounding box center [700, 283] width 227 height 56
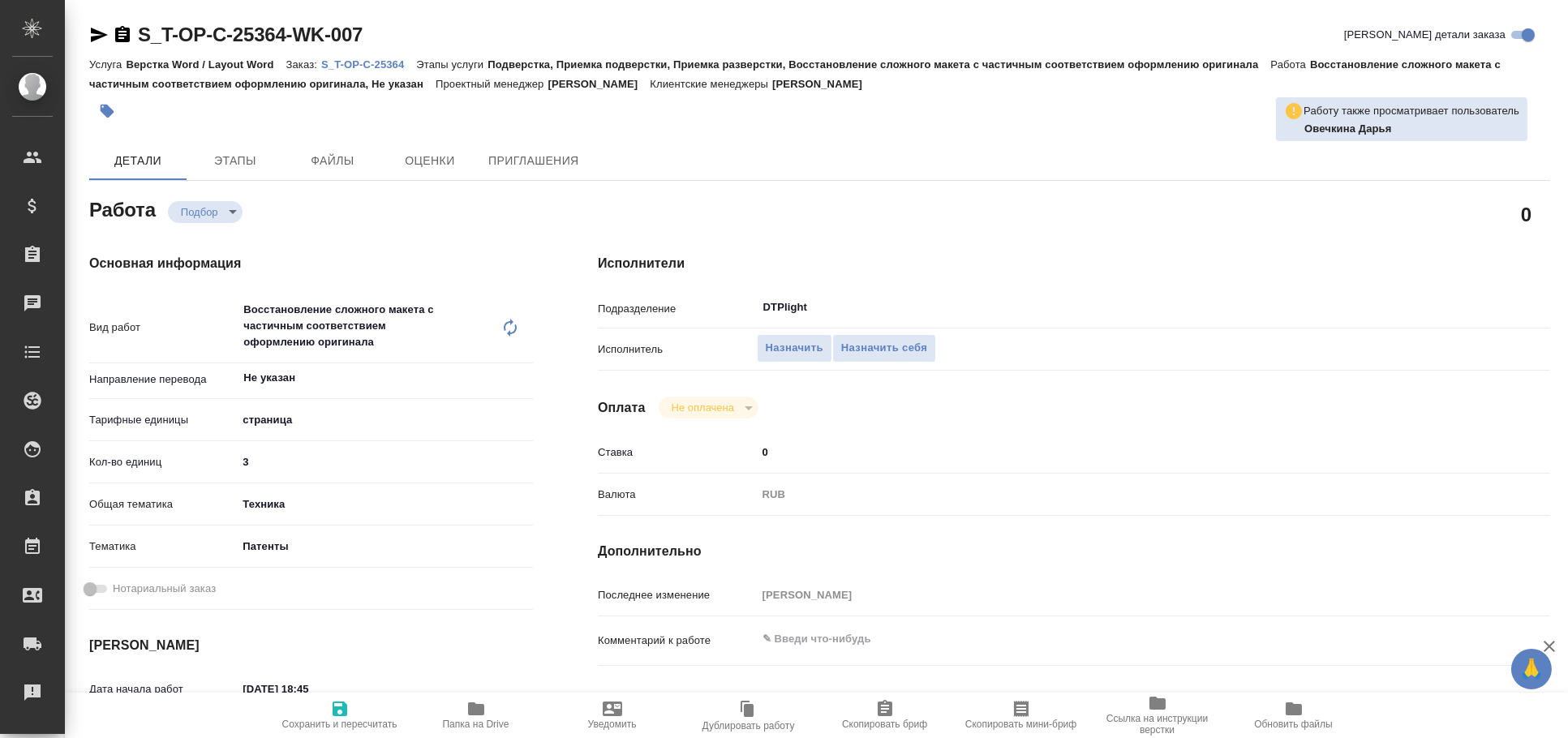
type textarea "x"
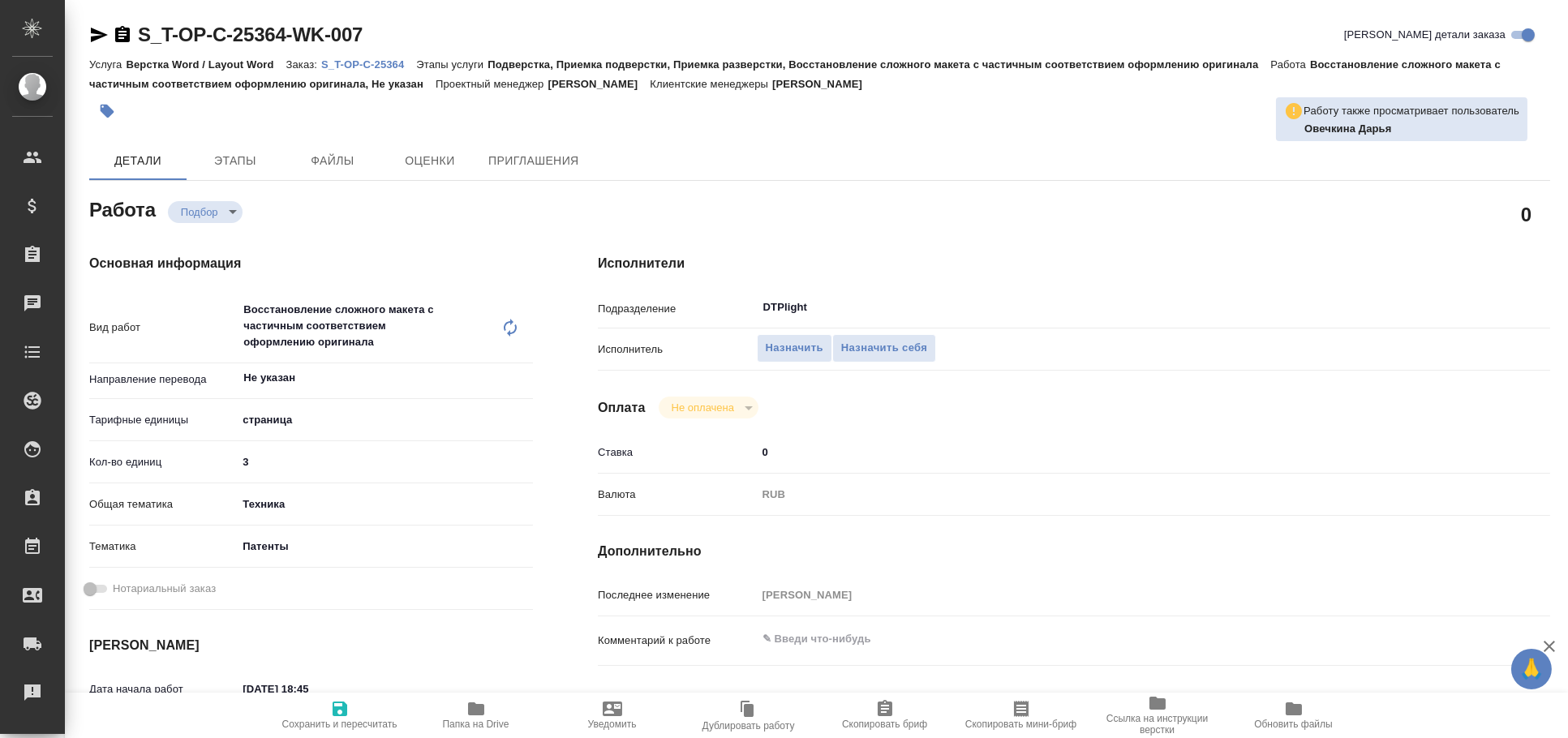
type textarea "x"
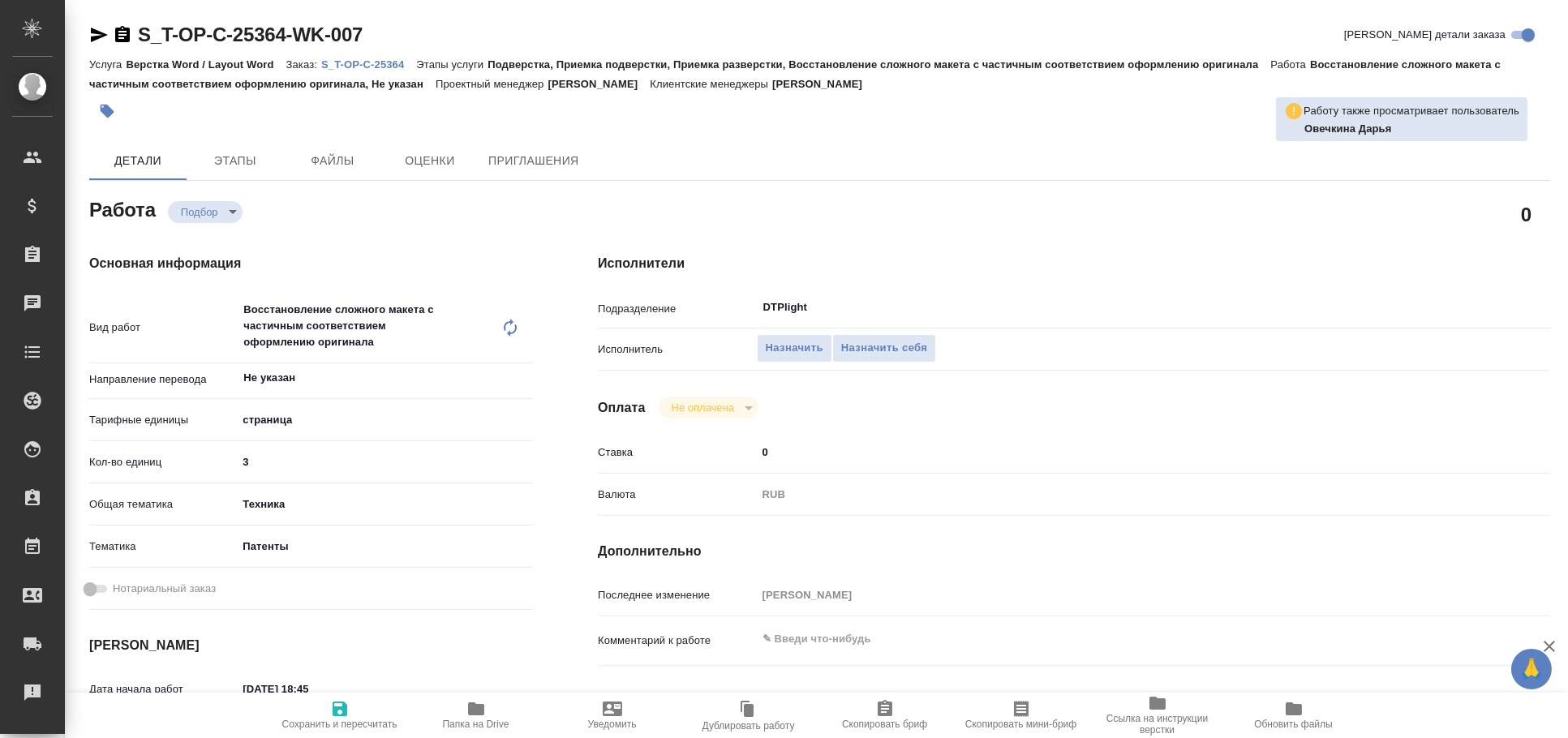
type textarea "x"
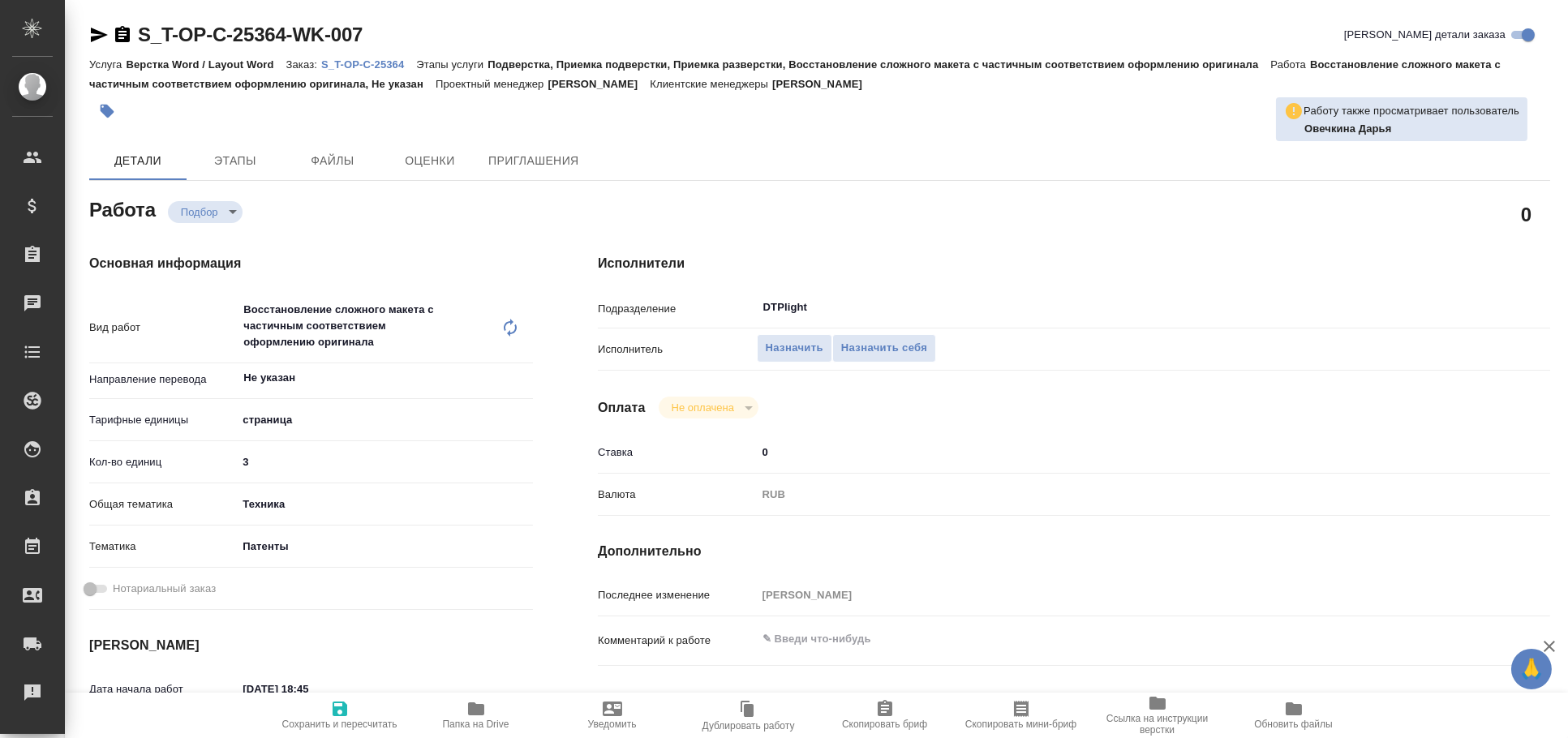
type textarea "x"
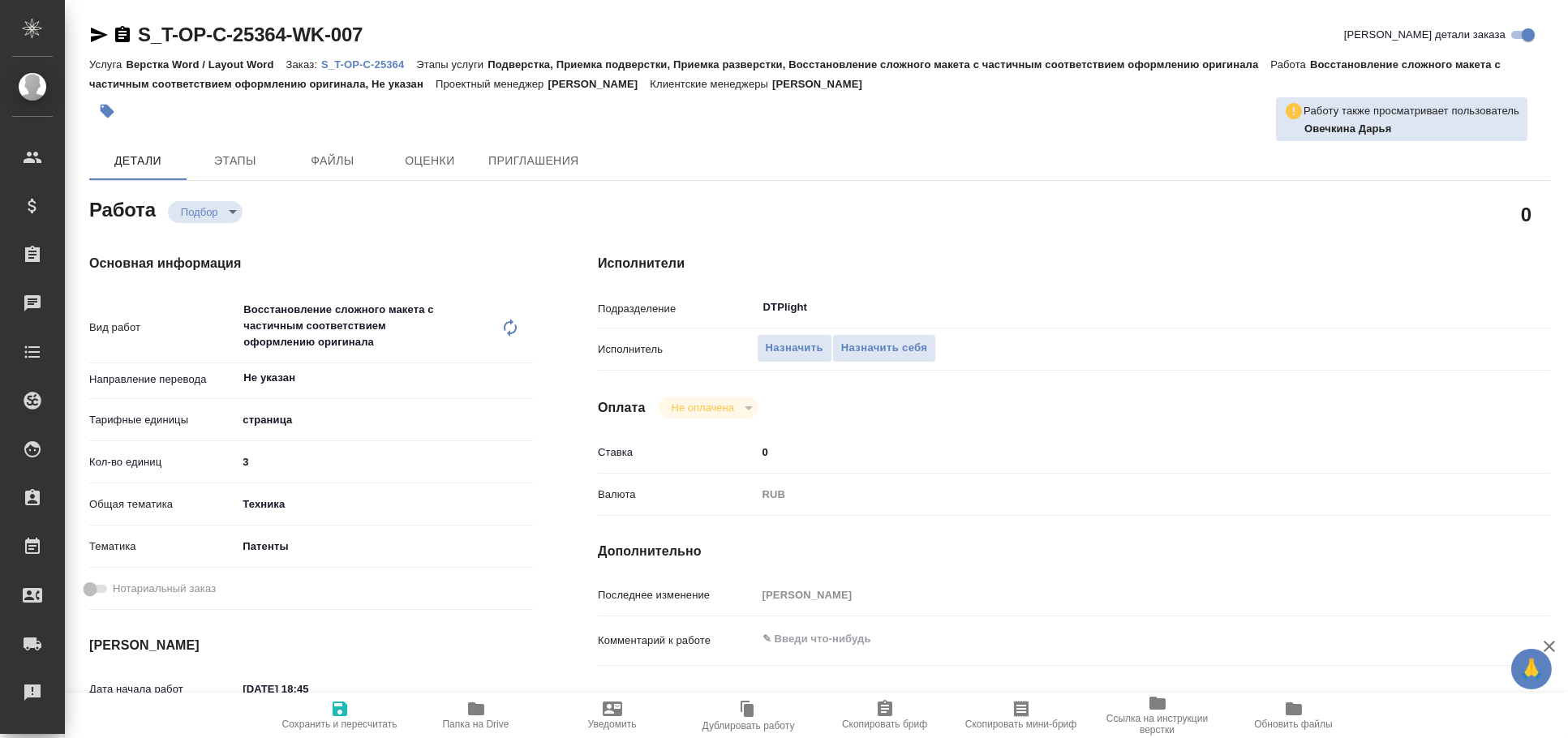
type textarea "x"
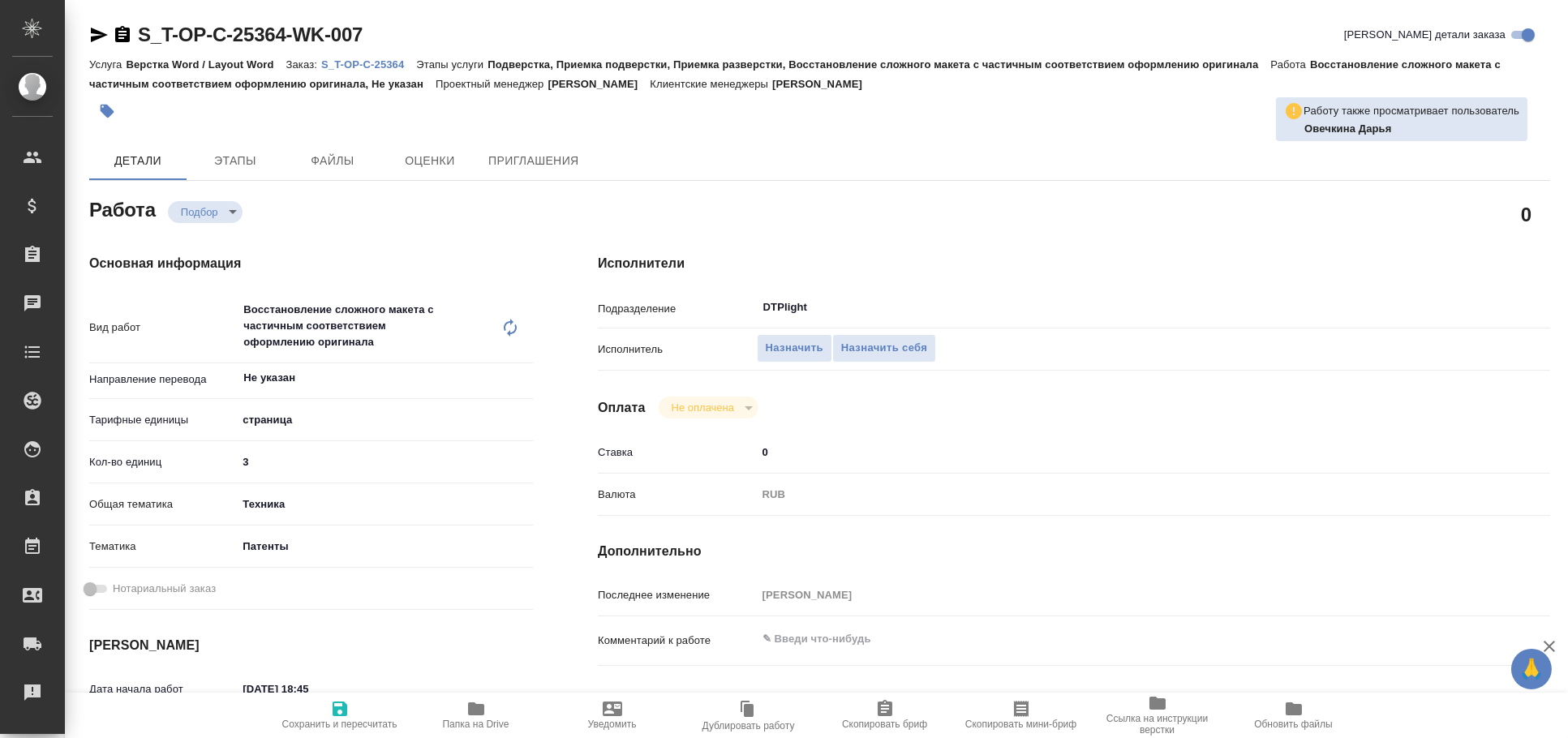
type textarea "x"
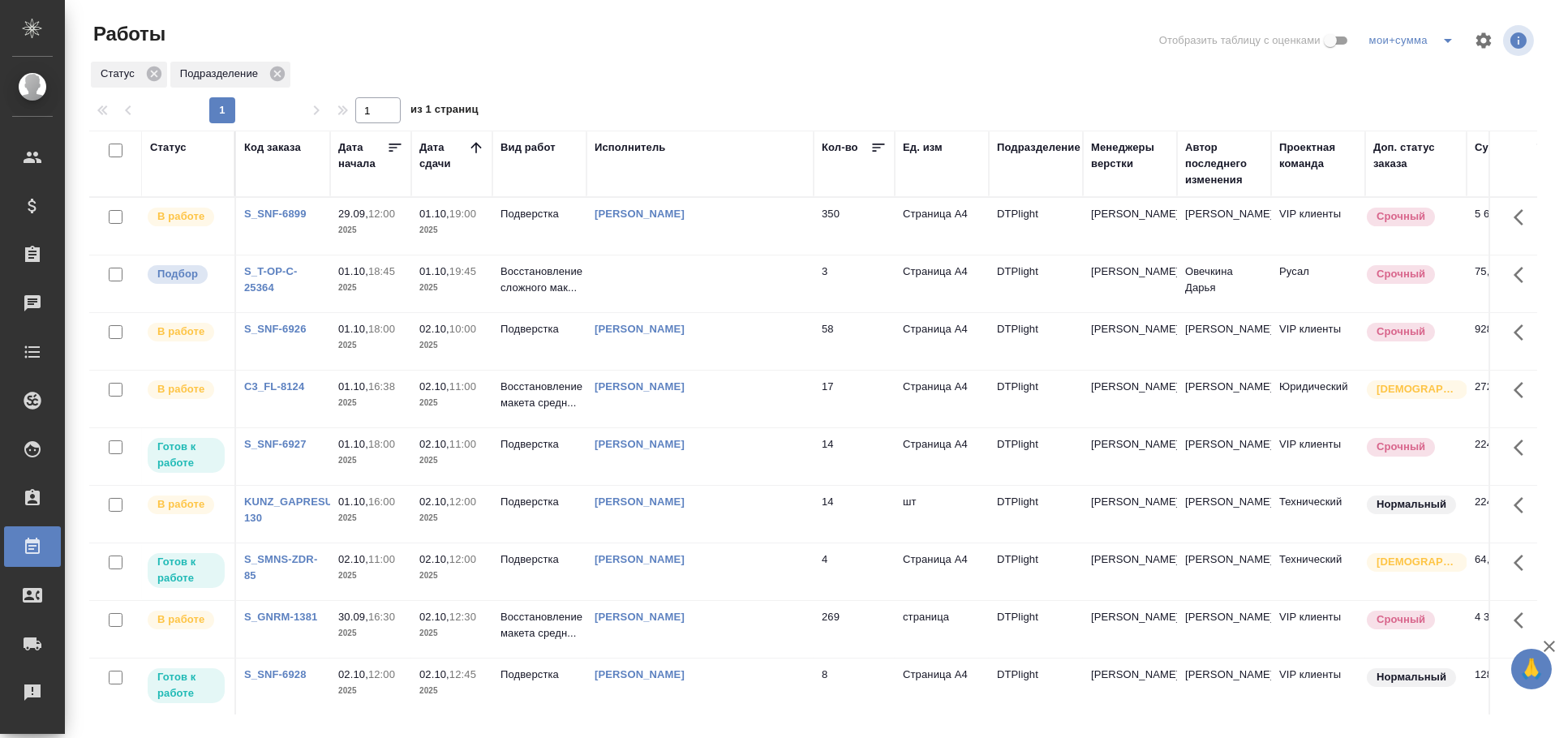
click at [638, 284] on td at bounding box center [700, 283] width 227 height 56
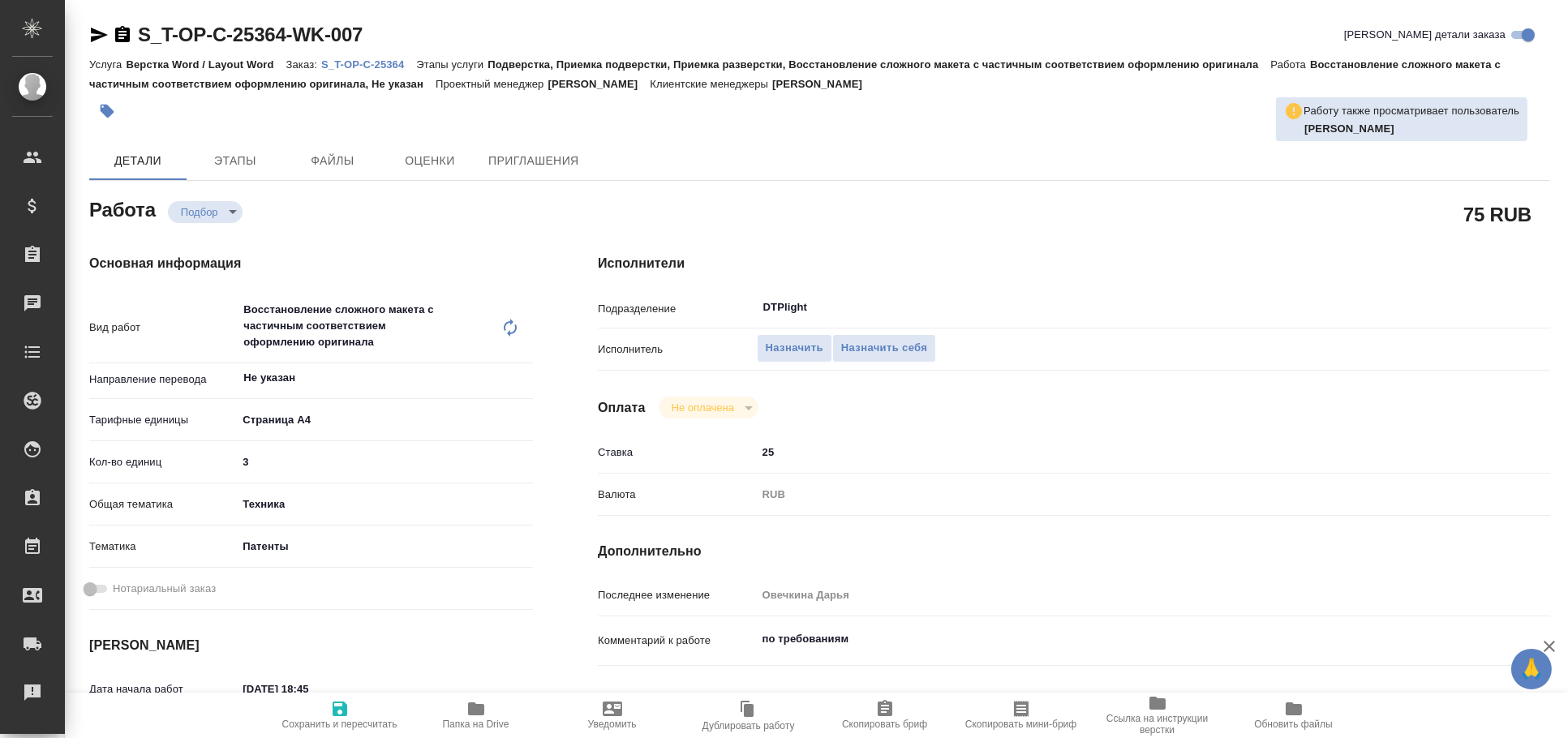
type textarea "x"
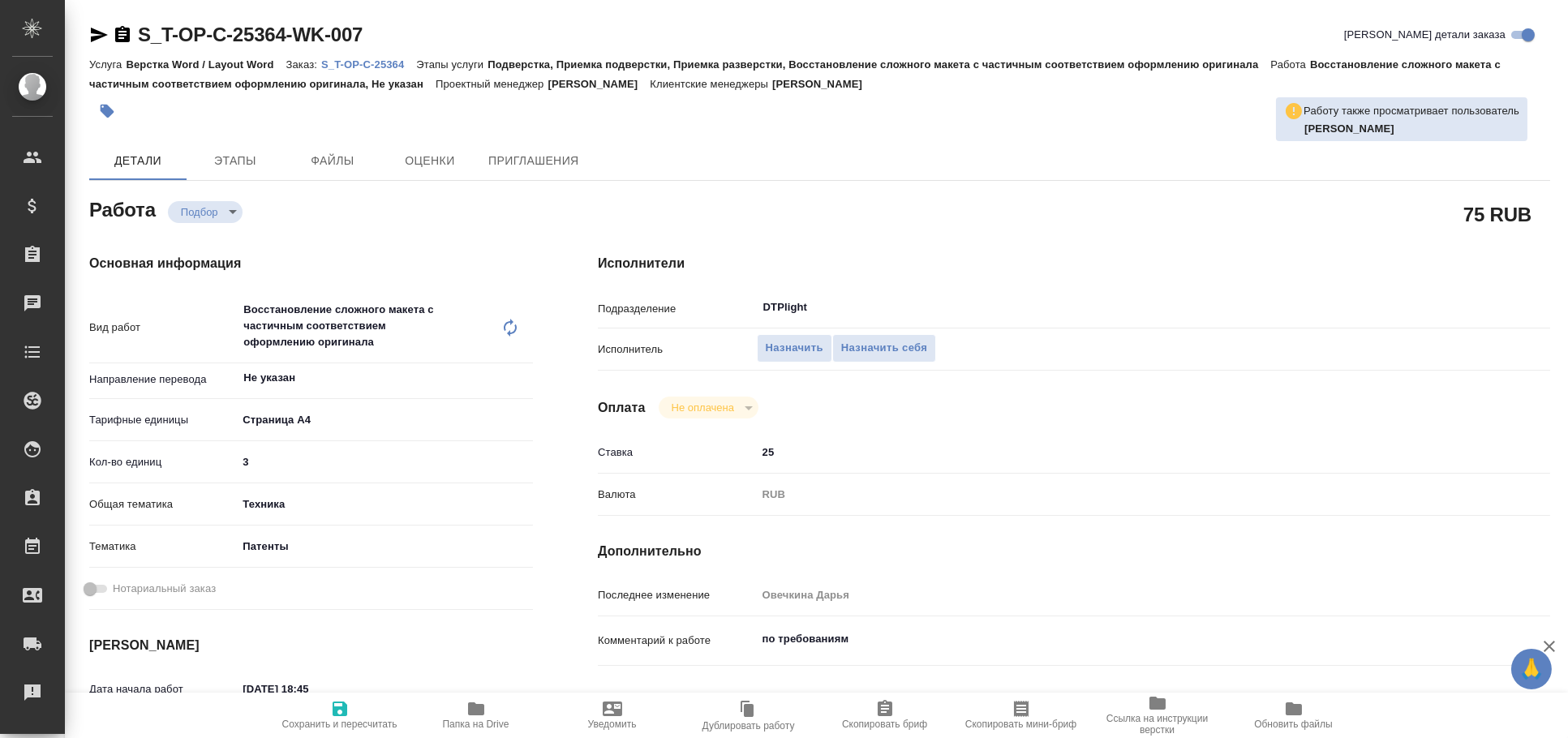
type textarea "x"
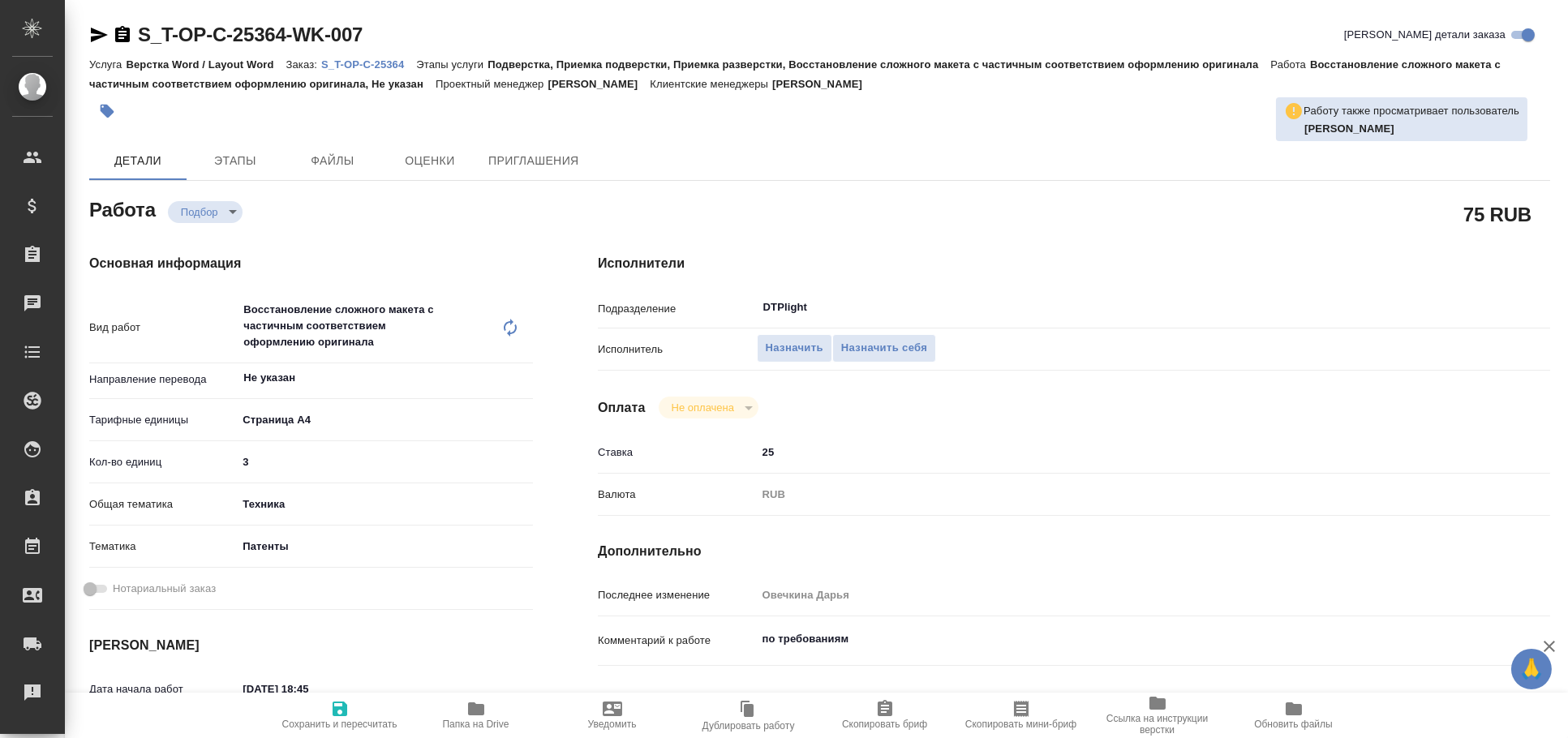
type textarea "x"
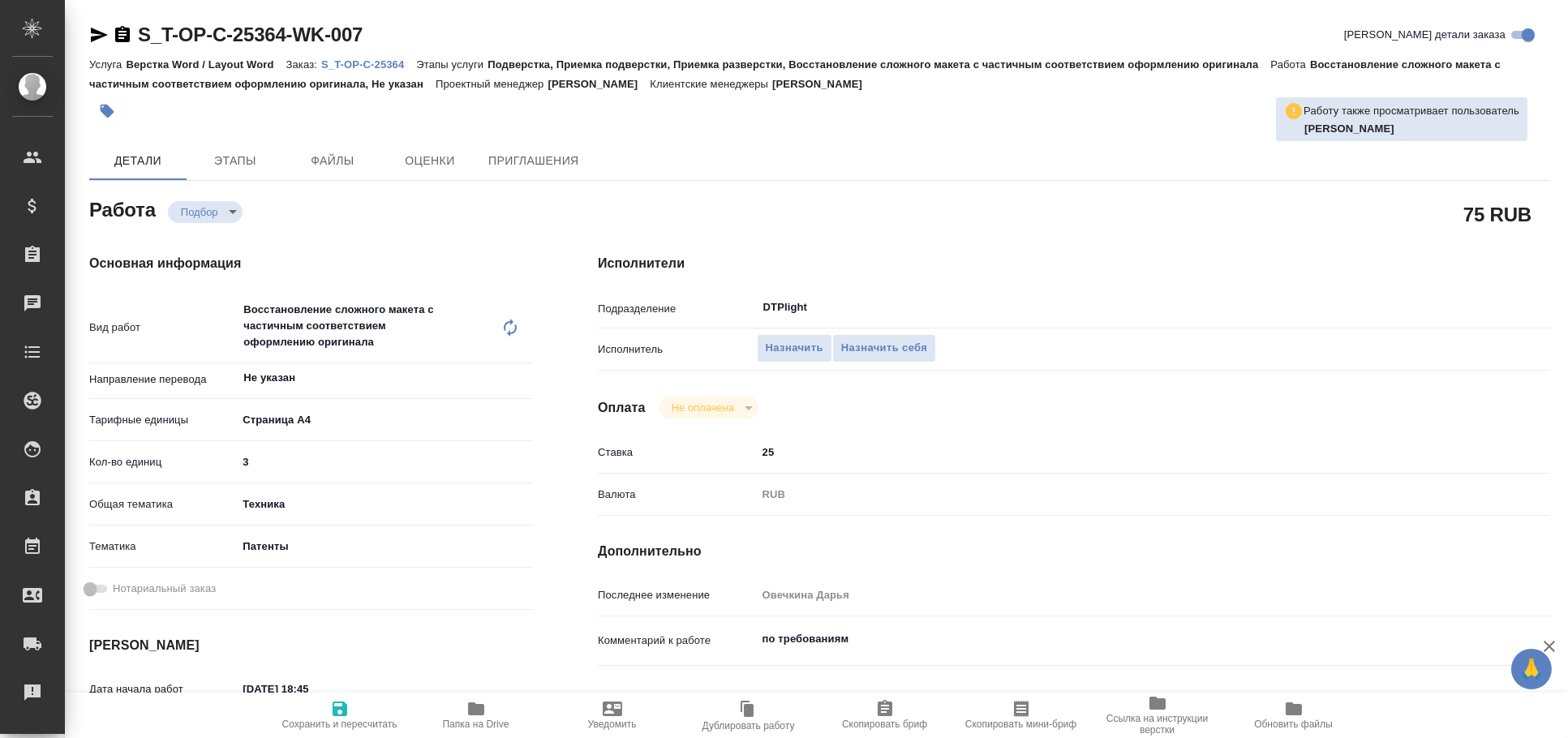
type textarea "x"
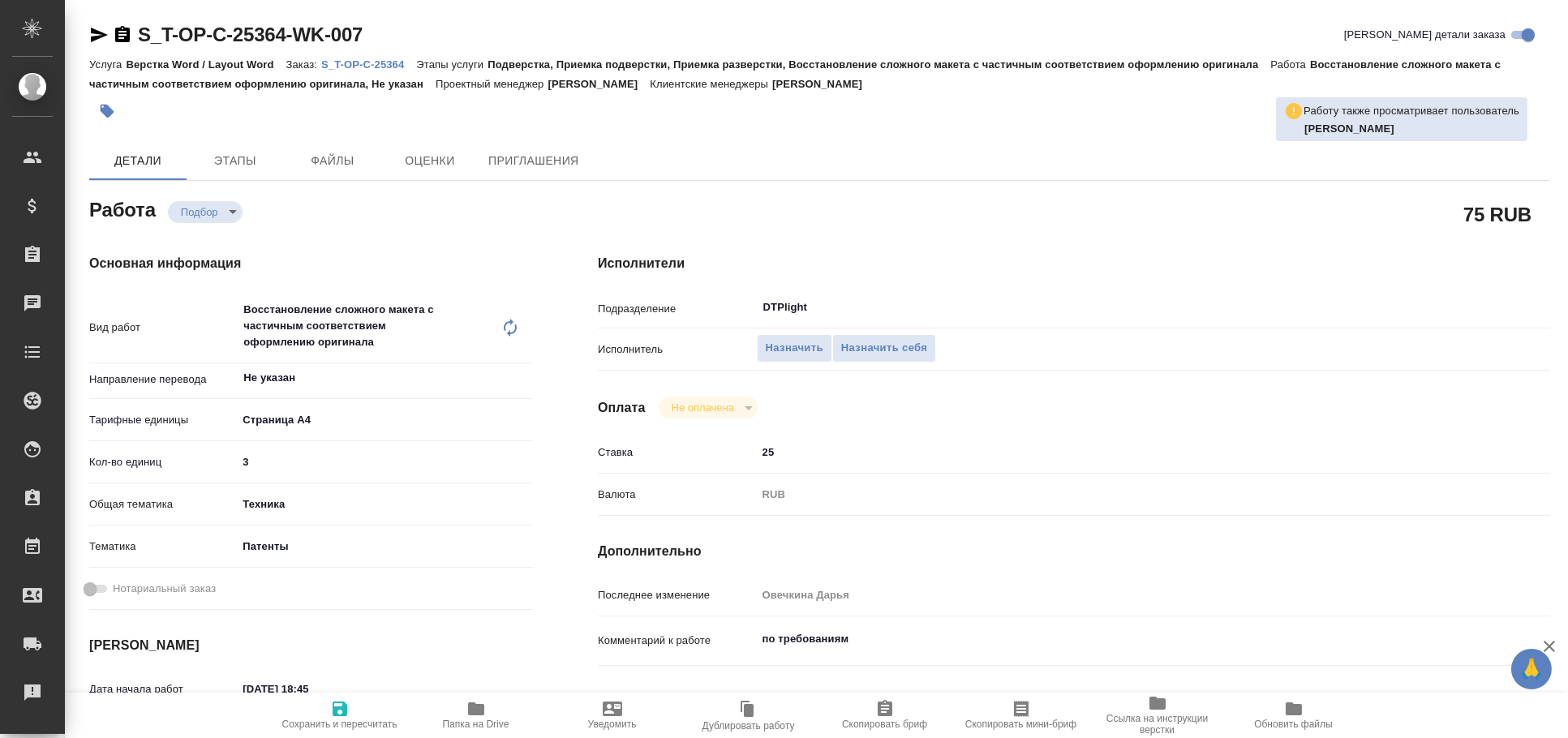
type textarea "x"
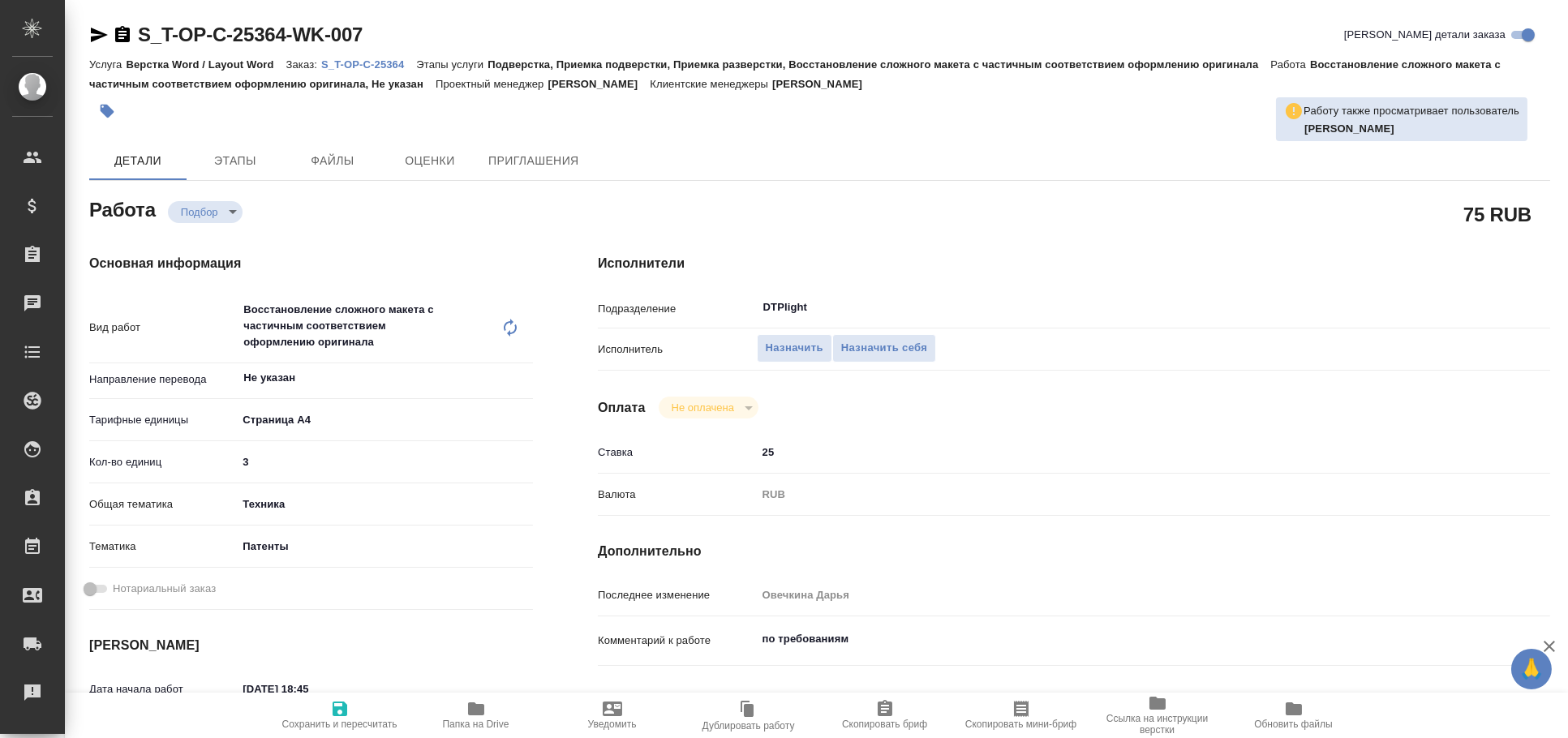
type textarea "x"
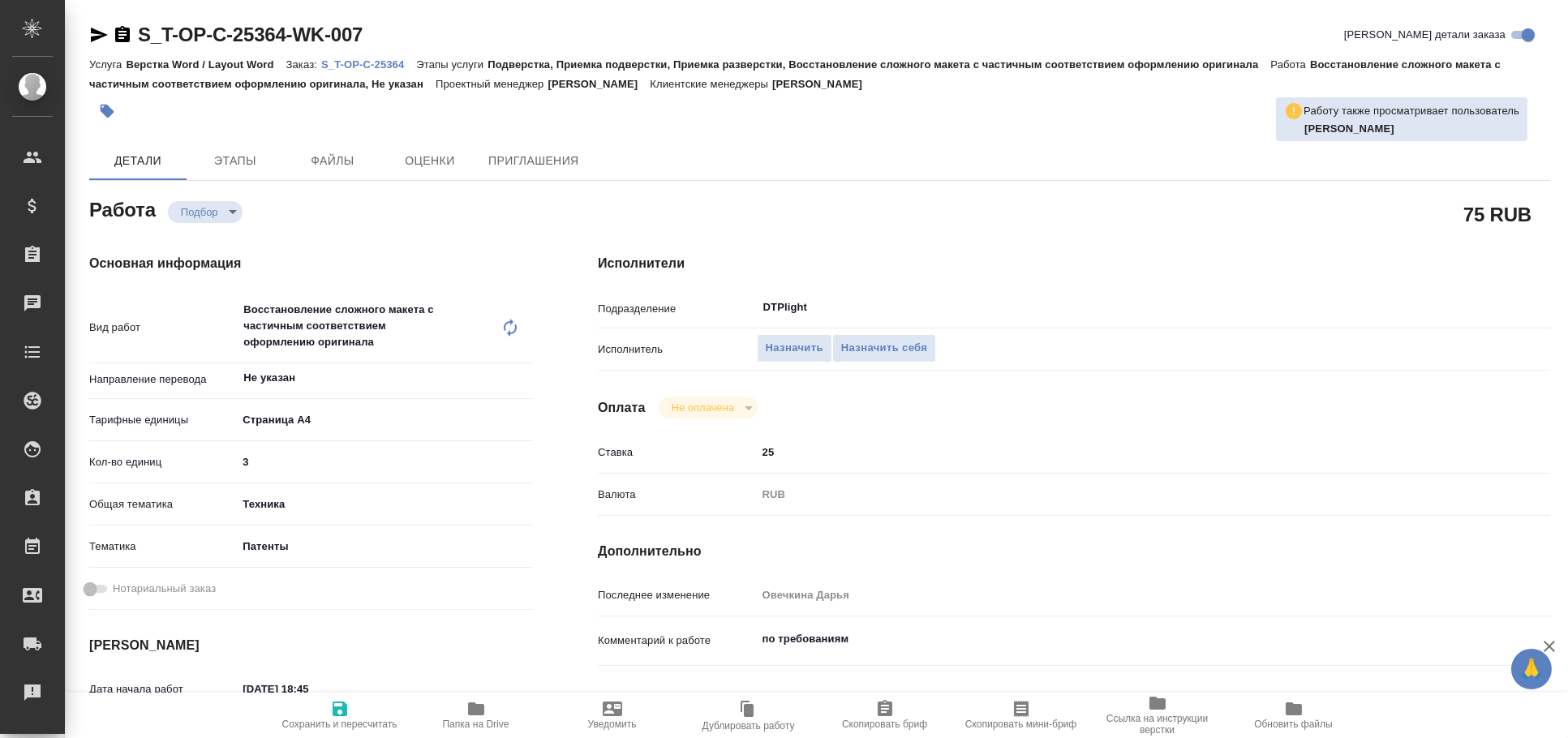
type textarea "x"
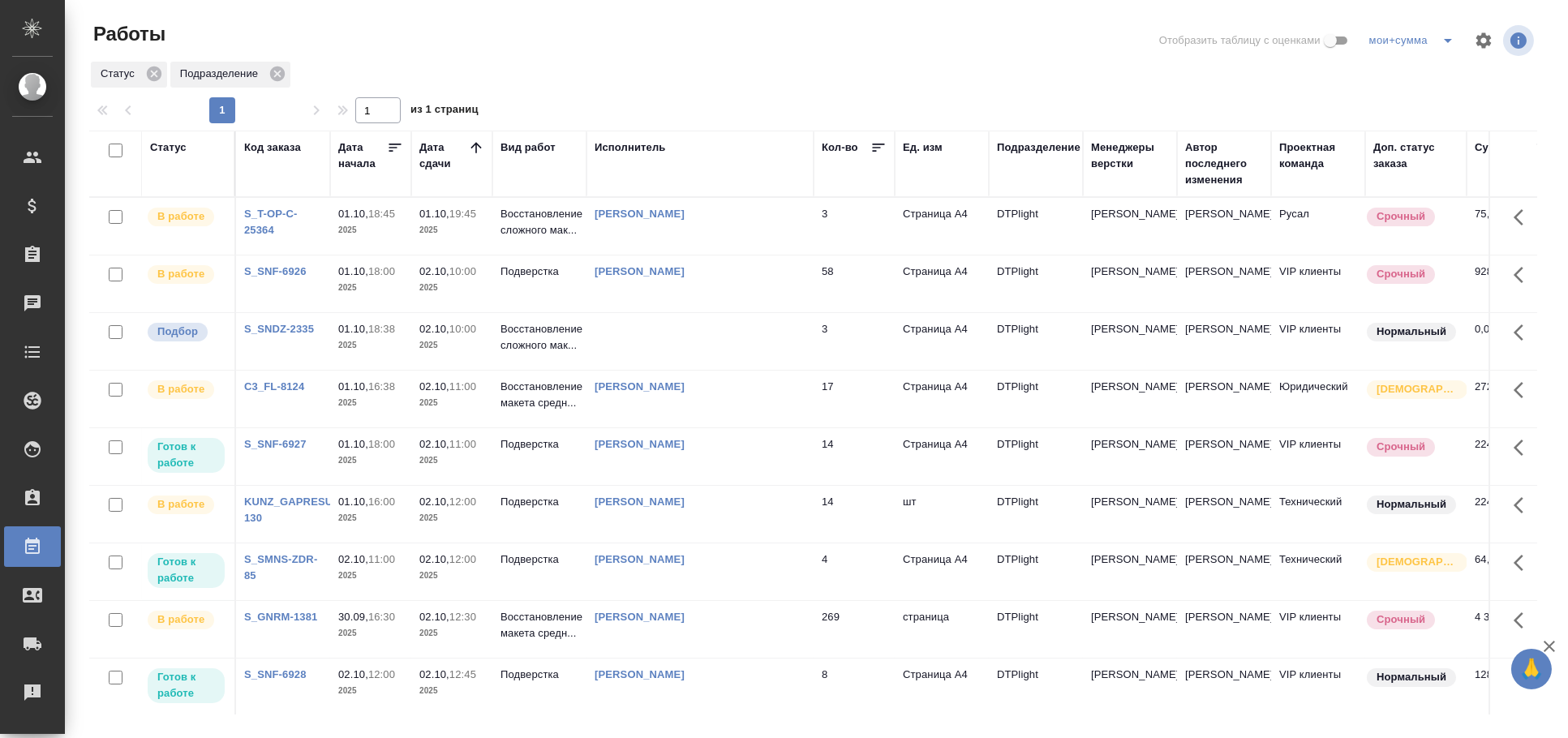
click at [178, 148] on div "Статус" at bounding box center [168, 147] width 37 height 16
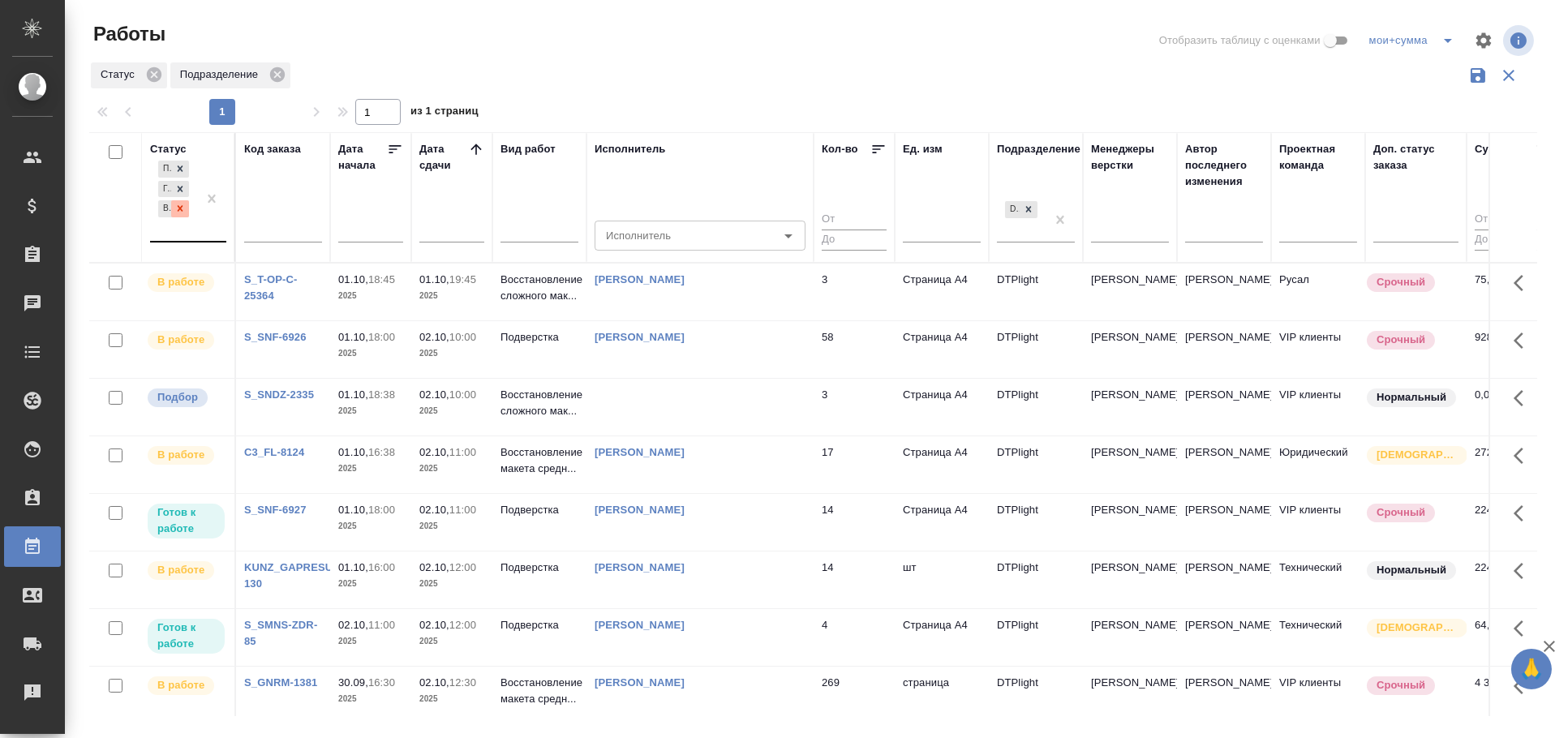
click at [185, 214] on icon at bounding box center [179, 208] width 11 height 11
